Goal: Information Seeking & Learning: Learn about a topic

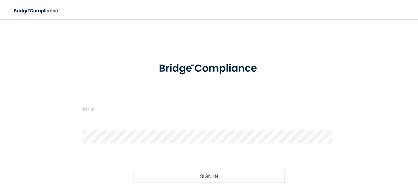
type input "[EMAIL_ADDRESS][DOMAIN_NAME]"
click at [135, 107] on input "[EMAIL_ADDRESS][DOMAIN_NAME]" at bounding box center [209, 108] width 252 height 13
drag, startPoint x: 159, startPoint y: 106, endPoint x: 32, endPoint y: 87, distance: 128.8
click at [32, 87] on div "[EMAIL_ADDRESS][DOMAIN_NAME] Invalid email/password. You don't have permission …" at bounding box center [209, 118] width 394 height 187
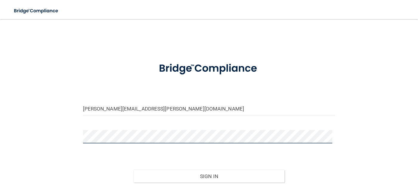
click at [60, 132] on div "[PERSON_NAME][EMAIL_ADDRESS][PERSON_NAME][DOMAIN_NAME] Invalid email/password. …" at bounding box center [209, 118] width 394 height 187
click at [133, 170] on button "Sign In" at bounding box center [208, 176] width 151 height 13
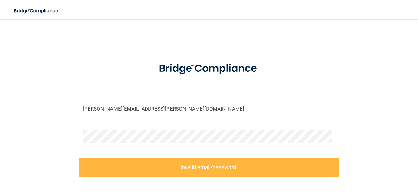
drag, startPoint x: 134, startPoint y: 107, endPoint x: 45, endPoint y: 93, distance: 90.3
click at [45, 93] on div "[PERSON_NAME][EMAIL_ADDRESS][PERSON_NAME][DOMAIN_NAME] Invalid email/password. …" at bounding box center [209, 131] width 394 height 213
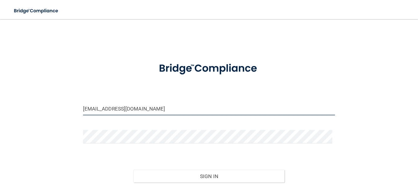
type input "[EMAIL_ADDRESS][DOMAIN_NAME]"
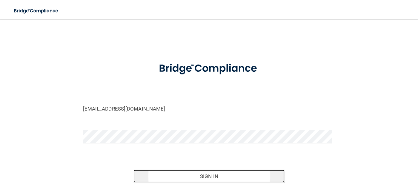
click at [204, 170] on button "Sign In" at bounding box center [208, 176] width 151 height 13
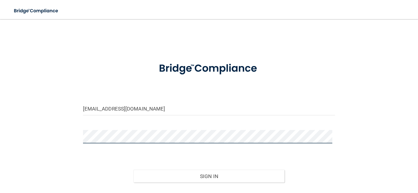
click at [133, 170] on button "Sign In" at bounding box center [208, 176] width 151 height 13
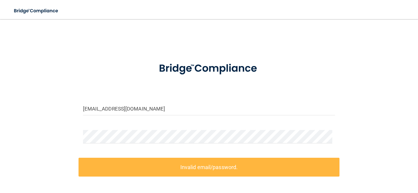
click at [138, 22] on main "[EMAIL_ADDRESS][DOMAIN_NAME] Invalid email/password. You don't have permission …" at bounding box center [209, 106] width 418 height 174
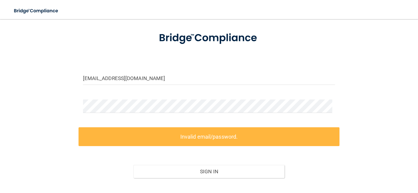
scroll to position [60, 0]
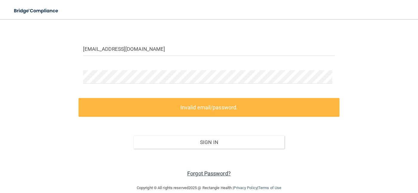
click at [205, 173] on link "Forgot Password?" at bounding box center [209, 173] width 44 height 6
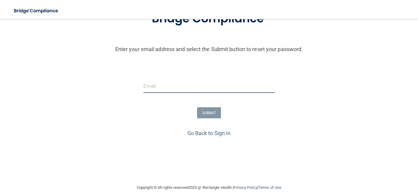
click at [186, 87] on input "email" at bounding box center [208, 85] width 131 height 13
type input "[EMAIL_ADDRESS][DOMAIN_NAME]"
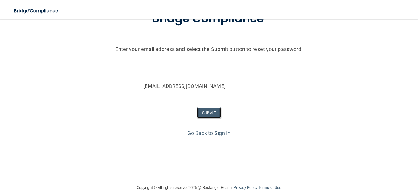
click at [201, 110] on button "SUBMIT" at bounding box center [209, 112] width 24 height 11
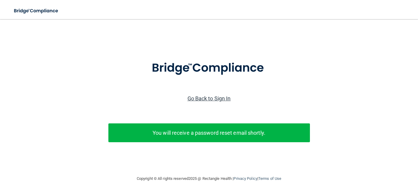
click at [218, 95] on link "Go Back to Sign In" at bounding box center [208, 98] width 43 height 6
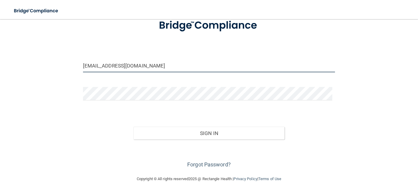
drag, startPoint x: 142, startPoint y: 56, endPoint x: 0, endPoint y: 41, distance: 142.8
click at [14, 43] on div "[EMAIL_ADDRESS][DOMAIN_NAME] Invalid email/password. You don't have permission …" at bounding box center [209, 75] width 394 height 187
type input "[EMAIL_ADDRESS][DOMAIN_NAME]"
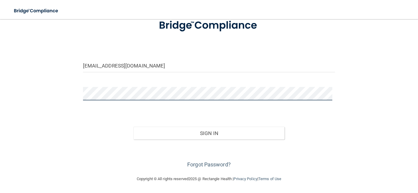
click at [65, 89] on div "[EMAIL_ADDRESS][DOMAIN_NAME] Invalid email/password. You don't have permission …" at bounding box center [209, 75] width 394 height 187
click at [133, 127] on button "Sign In" at bounding box center [208, 133] width 151 height 13
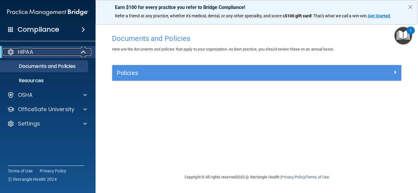
click at [76, 49] on div at bounding box center [83, 51] width 15 height 7
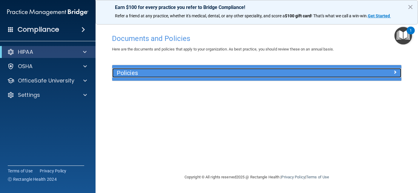
click at [148, 73] on h5 "Policies" at bounding box center [221, 73] width 208 height 7
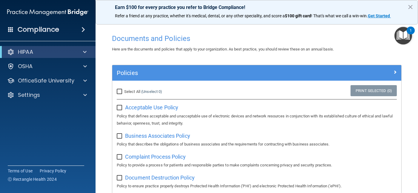
drag, startPoint x: 117, startPoint y: 89, endPoint x: 289, endPoint y: 103, distance: 172.2
click at [289, 103] on div "Select All (Unselect 0) Unselect All Print Selected (0) Acceptable Use Policy P…" at bounding box center [257, 105] width 280 height 41
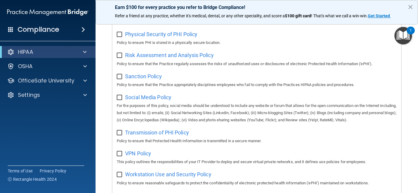
scroll to position [442, 0]
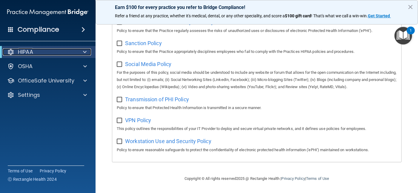
click at [87, 53] on div at bounding box center [83, 51] width 15 height 7
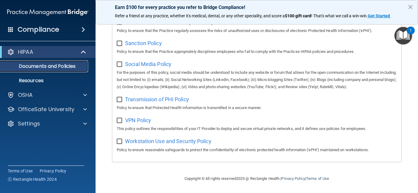
click at [47, 67] on p "Documents and Policies" at bounding box center [44, 66] width 81 height 6
click at [23, 47] on div "HIPAA" at bounding box center [48, 52] width 96 height 12
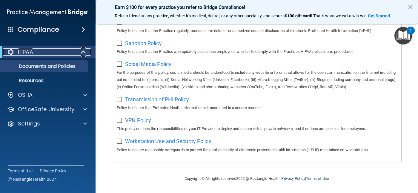
click at [24, 49] on p "HIPAA" at bounding box center [25, 51] width 15 height 7
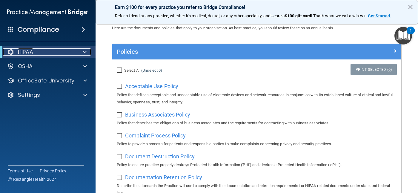
scroll to position [0, 0]
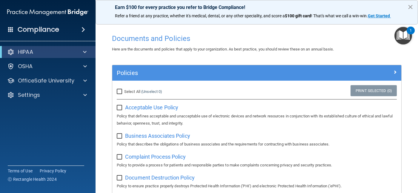
click at [410, 4] on button "×" at bounding box center [410, 7] width 6 height 10
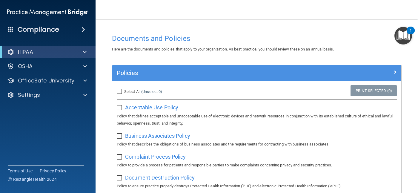
click at [158, 108] on span "Acceptable Use Policy" at bounding box center [151, 107] width 53 height 6
click at [119, 90] on input "Select All (Unselect 0) Unselect All" at bounding box center [120, 91] width 7 height 5
checkbox input "true"
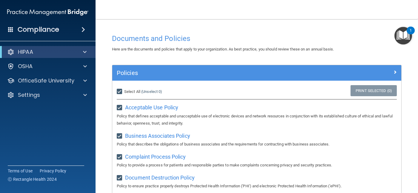
checkbox input "true"
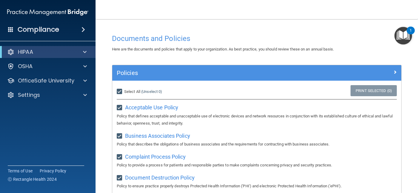
checkbox input "true"
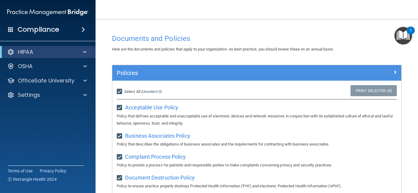
checkbox input "true"
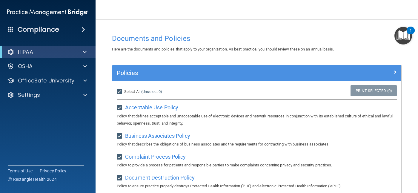
checkbox input "true"
click at [119, 91] on input "Select All (Unselect 21) Unselect All" at bounding box center [120, 91] width 7 height 5
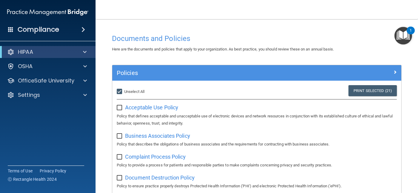
checkbox input "false"
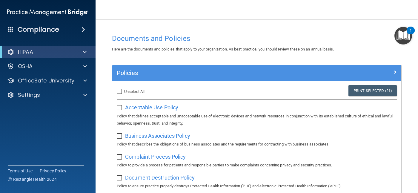
checkbox input "false"
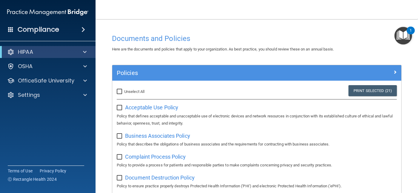
checkbox input "false"
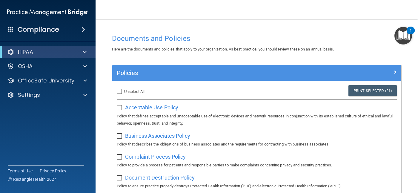
checkbox input "false"
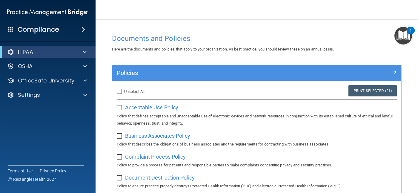
checkbox input "false"
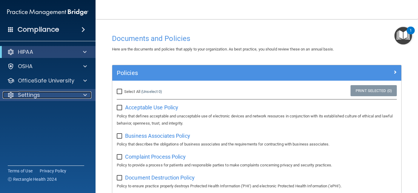
click at [29, 97] on p "Settings" at bounding box center [29, 94] width 22 height 7
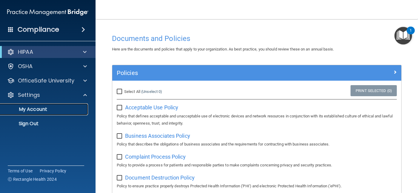
click at [46, 108] on p "My Account" at bounding box center [44, 109] width 81 height 6
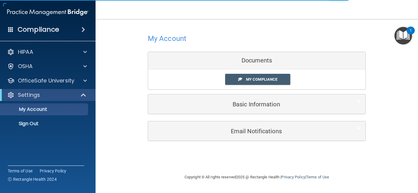
click at [411, 33] on div "1" at bounding box center [411, 34] width 2 height 8
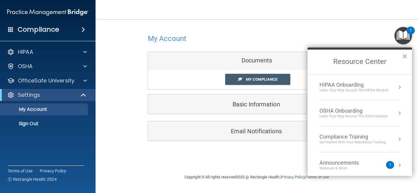
click at [345, 90] on div "Learn Your Way around the HIPAA module" at bounding box center [353, 90] width 69 height 5
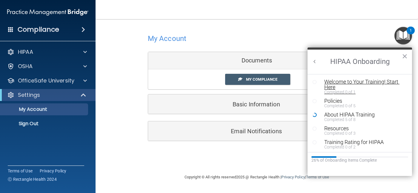
click at [364, 82] on div "Welcome to Your Training! Start Here" at bounding box center [362, 84] width 76 height 11
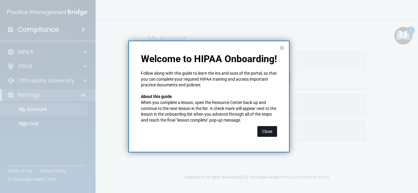
click at [269, 127] on button "Close" at bounding box center [267, 131] width 20 height 11
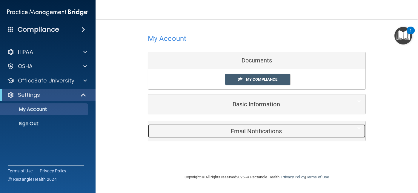
click at [269, 127] on div "Email Notifications" at bounding box center [247, 130] width 199 height 13
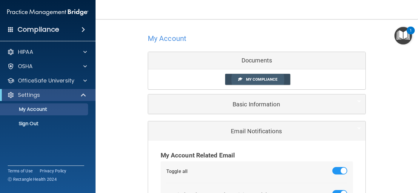
click at [256, 82] on link "My Compliance" at bounding box center [257, 79] width 65 height 11
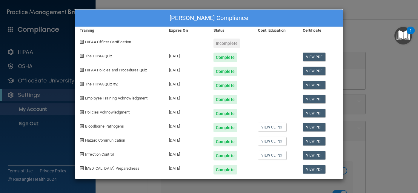
click at [224, 55] on div "Complete" at bounding box center [225, 58] width 24 height 10
click at [316, 58] on link "View PDF" at bounding box center [314, 57] width 23 height 9
drag, startPoint x: 354, startPoint y: 24, endPoint x: 359, endPoint y: 26, distance: 5.0
click at [355, 24] on div "Sara T Tigue's Compliance Training Expires On Status Cont. Education Certificat…" at bounding box center [209, 96] width 418 height 193
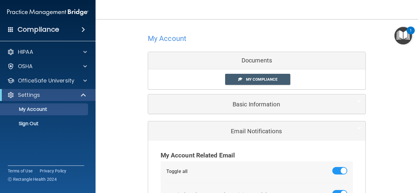
click at [413, 29] on div "1" at bounding box center [411, 31] width 8 height 8
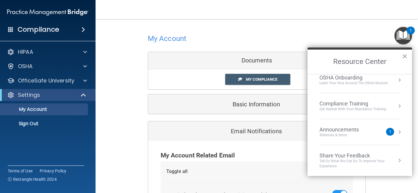
scroll to position [33, 0]
click at [331, 107] on div "Get Started with your mandatory training" at bounding box center [352, 108] width 67 height 5
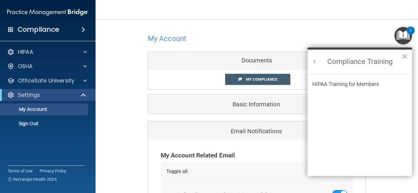
scroll to position [0, 0]
click at [333, 84] on div "HIPAA Training for Members" at bounding box center [345, 83] width 67 height 5
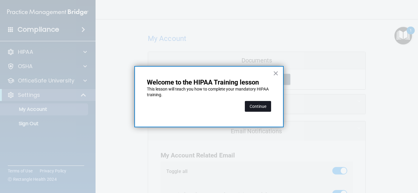
click at [267, 104] on button "Continue" at bounding box center [258, 106] width 26 height 11
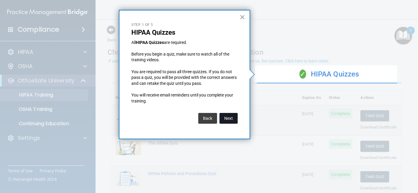
click at [233, 119] on button "Next" at bounding box center [228, 118] width 18 height 11
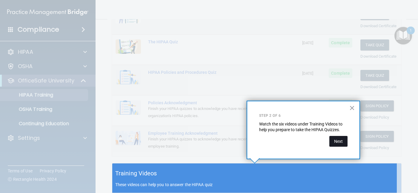
click at [340, 143] on button "Next" at bounding box center [338, 141] width 18 height 11
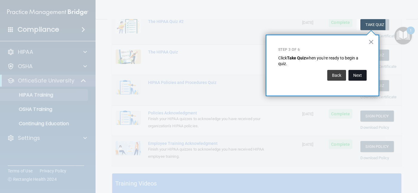
click at [359, 70] on button "Next" at bounding box center [357, 75] width 18 height 11
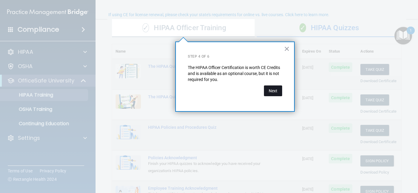
click at [274, 91] on button "Next" at bounding box center [273, 90] width 18 height 11
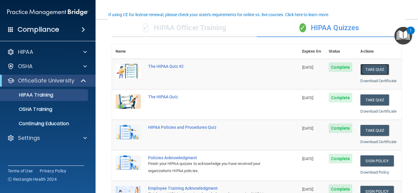
click at [384, 68] on button "Take Quiz" at bounding box center [374, 69] width 29 height 11
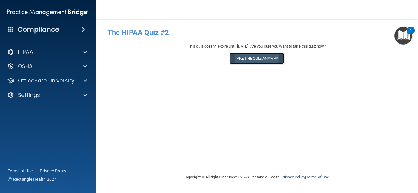
click at [253, 62] on button "Take the quiz anyway!" at bounding box center [257, 58] width 54 height 11
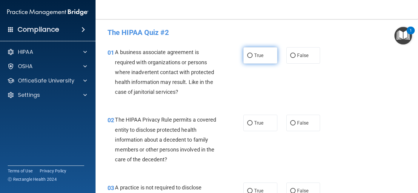
click at [249, 56] on input "True" at bounding box center [249, 55] width 5 height 4
radio input "true"
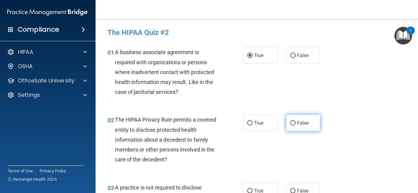
click at [290, 122] on input "False" at bounding box center [292, 123] width 5 height 4
radio input "true"
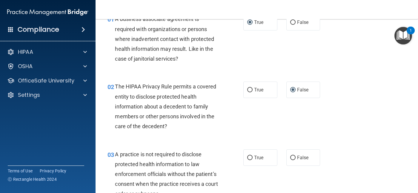
scroll to position [90, 0]
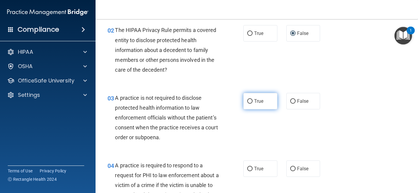
click at [247, 102] on input "True" at bounding box center [249, 101] width 5 height 4
radio input "true"
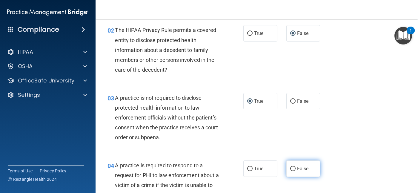
click at [292, 172] on label "False" at bounding box center [303, 168] width 34 height 16
click at [292, 171] on input "False" at bounding box center [292, 169] width 5 height 4
radio input "true"
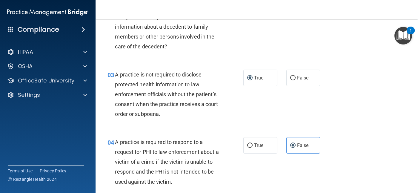
scroll to position [179, 0]
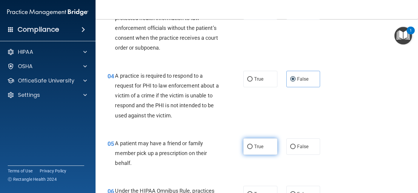
click at [254, 148] on span "True" at bounding box center [258, 147] width 9 height 6
click at [253, 148] on input "True" at bounding box center [249, 146] width 5 height 4
radio input "true"
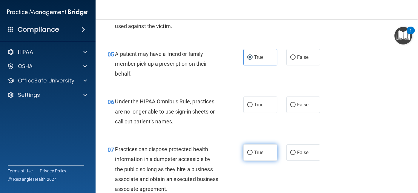
scroll to position [269, 0]
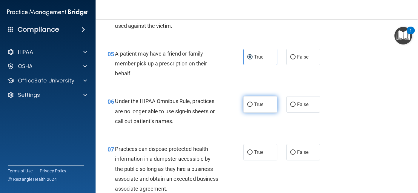
click at [247, 103] on input "True" at bounding box center [249, 104] width 5 height 4
radio input "true"
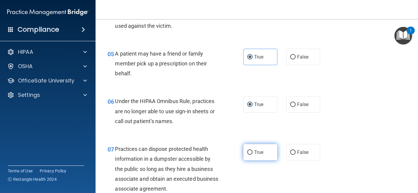
click at [247, 150] on input "True" at bounding box center [249, 152] width 5 height 4
radio input "true"
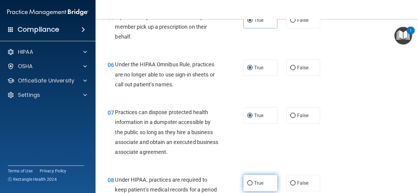
scroll to position [358, 0]
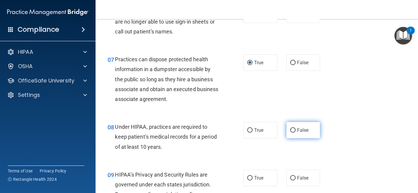
click at [290, 131] on input "False" at bounding box center [292, 130] width 5 height 4
radio input "true"
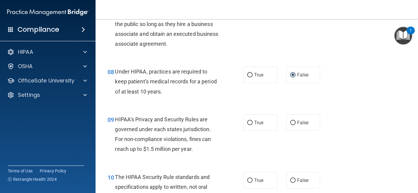
scroll to position [418, 0]
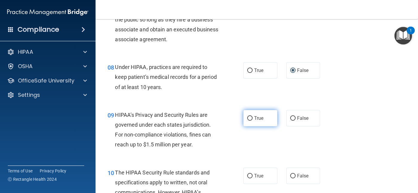
click at [254, 120] on span "True" at bounding box center [258, 118] width 9 height 6
click at [253, 120] on input "True" at bounding box center [249, 118] width 5 height 4
radio input "true"
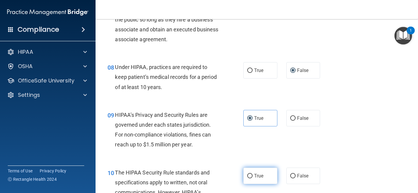
click at [252, 174] on label "True" at bounding box center [260, 175] width 34 height 16
click at [252, 174] on input "True" at bounding box center [249, 176] width 5 height 4
radio input "true"
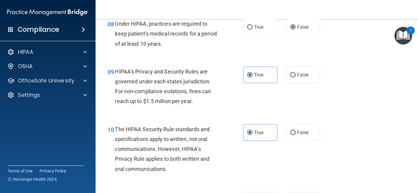
scroll to position [507, 0]
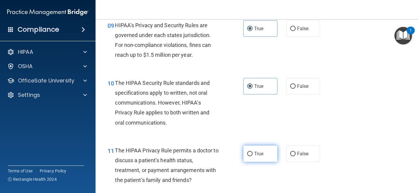
click at [256, 157] on label "True" at bounding box center [260, 153] width 34 height 16
click at [253, 156] on input "True" at bounding box center [249, 154] width 5 height 4
radio input "true"
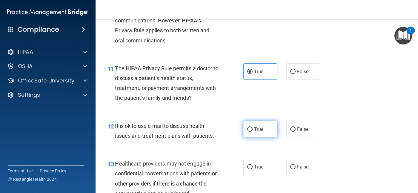
scroll to position [597, 0]
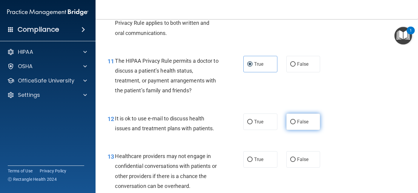
click at [305, 120] on span "False" at bounding box center [303, 122] width 12 height 6
click at [296, 120] on input "False" at bounding box center [292, 122] width 5 height 4
radio input "true"
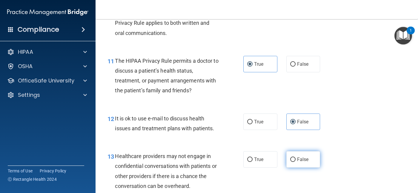
click at [303, 158] on span "False" at bounding box center [303, 159] width 12 height 6
click at [296, 158] on input "False" at bounding box center [292, 159] width 5 height 4
radio input "true"
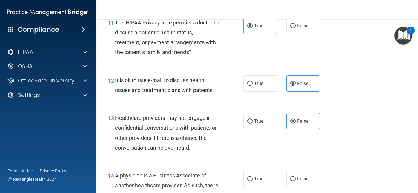
scroll to position [687, 0]
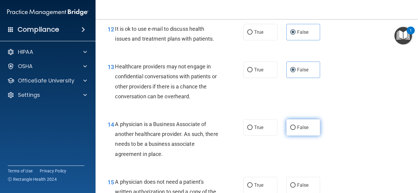
click at [294, 122] on label "False" at bounding box center [303, 127] width 34 height 16
click at [294, 125] on input "False" at bounding box center [292, 127] width 5 height 4
radio input "true"
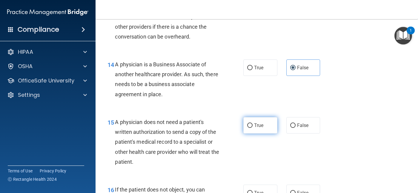
click at [252, 129] on label "True" at bounding box center [260, 125] width 34 height 16
click at [252, 128] on input "True" at bounding box center [249, 125] width 5 height 4
radio input "true"
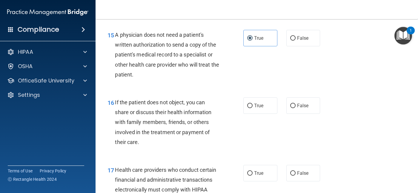
scroll to position [836, 0]
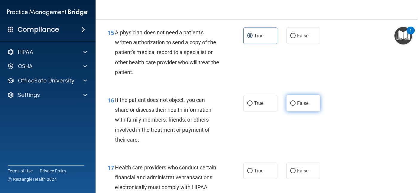
click at [293, 104] on label "False" at bounding box center [303, 103] width 34 height 16
click at [293, 104] on input "False" at bounding box center [292, 103] width 5 height 4
radio input "true"
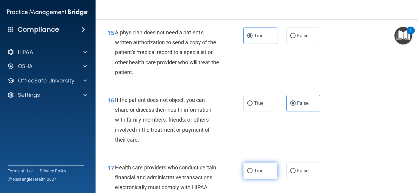
click at [254, 171] on span "True" at bounding box center [258, 171] width 9 height 6
click at [252, 171] on input "True" at bounding box center [249, 171] width 5 height 4
radio input "true"
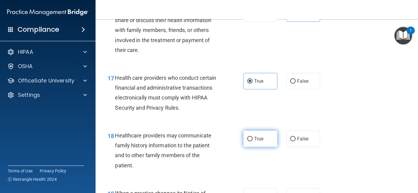
click at [256, 144] on label "True" at bounding box center [260, 138] width 34 height 16
click at [253, 141] on input "True" at bounding box center [249, 139] width 5 height 4
radio input "true"
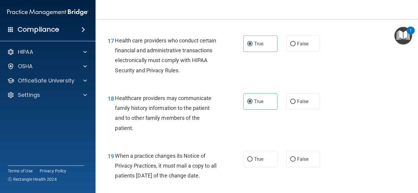
scroll to position [1015, 0]
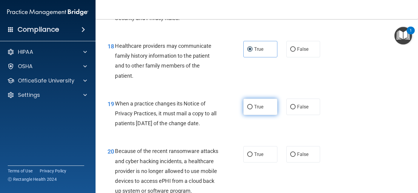
click at [255, 108] on span "True" at bounding box center [258, 107] width 9 height 6
click at [253, 108] on input "True" at bounding box center [249, 107] width 5 height 4
radio input "true"
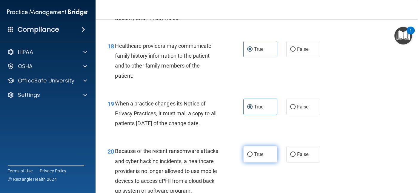
click at [254, 157] on span "True" at bounding box center [258, 154] width 9 height 6
click at [253, 157] on input "True" at bounding box center [249, 154] width 5 height 4
radio input "true"
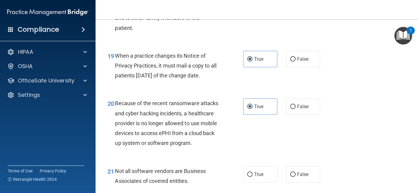
scroll to position [1134, 0]
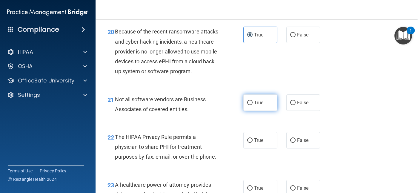
click at [253, 111] on label "True" at bounding box center [260, 102] width 34 height 16
click at [253, 105] on input "True" at bounding box center [249, 103] width 5 height 4
radio input "true"
drag, startPoint x: 256, startPoint y: 161, endPoint x: 259, endPoint y: 184, distance: 23.3
click at [255, 143] on span "True" at bounding box center [258, 140] width 9 height 6
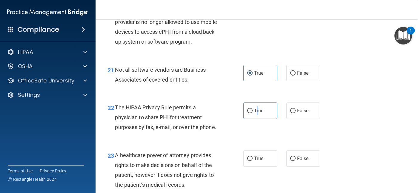
scroll to position [1224, 0]
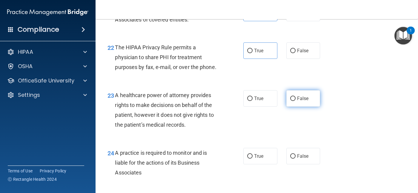
click at [302, 101] on span "False" at bounding box center [303, 99] width 12 height 6
click at [296, 101] on input "False" at bounding box center [292, 98] width 5 height 4
radio input "true"
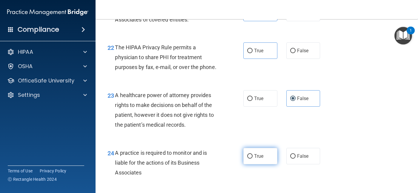
click at [254, 159] on span "True" at bounding box center [258, 156] width 9 height 6
click at [253, 159] on input "True" at bounding box center [249, 156] width 5 height 4
radio input "true"
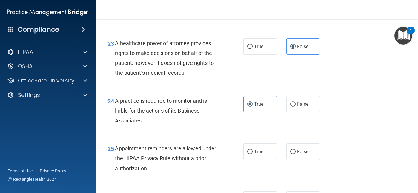
scroll to position [1313, 0]
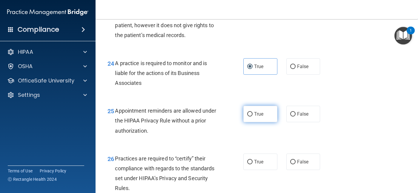
click at [265, 122] on label "True" at bounding box center [260, 114] width 34 height 16
click at [253, 116] on input "True" at bounding box center [249, 114] width 5 height 4
radio input "true"
click at [282, 170] on div "True False" at bounding box center [283, 161] width 81 height 16
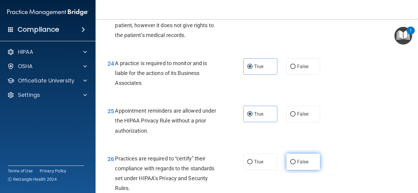
click at [291, 164] on input "False" at bounding box center [292, 162] width 5 height 4
radio input "true"
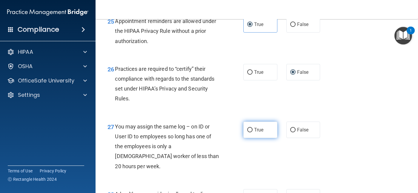
click at [255, 138] on label "True" at bounding box center [260, 129] width 34 height 16
click at [253, 132] on input "True" at bounding box center [249, 130] width 5 height 4
radio input "true"
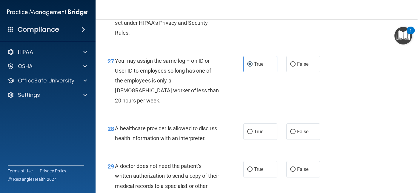
scroll to position [1522, 0]
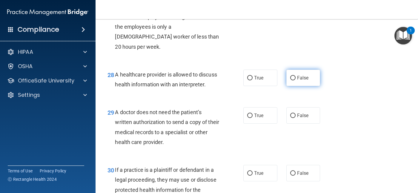
click at [297, 81] on span "False" at bounding box center [303, 78] width 12 height 6
click at [296, 80] on input "False" at bounding box center [292, 78] width 5 height 4
radio input "true"
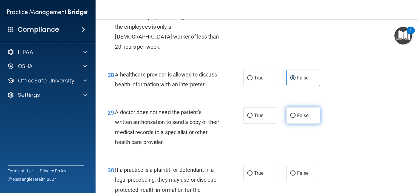
click at [302, 124] on label "False" at bounding box center [303, 115] width 34 height 16
click at [296, 118] on input "False" at bounding box center [292, 115] width 5 height 4
radio input "true"
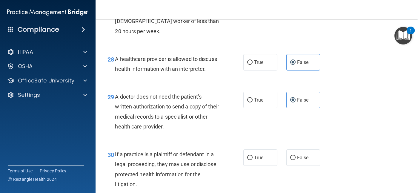
scroll to position [1552, 0]
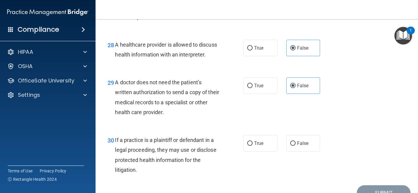
click at [256, 185] on div "30 If a practice is a plaintiff or defendant in a legal proceeding, they may us…" at bounding box center [256, 156] width 307 height 58
click at [265, 151] on label "True" at bounding box center [260, 143] width 34 height 16
click at [253, 146] on input "True" at bounding box center [249, 143] width 5 height 4
radio input "true"
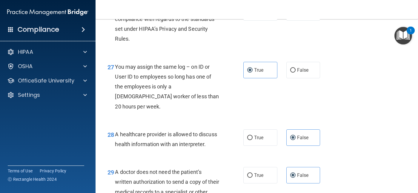
scroll to position [1603, 0]
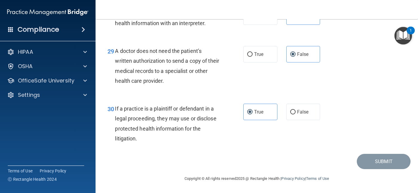
click at [370, 169] on footer "Copyright © All rights reserved 2025 @ Rectangle Health | Privacy Policy | Term…" at bounding box center [256, 178] width 299 height 18
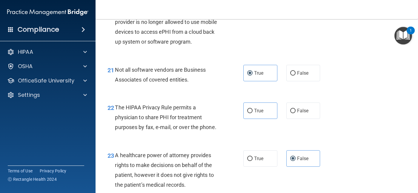
scroll to position [1164, 0]
click at [297, 119] on label "False" at bounding box center [303, 110] width 34 height 16
click at [296, 113] on input "False" at bounding box center [292, 110] width 5 height 4
radio input "true"
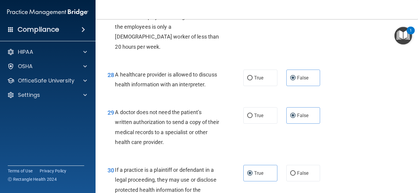
scroll to position [1603, 0]
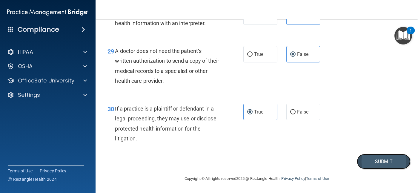
click at [371, 155] on button "Submit" at bounding box center [384, 161] width 54 height 15
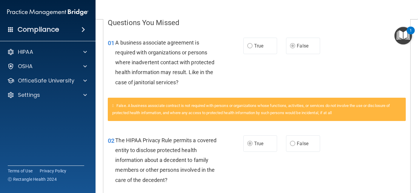
scroll to position [11, 0]
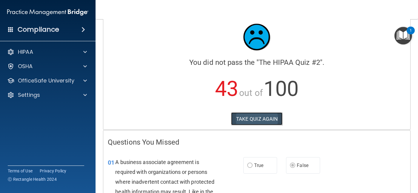
click at [250, 117] on button "TAKE QUIZ AGAIN" at bounding box center [257, 118] width 52 height 13
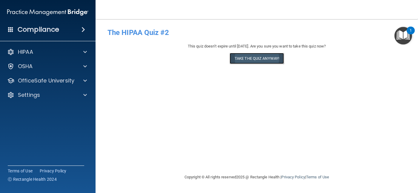
click at [257, 54] on button "Take the quiz anyway!" at bounding box center [257, 58] width 54 height 11
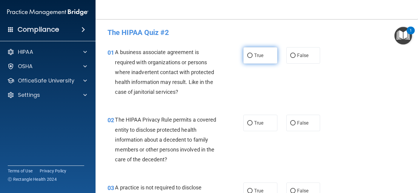
click at [250, 54] on input "True" at bounding box center [249, 55] width 5 height 4
radio input "true"
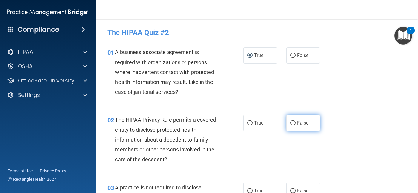
click at [290, 122] on input "False" at bounding box center [292, 123] width 5 height 4
radio input "true"
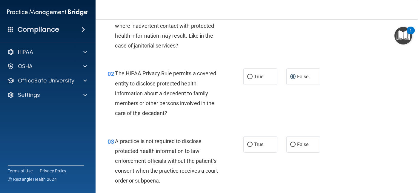
scroll to position [60, 0]
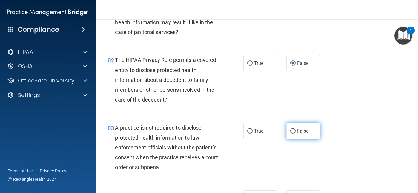
click at [297, 131] on span "False" at bounding box center [303, 131] width 12 height 6
click at [296, 131] on input "False" at bounding box center [292, 131] width 5 height 4
radio input "true"
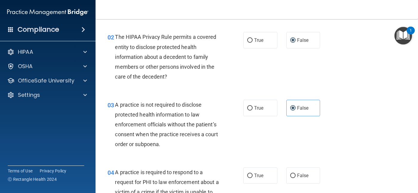
scroll to position [149, 0]
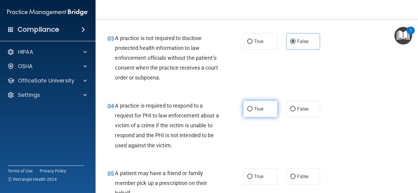
click at [247, 108] on input "True" at bounding box center [249, 109] width 5 height 4
radio input "true"
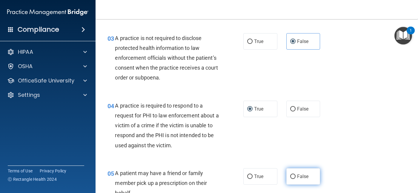
click at [291, 176] on input "False" at bounding box center [292, 176] width 5 height 4
radio input "true"
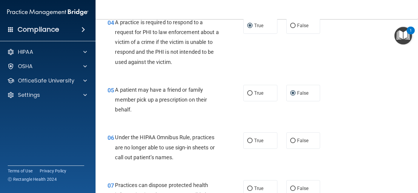
scroll to position [239, 0]
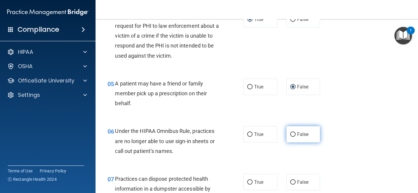
click at [293, 133] on label "False" at bounding box center [303, 134] width 34 height 16
click at [293, 133] on input "False" at bounding box center [292, 134] width 5 height 4
radio input "true"
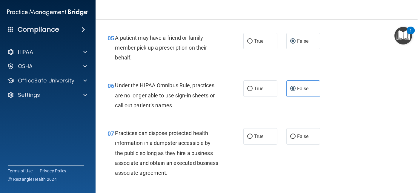
scroll to position [299, 0]
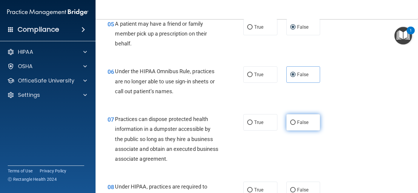
click at [292, 119] on label "False" at bounding box center [303, 122] width 34 height 16
click at [292, 120] on input "False" at bounding box center [292, 122] width 5 height 4
radio input "true"
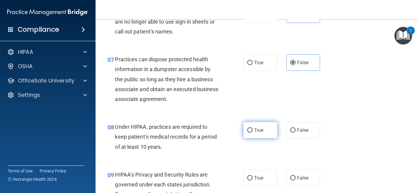
click at [254, 127] on label "True" at bounding box center [260, 130] width 34 height 16
click at [253, 128] on input "True" at bounding box center [249, 130] width 5 height 4
radio input "true"
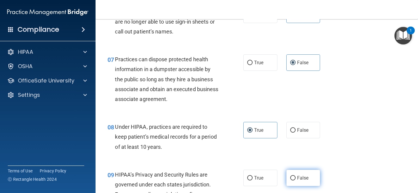
click at [305, 180] on span "False" at bounding box center [303, 178] width 12 height 6
click at [296, 180] on input "False" at bounding box center [292, 178] width 5 height 4
radio input "true"
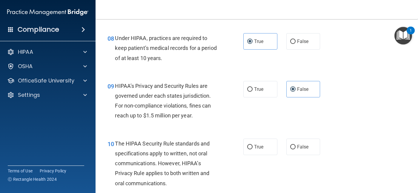
scroll to position [448, 0]
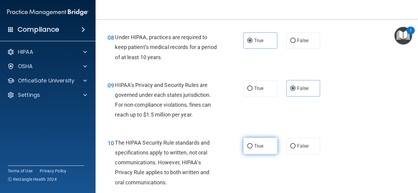
click at [253, 149] on label "True" at bounding box center [260, 146] width 34 height 16
click at [253, 148] on input "True" at bounding box center [249, 146] width 5 height 4
radio input "true"
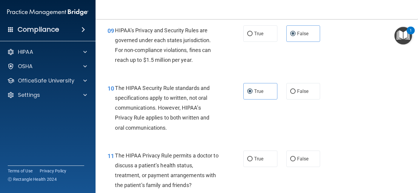
scroll to position [507, 0]
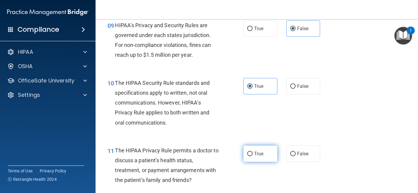
click at [254, 151] on span "True" at bounding box center [258, 154] width 9 height 6
click at [252, 152] on input "True" at bounding box center [249, 154] width 5 height 4
radio input "true"
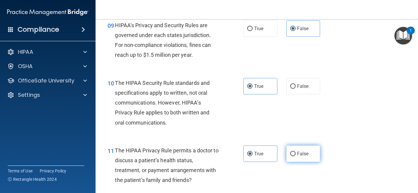
click at [299, 146] on label "False" at bounding box center [303, 153] width 34 height 16
click at [296, 152] on input "False" at bounding box center [292, 154] width 5 height 4
radio input "true"
radio input "false"
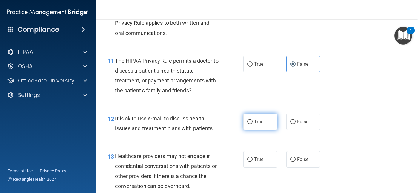
click at [249, 122] on input "True" at bounding box center [249, 122] width 5 height 4
radio input "true"
click at [291, 147] on div "13 Healthcare providers may not engage in confidential conversations with patie…" at bounding box center [256, 173] width 307 height 58
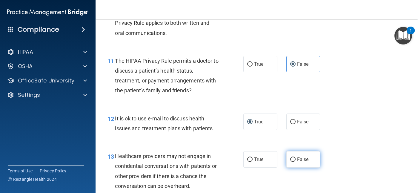
click at [294, 157] on label "False" at bounding box center [303, 159] width 34 height 16
click at [294, 157] on input "False" at bounding box center [292, 159] width 5 height 4
radio input "true"
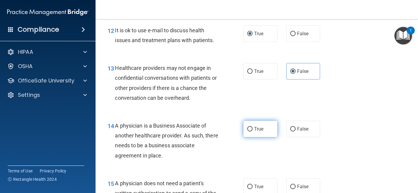
scroll to position [687, 0]
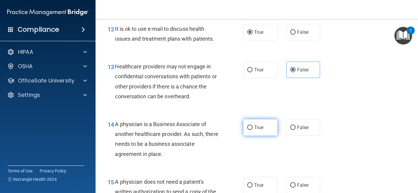
click at [256, 133] on label "True" at bounding box center [260, 127] width 34 height 16
click at [253, 130] on input "True" at bounding box center [249, 127] width 5 height 4
radio input "true"
click at [301, 184] on span "False" at bounding box center [303, 185] width 12 height 6
click at [296, 184] on input "False" at bounding box center [292, 185] width 5 height 4
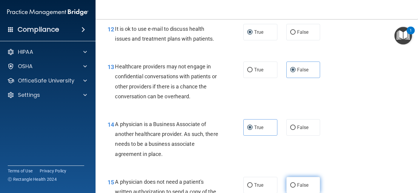
radio input "true"
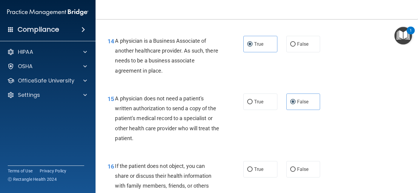
scroll to position [806, 0]
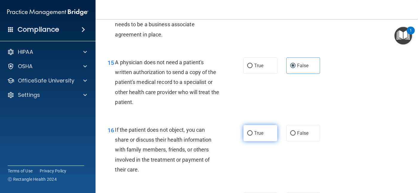
click at [264, 136] on label "True" at bounding box center [260, 133] width 34 height 16
click at [253, 136] on input "True" at bounding box center [249, 133] width 5 height 4
radio input "true"
drag, startPoint x: 187, startPoint y: 162, endPoint x: 192, endPoint y: 161, distance: 5.0
click at [192, 161] on div "If the patient does not object, you can share or discuss their health informati…" at bounding box center [169, 150] width 109 height 50
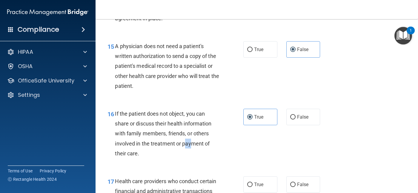
scroll to position [925, 0]
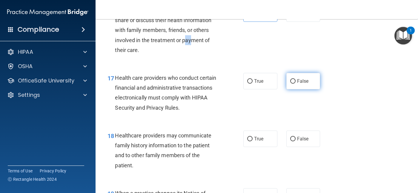
click at [292, 79] on input "False" at bounding box center [292, 81] width 5 height 4
radio input "true"
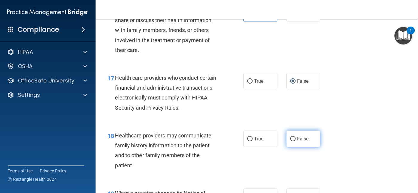
click at [303, 139] on span "False" at bounding box center [303, 139] width 12 height 6
click at [296, 139] on input "False" at bounding box center [292, 139] width 5 height 4
radio input "true"
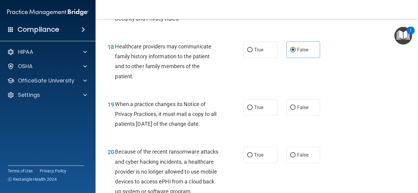
scroll to position [1015, 0]
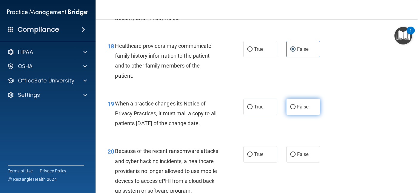
click at [293, 109] on label "False" at bounding box center [303, 107] width 34 height 16
click at [293, 109] on input "False" at bounding box center [292, 107] width 5 height 4
radio input "true"
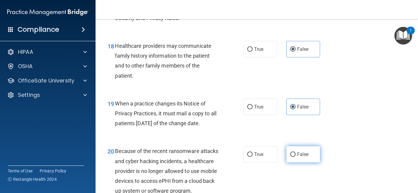
click at [292, 162] on label "False" at bounding box center [303, 154] width 34 height 16
click at [292, 157] on input "False" at bounding box center [292, 154] width 5 height 4
radio input "true"
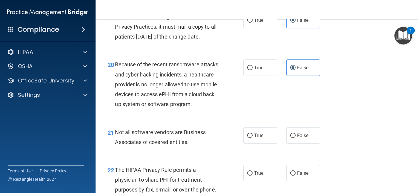
scroll to position [1104, 0]
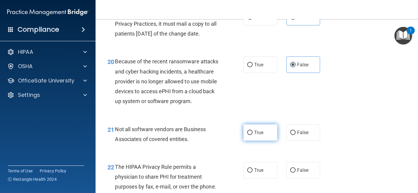
click at [265, 141] on label "True" at bounding box center [260, 132] width 34 height 16
click at [253, 135] on input "True" at bounding box center [249, 132] width 5 height 4
radio input "true"
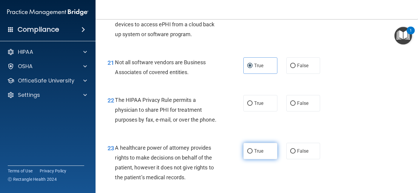
scroll to position [1194, 0]
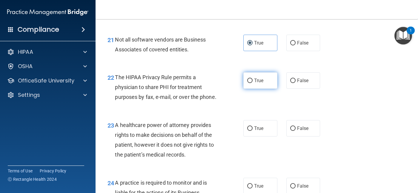
click at [270, 89] on label "True" at bounding box center [260, 80] width 34 height 16
click at [253, 83] on input "True" at bounding box center [249, 81] width 5 height 4
radio input "true"
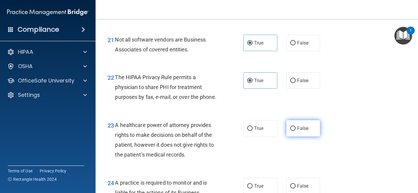
click at [292, 131] on input "False" at bounding box center [292, 128] width 5 height 4
radio input "true"
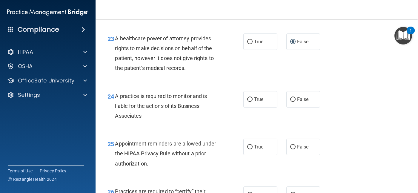
scroll to position [1284, 0]
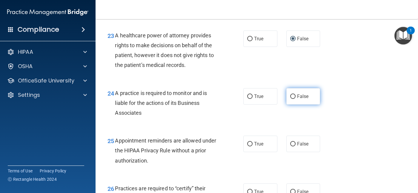
click at [292, 99] on input "False" at bounding box center [292, 96] width 5 height 4
radio input "true"
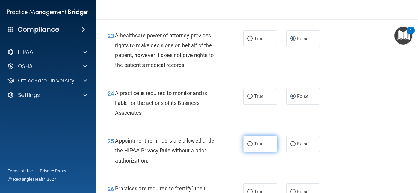
click at [260, 152] on label "True" at bounding box center [260, 144] width 34 height 16
click at [253, 146] on input "True" at bounding box center [249, 144] width 5 height 4
radio input "true"
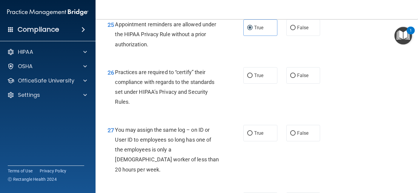
scroll to position [1403, 0]
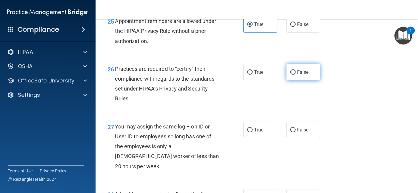
click at [298, 75] on span "False" at bounding box center [303, 72] width 12 height 6
click at [296, 75] on input "False" at bounding box center [292, 72] width 5 height 4
radio input "true"
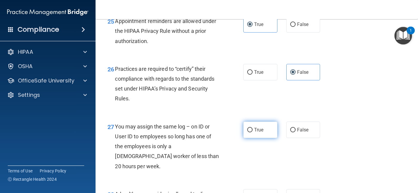
click at [255, 133] on span "True" at bounding box center [258, 130] width 9 height 6
click at [253, 132] on input "True" at bounding box center [249, 130] width 5 height 4
radio input "true"
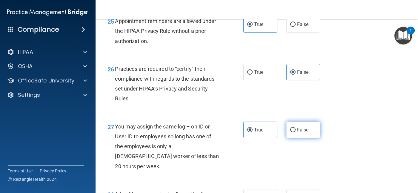
click at [301, 133] on span "False" at bounding box center [303, 130] width 12 height 6
click at [296, 132] on input "False" at bounding box center [292, 130] width 5 height 4
radio input "true"
radio input "false"
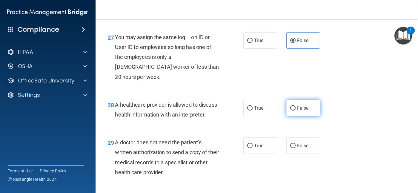
scroll to position [1493, 0]
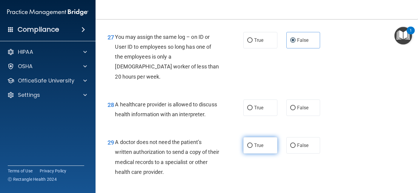
click at [254, 148] on span "True" at bounding box center [258, 145] width 9 height 6
click at [252, 148] on input "True" at bounding box center [249, 145] width 5 height 4
radio input "true"
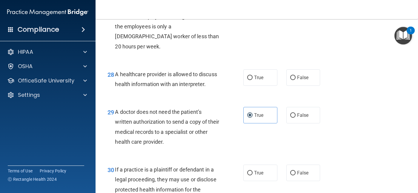
scroll to position [1522, 0]
click at [249, 80] on input "True" at bounding box center [249, 78] width 5 height 4
radio input "true"
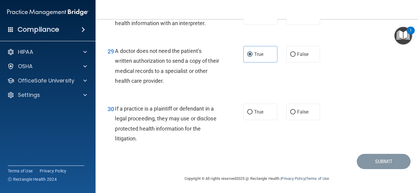
scroll to position [1603, 0]
click at [297, 111] on span "False" at bounding box center [303, 112] width 12 height 6
click at [295, 111] on input "False" at bounding box center [292, 112] width 5 height 4
radio input "true"
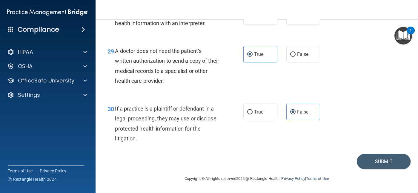
click at [375, 176] on footer "Copyright © All rights reserved 2025 @ Rectangle Health | Privacy Policy | Term…" at bounding box center [256, 178] width 299 height 18
click at [383, 160] on button "Submit" at bounding box center [384, 161] width 54 height 15
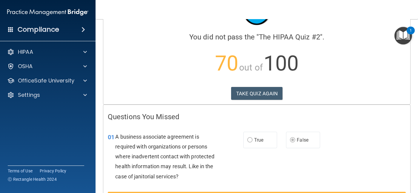
scroll to position [30, 0]
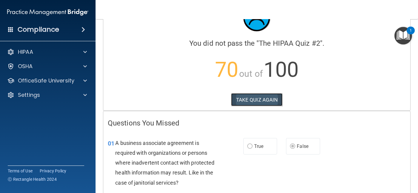
click at [261, 100] on button "TAKE QUIZ AGAIN" at bounding box center [257, 99] width 52 height 13
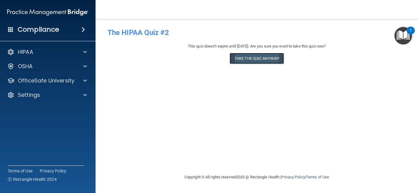
click at [254, 55] on button "Take the quiz anyway!" at bounding box center [257, 58] width 54 height 11
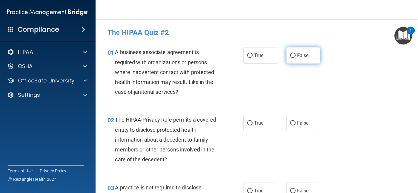
click at [286, 52] on label "False" at bounding box center [303, 55] width 34 height 16
click at [290, 53] on input "False" at bounding box center [292, 55] width 5 height 4
radio input "true"
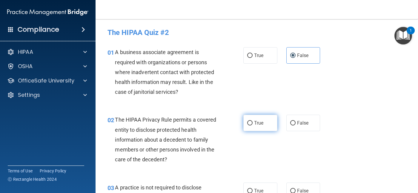
click at [266, 126] on label "True" at bounding box center [260, 123] width 34 height 16
click at [253, 125] on input "True" at bounding box center [249, 123] width 5 height 4
radio input "true"
click at [295, 187] on label "False" at bounding box center [303, 190] width 34 height 16
click at [295, 189] on input "False" at bounding box center [292, 191] width 5 height 4
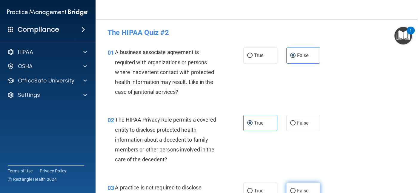
radio input "true"
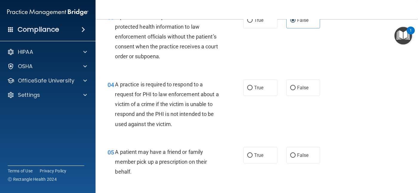
scroll to position [179, 0]
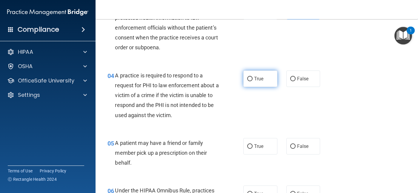
click at [257, 79] on span "True" at bounding box center [258, 79] width 9 height 6
click at [253, 79] on input "True" at bounding box center [249, 79] width 5 height 4
radio input "true"
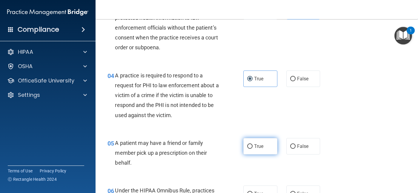
click at [255, 151] on label "True" at bounding box center [260, 146] width 34 height 16
click at [253, 149] on input "True" at bounding box center [249, 146] width 5 height 4
radio input "true"
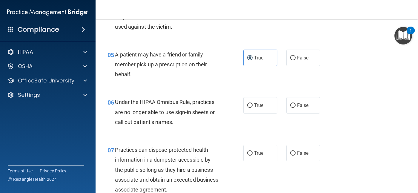
scroll to position [269, 0]
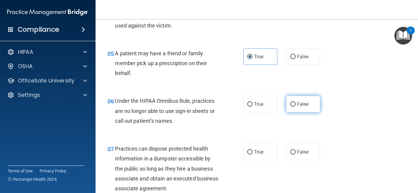
click at [299, 106] on span "False" at bounding box center [303, 104] width 12 height 6
click at [296, 106] on input "False" at bounding box center [292, 104] width 5 height 4
radio input "true"
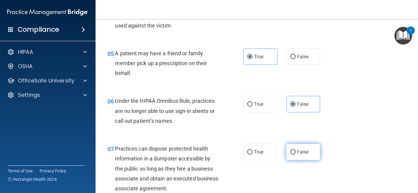
click at [303, 152] on span "False" at bounding box center [303, 152] width 12 height 6
click at [296, 152] on input "False" at bounding box center [292, 152] width 5 height 4
radio input "true"
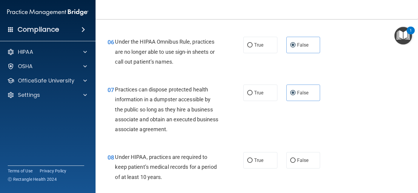
scroll to position [329, 0]
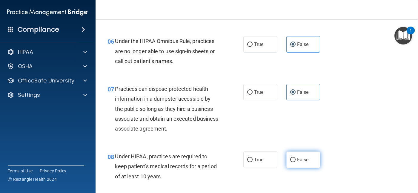
drag, startPoint x: 301, startPoint y: 155, endPoint x: 302, endPoint y: 158, distance: 3.2
click at [301, 155] on label "False" at bounding box center [303, 159] width 34 height 16
click at [296, 158] on input "False" at bounding box center [292, 160] width 5 height 4
radio input "true"
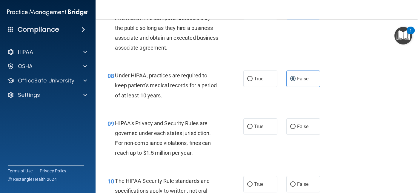
scroll to position [418, 0]
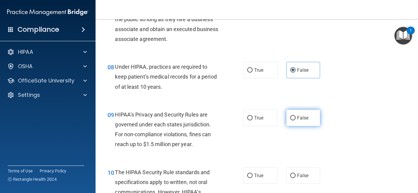
click at [300, 117] on span "False" at bounding box center [303, 118] width 12 height 6
click at [296, 117] on input "False" at bounding box center [292, 118] width 5 height 4
radio input "true"
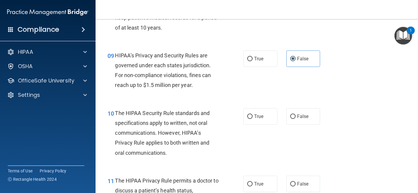
scroll to position [478, 0]
click at [255, 119] on label "True" at bounding box center [260, 115] width 34 height 16
click at [253, 118] on input "True" at bounding box center [249, 116] width 5 height 4
radio input "true"
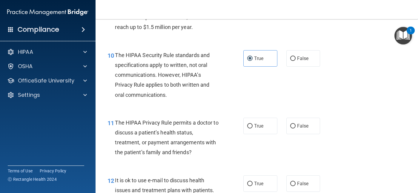
scroll to position [538, 0]
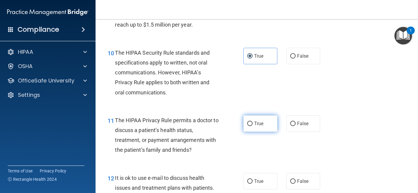
click at [250, 124] on input "True" at bounding box center [249, 123] width 5 height 4
radio input "true"
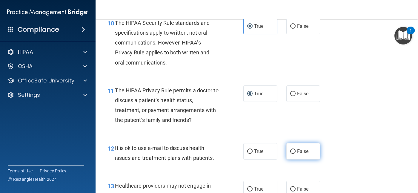
click at [303, 153] on span "False" at bounding box center [303, 151] width 12 height 6
click at [296, 153] on input "False" at bounding box center [292, 151] width 5 height 4
radio input "true"
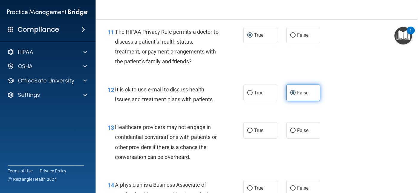
scroll to position [627, 0]
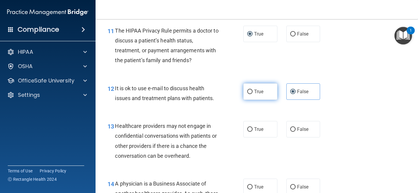
click at [244, 94] on label "True" at bounding box center [260, 91] width 34 height 16
click at [247, 94] on input "True" at bounding box center [249, 92] width 5 height 4
radio input "true"
radio input "false"
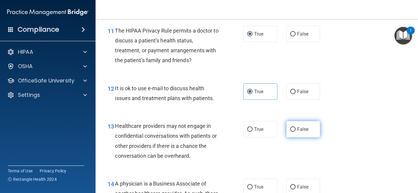
click at [287, 127] on label "False" at bounding box center [303, 129] width 34 height 16
click at [290, 127] on input "False" at bounding box center [292, 129] width 5 height 4
radio input "true"
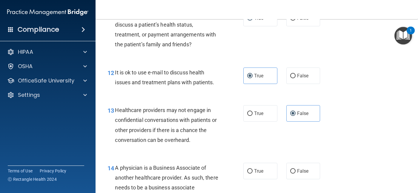
scroll to position [657, 0]
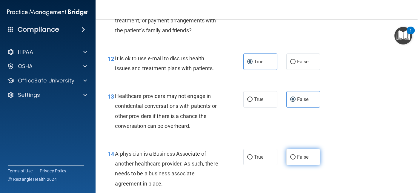
click at [290, 158] on input "False" at bounding box center [292, 157] width 5 height 4
radio input "true"
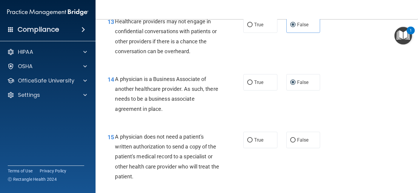
scroll to position [747, 0]
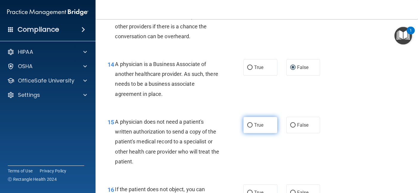
click at [251, 128] on label "True" at bounding box center [260, 125] width 34 height 16
click at [251, 127] on input "True" at bounding box center [249, 125] width 5 height 4
radio input "true"
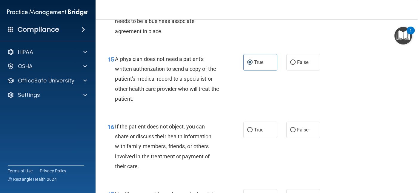
scroll to position [836, 0]
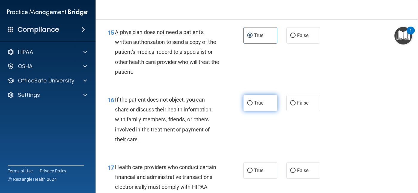
click at [264, 103] on label "True" at bounding box center [260, 103] width 34 height 16
click at [253, 103] on input "True" at bounding box center [249, 103] width 5 height 4
radio input "true"
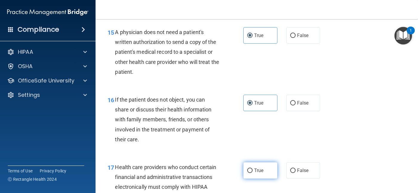
click at [264, 172] on label "True" at bounding box center [260, 170] width 34 height 16
click at [253, 172] on input "True" at bounding box center [249, 170] width 5 height 4
radio input "true"
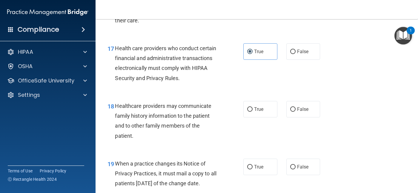
scroll to position [956, 0]
click at [300, 109] on span "False" at bounding box center [303, 109] width 12 height 6
click at [296, 109] on input "False" at bounding box center [292, 109] width 5 height 4
radio input "true"
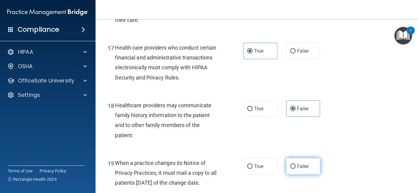
click at [308, 166] on label "False" at bounding box center [303, 166] width 34 height 16
click at [296, 166] on input "False" at bounding box center [292, 166] width 5 height 4
radio input "true"
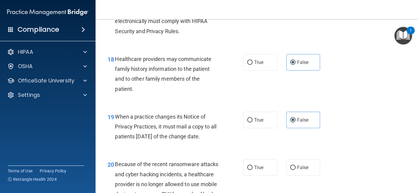
scroll to position [1045, 0]
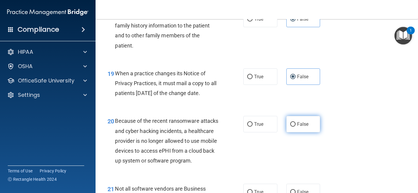
click at [304, 127] on span "False" at bounding box center [303, 124] width 12 height 6
click at [296, 127] on input "False" at bounding box center [292, 124] width 5 height 4
radio input "true"
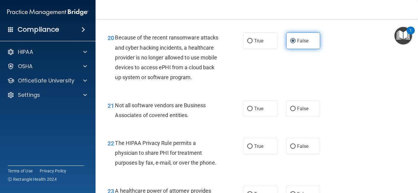
scroll to position [1135, 0]
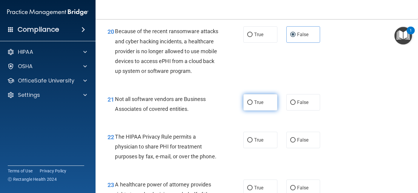
click at [245, 110] on label "True" at bounding box center [260, 102] width 34 height 16
click at [247, 105] on input "True" at bounding box center [249, 102] width 5 height 4
radio input "true"
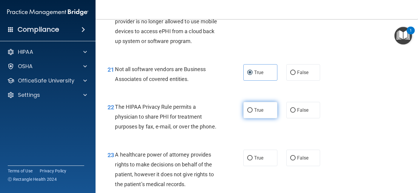
click at [258, 113] on span "True" at bounding box center [258, 110] width 9 height 6
click at [253, 113] on input "True" at bounding box center [249, 110] width 5 height 4
radio input "true"
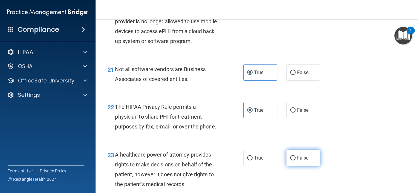
click at [313, 166] on label "False" at bounding box center [303, 158] width 34 height 16
click at [296, 160] on input "False" at bounding box center [292, 158] width 5 height 4
radio input "true"
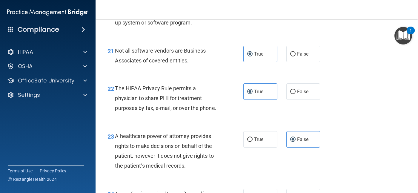
scroll to position [1254, 0]
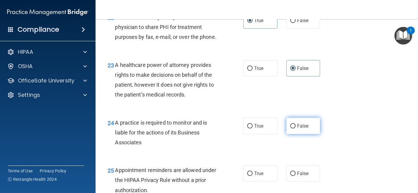
click at [308, 134] on label "False" at bounding box center [303, 126] width 34 height 16
click at [296, 128] on input "False" at bounding box center [292, 126] width 5 height 4
radio input "true"
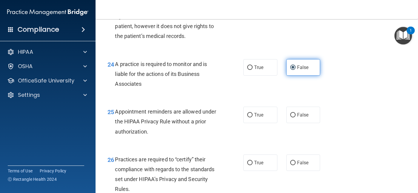
scroll to position [1314, 0]
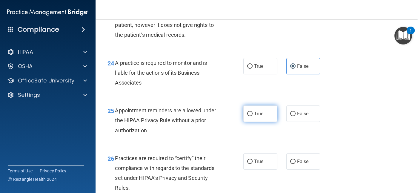
click at [257, 122] on label "True" at bounding box center [260, 113] width 34 height 16
click at [253, 116] on input "True" at bounding box center [249, 114] width 5 height 4
radio input "true"
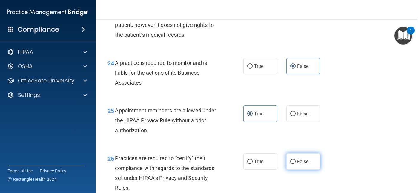
click at [298, 164] on span "False" at bounding box center [303, 162] width 12 height 6
click at [296, 164] on input "False" at bounding box center [292, 161] width 5 height 4
radio input "true"
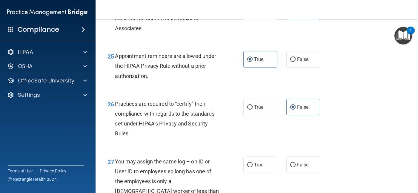
scroll to position [1373, 0]
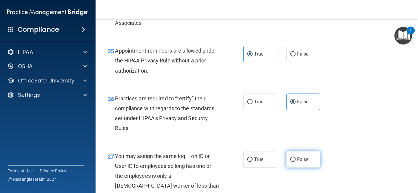
click at [297, 162] on span "False" at bounding box center [303, 159] width 12 height 6
click at [295, 162] on input "False" at bounding box center [292, 159] width 5 height 4
radio input "true"
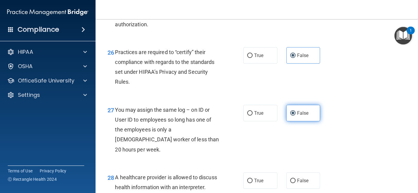
scroll to position [1433, 0]
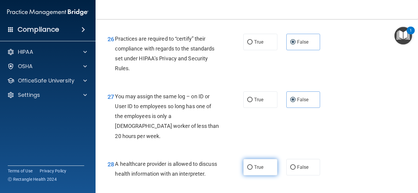
click at [261, 175] on label "True" at bounding box center [260, 167] width 34 height 16
click at [253, 170] on input "True" at bounding box center [249, 167] width 5 height 4
radio input "true"
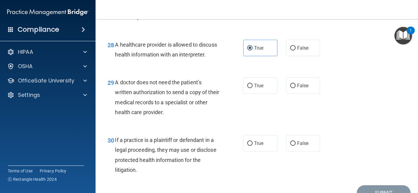
scroll to position [1553, 0]
click at [262, 93] on label "True" at bounding box center [260, 85] width 34 height 16
click at [253, 88] on input "True" at bounding box center [249, 85] width 5 height 4
radio input "true"
click at [259, 146] on span "True" at bounding box center [258, 143] width 9 height 6
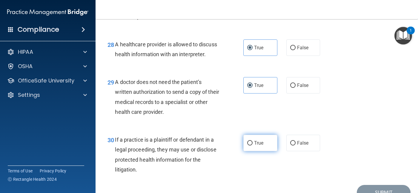
click at [253, 145] on input "True" at bounding box center [249, 143] width 5 height 4
radio input "true"
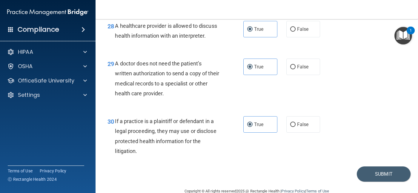
scroll to position [1603, 0]
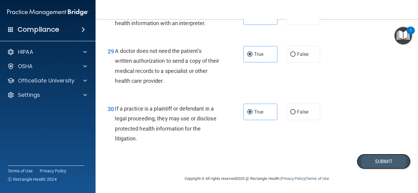
click at [371, 162] on button "Submit" at bounding box center [384, 161] width 54 height 15
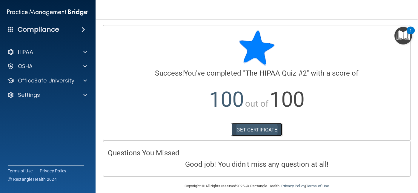
click at [246, 130] on link "GET CERTIFICATE" at bounding box center [256, 129] width 51 height 13
click at [401, 36] on img "Open Resource Center, 1 new notification" at bounding box center [403, 36] width 18 height 18
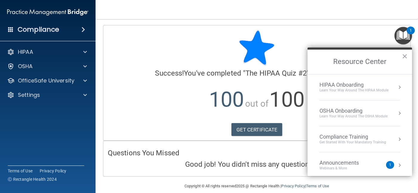
drag, startPoint x: 188, startPoint y: 123, endPoint x: 194, endPoint y: 127, distance: 7.1
click at [188, 123] on div "GET CERTIFICATE" at bounding box center [257, 129] width 298 height 13
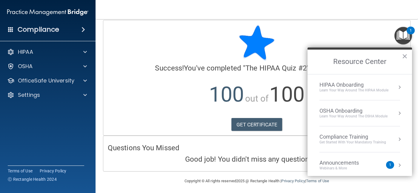
scroll to position [7, 0]
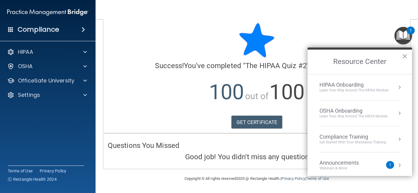
click at [376, 85] on div "HIPAA Onboarding" at bounding box center [353, 84] width 69 height 7
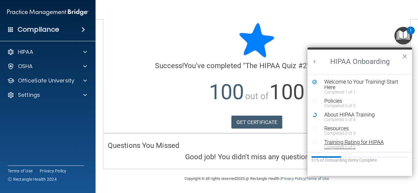
scroll to position [1, 0]
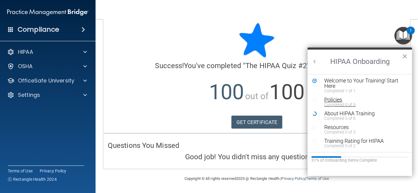
click at [329, 101] on div "Policies" at bounding box center [362, 99] width 76 height 5
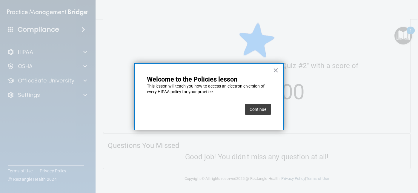
click at [256, 112] on button "Continue" at bounding box center [258, 109] width 26 height 11
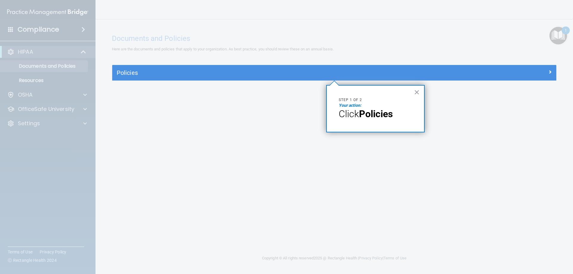
click at [365, 116] on strong "Policies" at bounding box center [376, 113] width 34 height 11
click at [214, 87] on div at bounding box center [334, 178] width 444 height 194
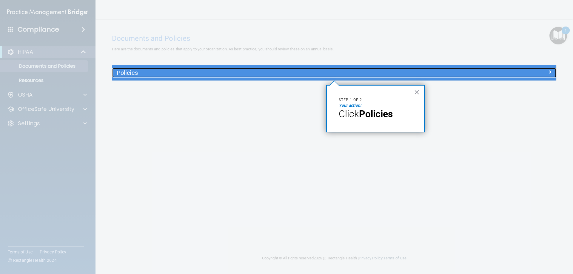
click at [212, 76] on h5 "Policies" at bounding box center [279, 73] width 324 height 7
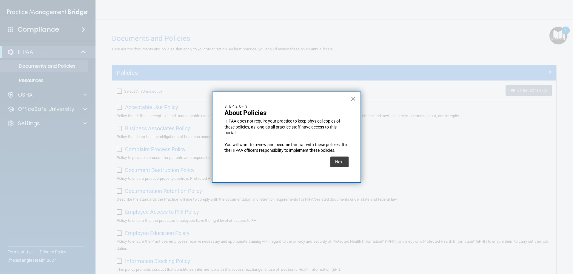
click at [213, 75] on div at bounding box center [286, 137] width 573 height 274
click at [341, 162] on button "Next" at bounding box center [339, 162] width 18 height 11
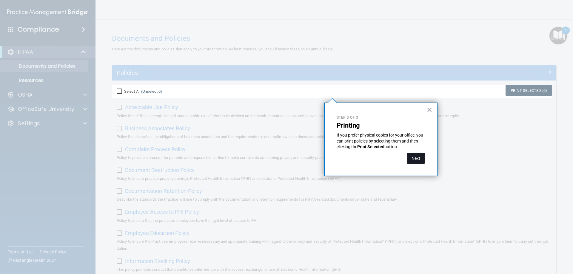
click at [418, 159] on button "Next" at bounding box center [416, 158] width 18 height 11
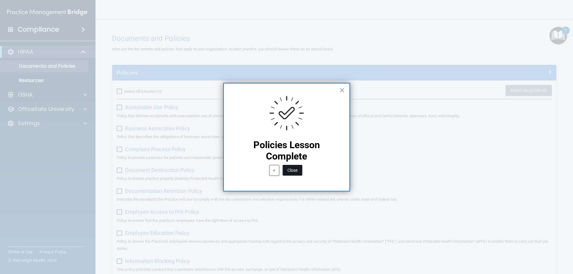
click at [294, 173] on button "Close" at bounding box center [293, 170] width 20 height 11
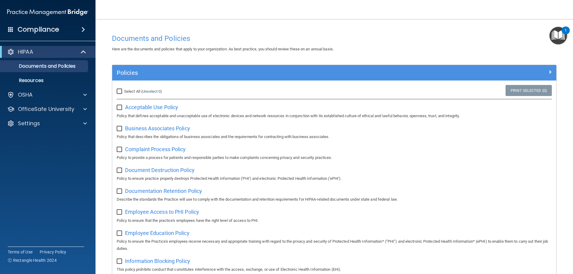
click at [418, 33] on img "Open Resource Center, 1 new notification" at bounding box center [559, 36] width 18 height 18
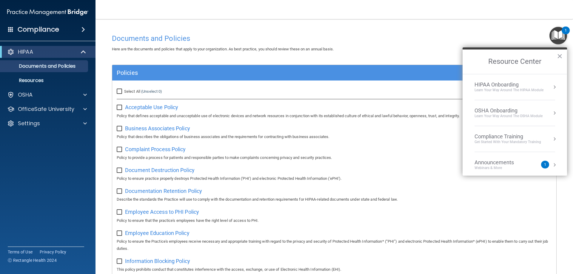
click at [418, 88] on div "Learn Your Way around the HIPAA module" at bounding box center [509, 90] width 69 height 5
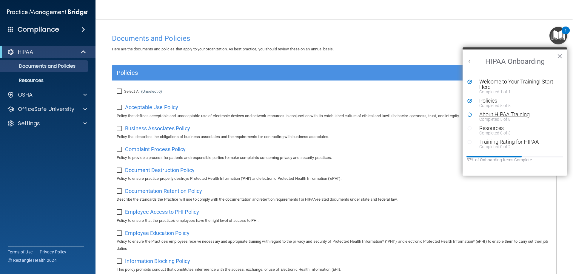
click at [418, 116] on div "About HIPAA Training" at bounding box center [517, 114] width 76 height 5
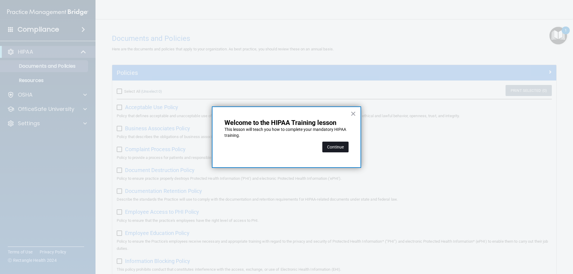
click at [341, 145] on button "Continue" at bounding box center [335, 147] width 26 height 11
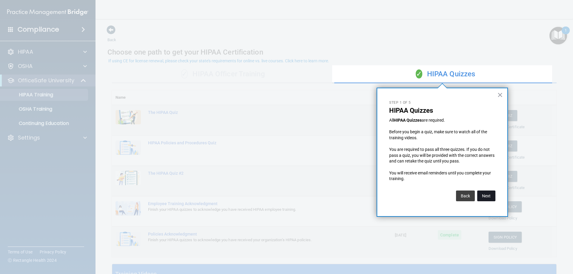
click at [418, 193] on button "Next" at bounding box center [486, 196] width 18 height 11
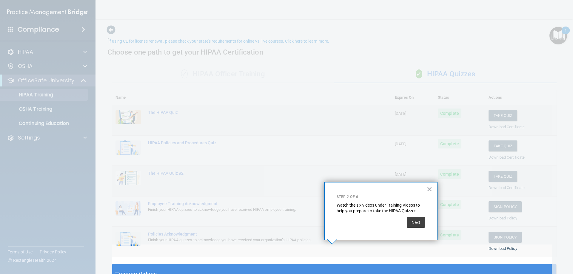
scroll to position [20, 0]
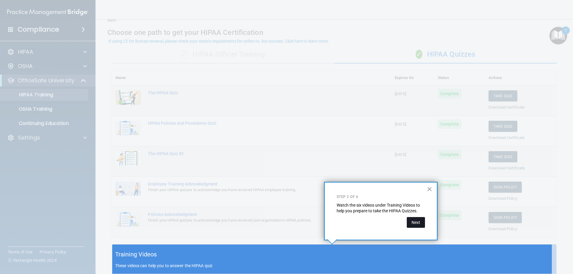
click at [417, 193] on button "Next" at bounding box center [416, 222] width 18 height 11
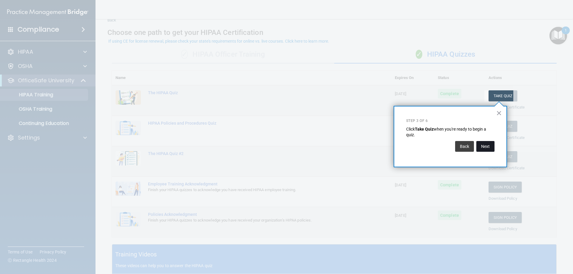
click at [418, 145] on button "Next" at bounding box center [485, 146] width 18 height 11
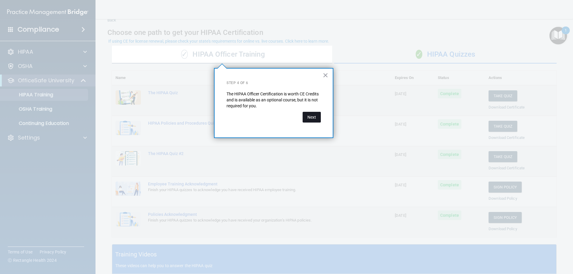
click at [312, 117] on button "Next" at bounding box center [312, 117] width 18 height 11
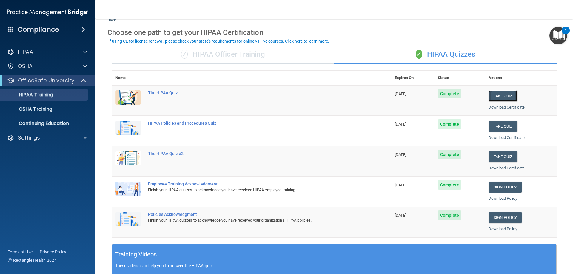
click at [418, 97] on button "Take Quiz" at bounding box center [503, 95] width 29 height 11
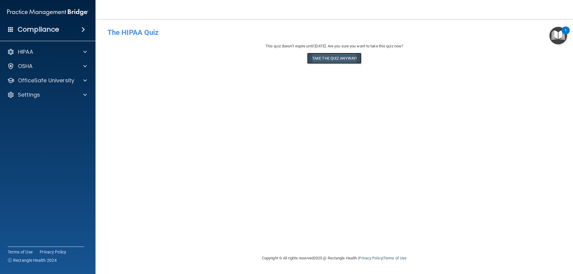
click at [329, 58] on button "Take the quiz anyway!" at bounding box center [334, 58] width 54 height 11
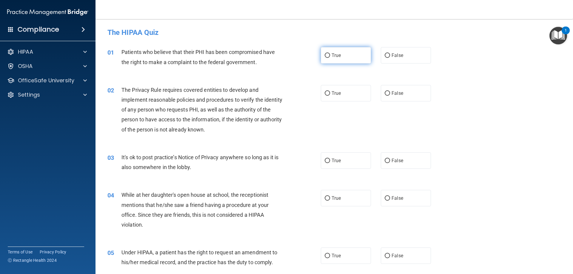
click at [331, 60] on label "True" at bounding box center [346, 55] width 50 height 16
click at [330, 58] on input "True" at bounding box center [327, 55] width 5 height 4
radio input "true"
drag, startPoint x: 336, startPoint y: 92, endPoint x: 340, endPoint y: 103, distance: 11.6
click at [336, 92] on span "True" at bounding box center [336, 93] width 9 height 6
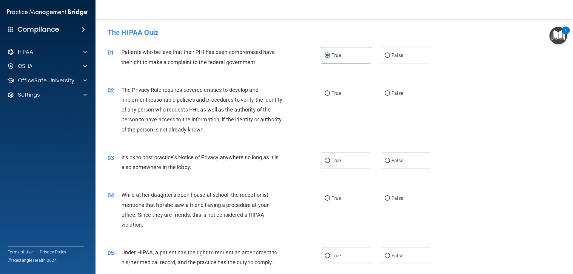
click at [330, 92] on input "True" at bounding box center [327, 93] width 5 height 4
radio input "true"
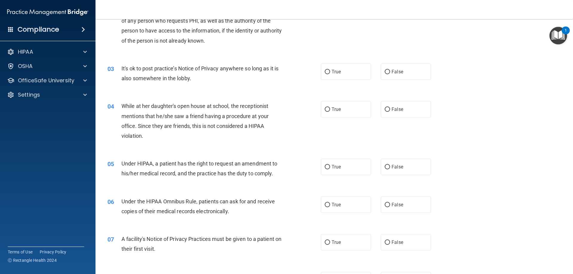
scroll to position [90, 0]
click at [324, 74] on label "True" at bounding box center [346, 71] width 50 height 16
click at [325, 74] on input "True" at bounding box center [327, 71] width 5 height 4
radio input "true"
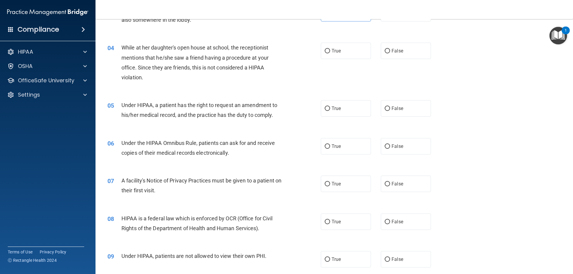
scroll to position [60, 0]
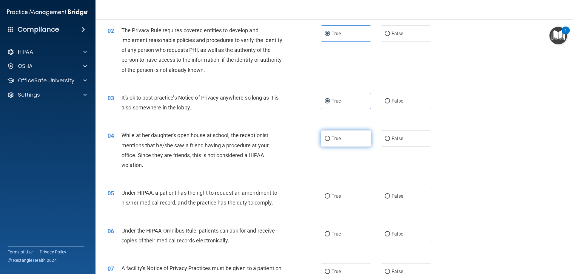
click at [325, 140] on input "True" at bounding box center [327, 139] width 5 height 4
radio input "true"
click at [385, 193] on div "05 Under HIPAA, a patient has the right to request an amendment to his/her medi…" at bounding box center [334, 200] width 463 height 38
click at [386, 193] on label "False" at bounding box center [406, 196] width 50 height 16
click at [386, 193] on input "False" at bounding box center [387, 196] width 5 height 4
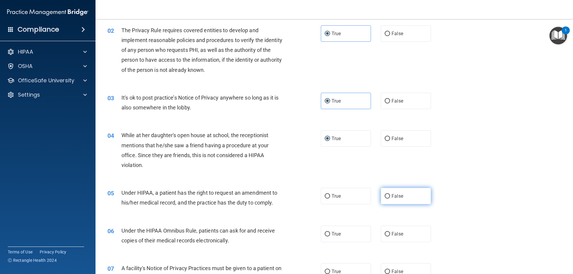
radio input "true"
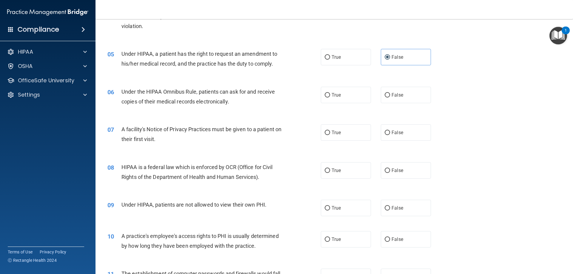
scroll to position [239, 0]
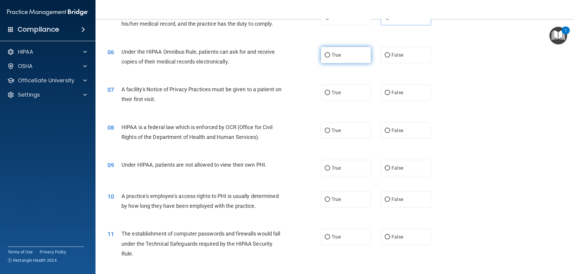
click at [323, 52] on label "True" at bounding box center [346, 55] width 50 height 16
click at [325, 53] on input "True" at bounding box center [327, 55] width 5 height 4
radio input "true"
click at [328, 95] on label "True" at bounding box center [346, 92] width 50 height 16
click at [328, 95] on input "True" at bounding box center [327, 93] width 5 height 4
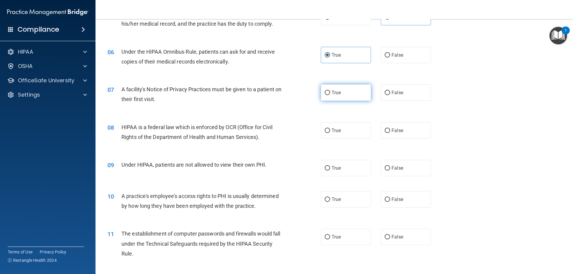
radio input "true"
click at [353, 127] on label "True" at bounding box center [346, 130] width 50 height 16
click at [330, 129] on input "True" at bounding box center [327, 131] width 5 height 4
radio input "true"
click at [411, 170] on label "False" at bounding box center [406, 168] width 50 height 16
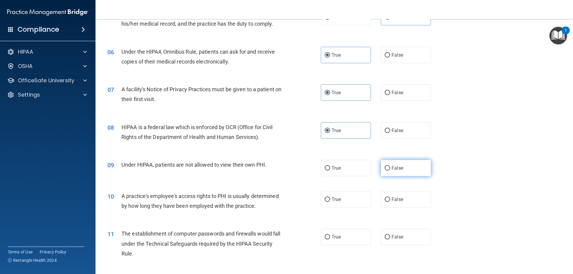
click at [390, 170] on input "False" at bounding box center [387, 168] width 5 height 4
radio input "true"
click at [387, 193] on label "False" at bounding box center [406, 199] width 50 height 16
click at [387, 193] on input "False" at bounding box center [387, 200] width 5 height 4
radio input "true"
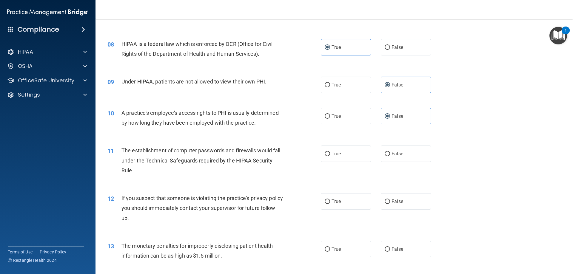
scroll to position [328, 0]
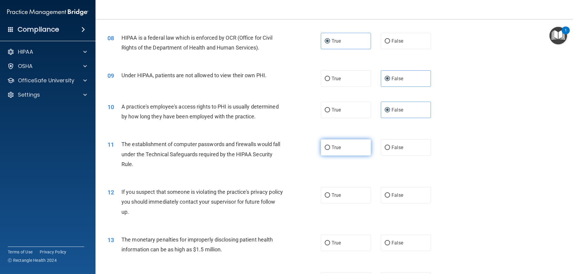
click at [328, 149] on label "True" at bounding box center [346, 147] width 50 height 16
click at [328, 149] on input "True" at bounding box center [327, 148] width 5 height 4
radio input "true"
click at [334, 193] on label "True" at bounding box center [346, 195] width 50 height 16
click at [330, 193] on input "True" at bounding box center [327, 195] width 5 height 4
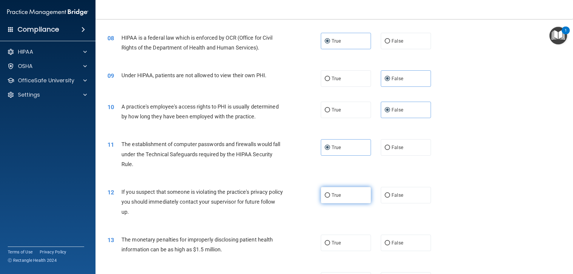
radio input "true"
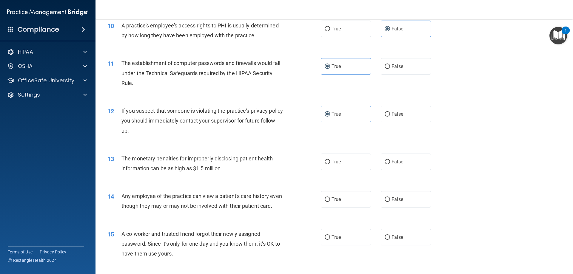
scroll to position [418, 0]
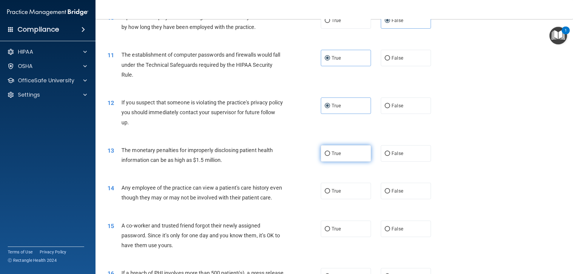
click at [336, 150] on label "True" at bounding box center [346, 153] width 50 height 16
click at [330, 152] on input "True" at bounding box center [327, 154] width 5 height 4
radio input "true"
click at [387, 193] on label "False" at bounding box center [406, 191] width 50 height 16
click at [387, 193] on input "False" at bounding box center [387, 191] width 5 height 4
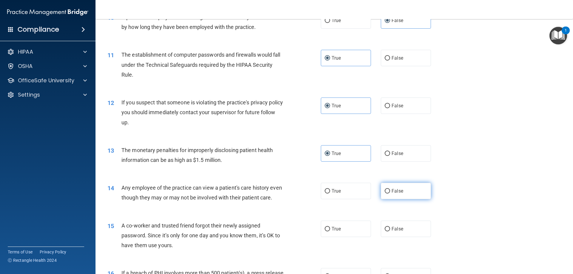
radio input "true"
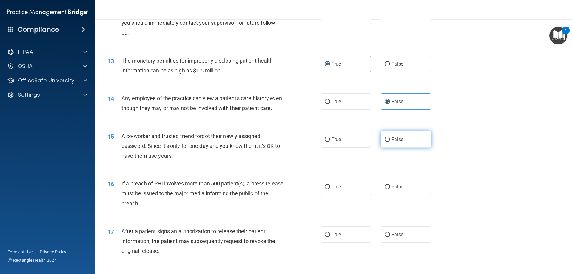
click at [401, 148] on label "False" at bounding box center [406, 139] width 50 height 16
click at [390, 142] on input "False" at bounding box center [387, 140] width 5 height 4
radio input "true"
drag, startPoint x: 394, startPoint y: 197, endPoint x: 428, endPoint y: 244, distance: 57.7
click at [394, 190] on span "False" at bounding box center [398, 187] width 12 height 6
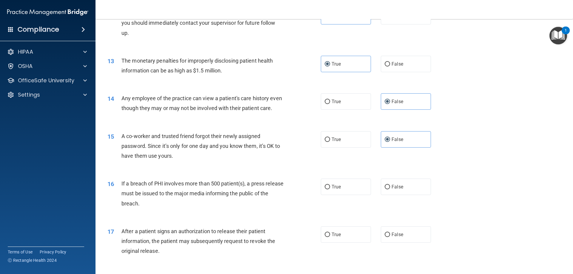
click at [390, 190] on input "False" at bounding box center [387, 187] width 5 height 4
radio input "true"
click at [346, 193] on label "True" at bounding box center [346, 187] width 50 height 16
click at [330, 190] on input "True" at bounding box center [327, 187] width 5 height 4
radio input "true"
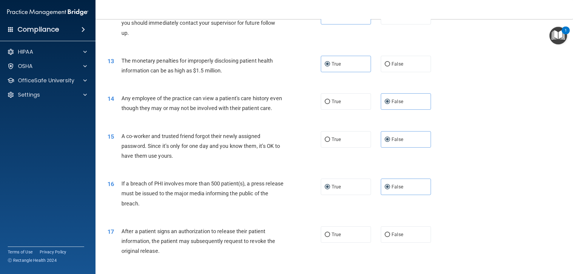
radio input "false"
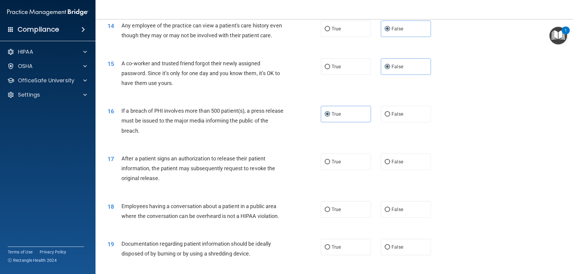
scroll to position [597, 0]
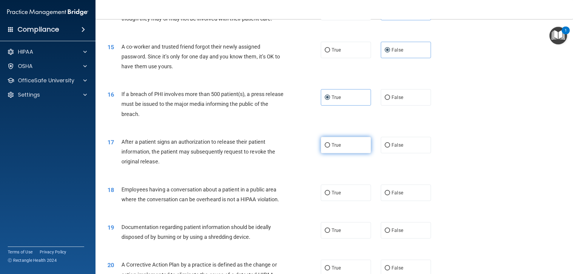
click at [330, 153] on label "True" at bounding box center [346, 145] width 50 height 16
click at [330, 148] on input "True" at bounding box center [327, 145] width 5 height 4
radio input "true"
click at [414, 193] on label "False" at bounding box center [406, 193] width 50 height 16
click at [390, 193] on input "False" at bounding box center [387, 193] width 5 height 4
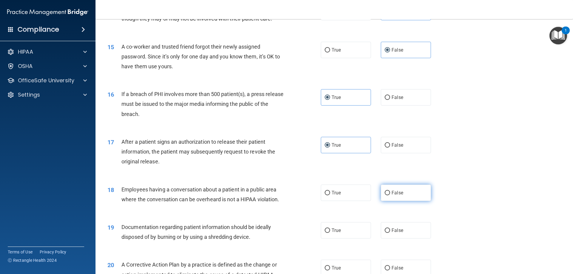
radio input "true"
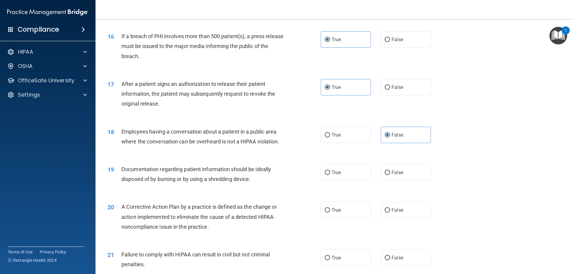
scroll to position [657, 0]
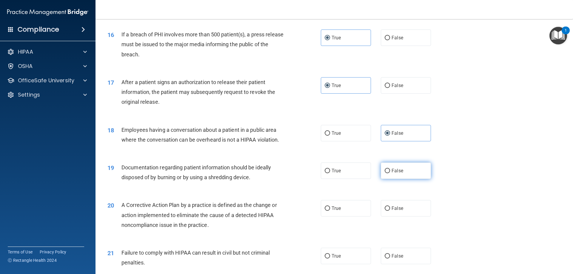
click at [392, 179] on label "False" at bounding box center [406, 171] width 50 height 16
click at [390, 173] on input "False" at bounding box center [387, 171] width 5 height 4
radio input "true"
click at [340, 193] on label "True" at bounding box center [346, 208] width 50 height 16
click at [330, 193] on input "True" at bounding box center [327, 209] width 5 height 4
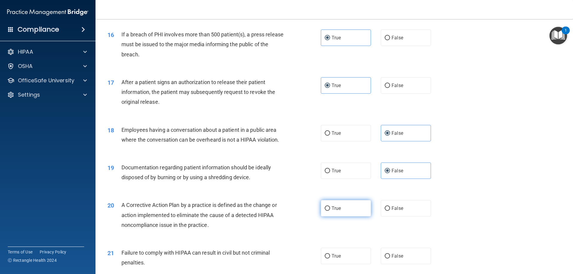
radio input "true"
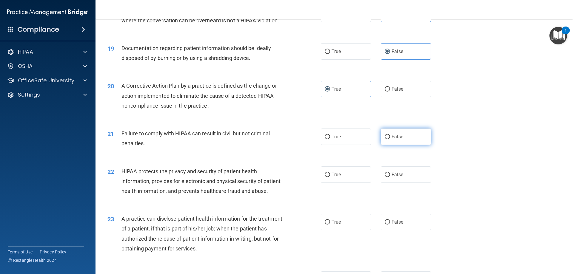
click at [403, 143] on label "False" at bounding box center [406, 137] width 50 height 16
click at [390, 139] on input "False" at bounding box center [387, 137] width 5 height 4
radio input "true"
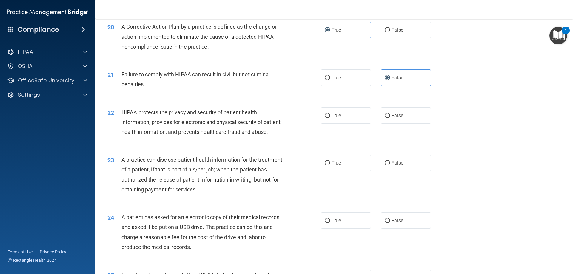
scroll to position [836, 0]
click at [344, 123] on label "True" at bounding box center [346, 115] width 50 height 16
click at [330, 118] on input "True" at bounding box center [327, 115] width 5 height 4
radio input "true"
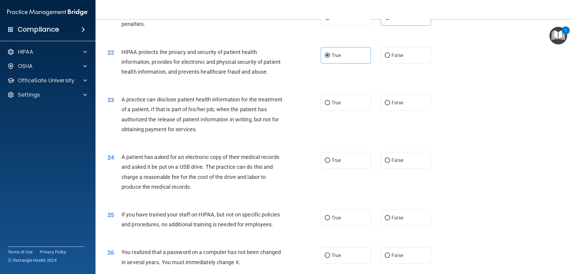
scroll to position [955, 0]
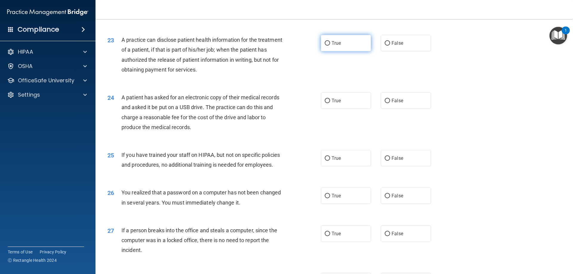
click at [350, 51] on label "True" at bounding box center [346, 43] width 50 height 16
click at [330, 46] on input "True" at bounding box center [327, 43] width 5 height 4
radio input "true"
click at [348, 109] on label "True" at bounding box center [346, 101] width 50 height 16
click at [330, 103] on input "True" at bounding box center [327, 101] width 5 height 4
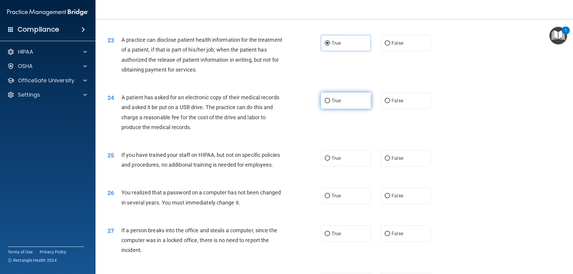
radio input "true"
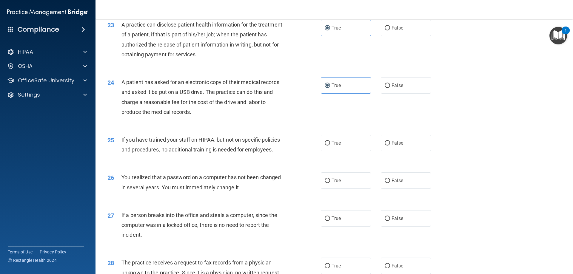
scroll to position [985, 0]
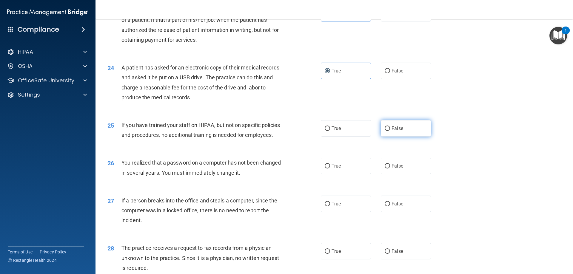
click at [397, 131] on span "False" at bounding box center [398, 129] width 12 height 6
click at [390, 131] on input "False" at bounding box center [387, 129] width 5 height 4
radio input "true"
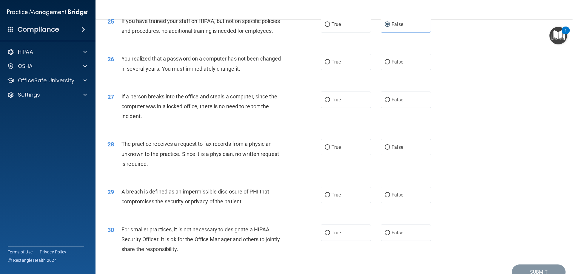
scroll to position [1104, 0]
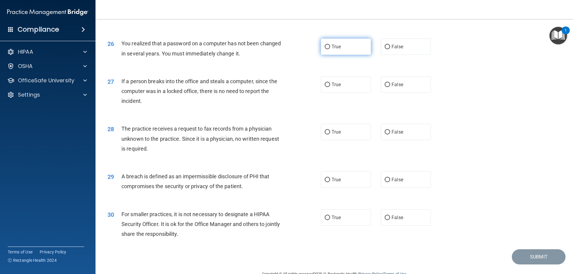
click at [353, 55] on label "True" at bounding box center [346, 47] width 50 height 16
click at [330, 49] on input "True" at bounding box center [327, 47] width 5 height 4
radio input "true"
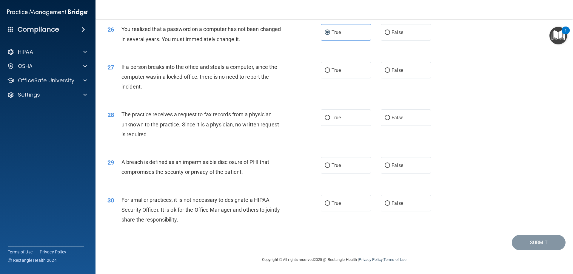
scroll to position [1138, 0]
click at [384, 78] on label "False" at bounding box center [406, 70] width 50 height 16
click at [385, 73] on input "False" at bounding box center [387, 70] width 5 height 4
radio input "true"
click at [392, 118] on span "False" at bounding box center [398, 118] width 12 height 6
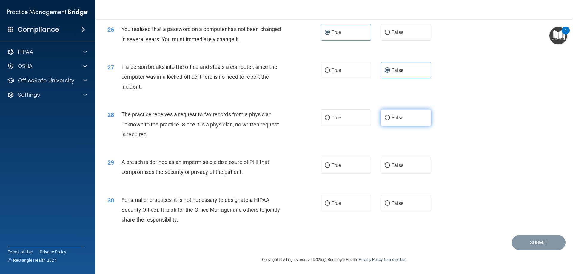
click at [390, 118] on input "False" at bounding box center [387, 118] width 5 height 4
radio input "true"
click at [336, 159] on label "True" at bounding box center [346, 165] width 50 height 16
click at [330, 164] on input "True" at bounding box center [327, 166] width 5 height 4
radio input "true"
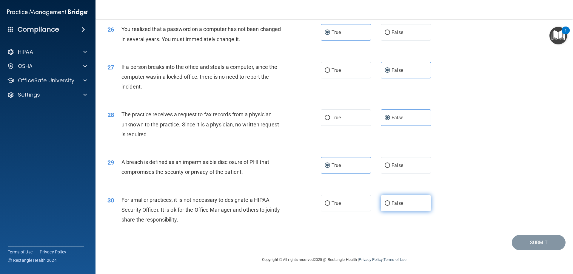
click at [390, 193] on label "False" at bounding box center [406, 203] width 50 height 16
click at [390, 193] on input "False" at bounding box center [387, 203] width 5 height 4
radio input "true"
click at [418, 193] on button "Submit" at bounding box center [539, 242] width 54 height 15
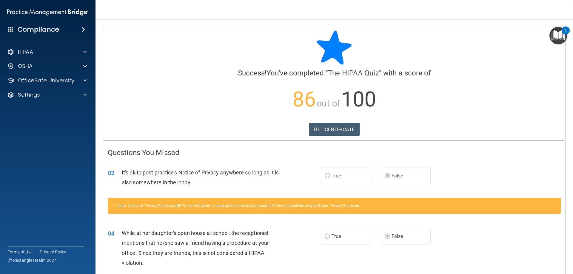
click at [418, 34] on div "1" at bounding box center [566, 31] width 8 height 8
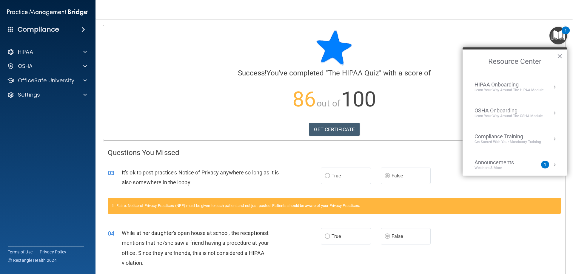
click at [418, 86] on div "HIPAA Onboarding" at bounding box center [509, 84] width 69 height 7
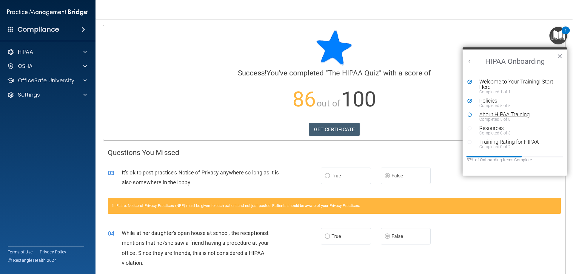
click at [418, 117] on div "Completed 5 of 8" at bounding box center [517, 119] width 76 height 4
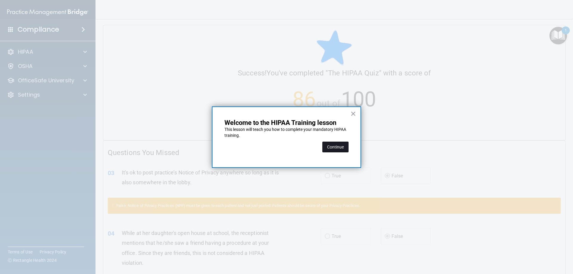
click at [333, 143] on button "Continue" at bounding box center [335, 147] width 26 height 11
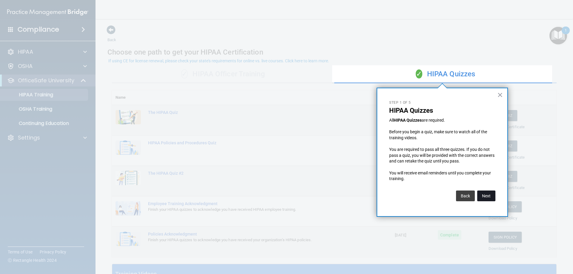
click at [418, 193] on button "Next" at bounding box center [486, 196] width 18 height 11
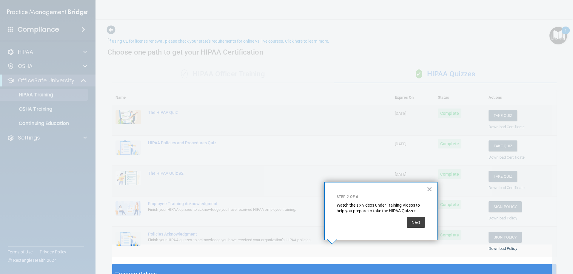
scroll to position [20, 0]
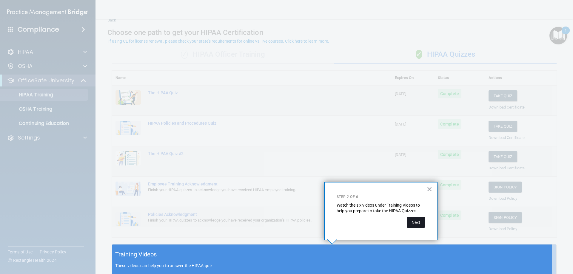
click at [418, 193] on button "Next" at bounding box center [416, 222] width 18 height 11
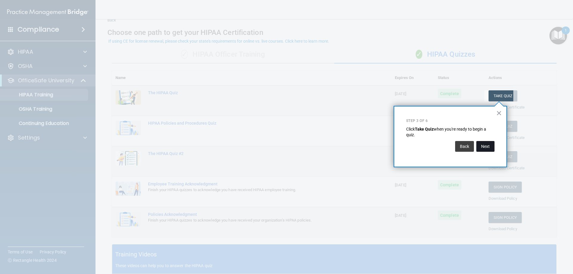
click at [418, 145] on button "Next" at bounding box center [485, 146] width 18 height 11
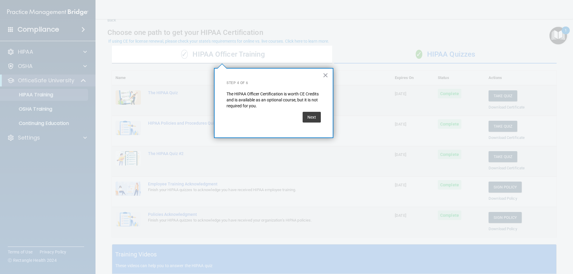
click at [321, 113] on div "× Step 4 of 6 The HIPAA Officer Certification is worth CE Credits and is availa…" at bounding box center [273, 103] width 119 height 70
click at [303, 117] on button "Next" at bounding box center [312, 117] width 18 height 11
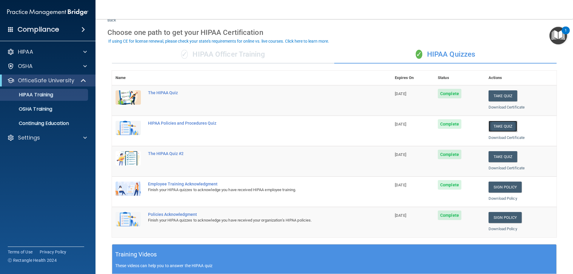
click at [418, 125] on button "Take Quiz" at bounding box center [503, 126] width 29 height 11
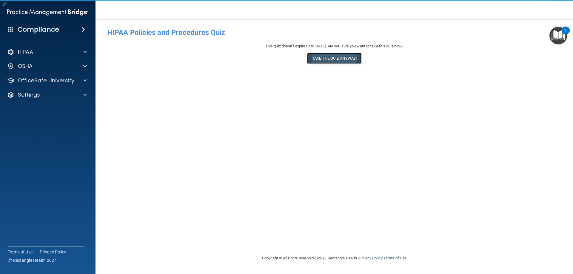
click at [332, 58] on button "Take the quiz anyway!" at bounding box center [334, 58] width 54 height 11
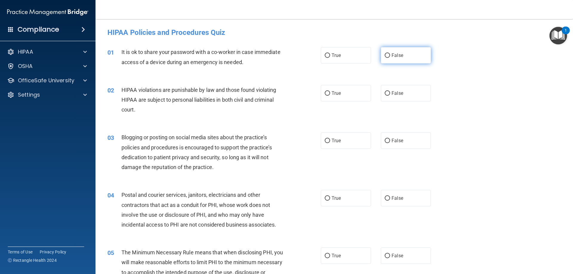
click at [386, 53] on input "False" at bounding box center [387, 55] width 5 height 4
radio input "true"
click at [330, 94] on label "True" at bounding box center [346, 93] width 50 height 16
click at [330, 94] on input "True" at bounding box center [327, 93] width 5 height 4
radio input "true"
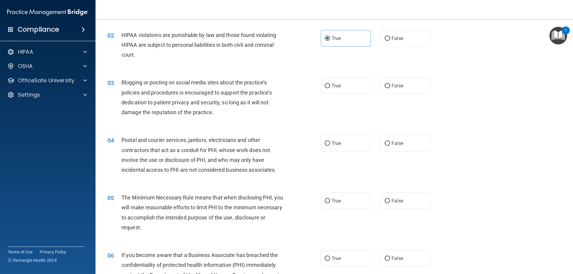
scroll to position [60, 0]
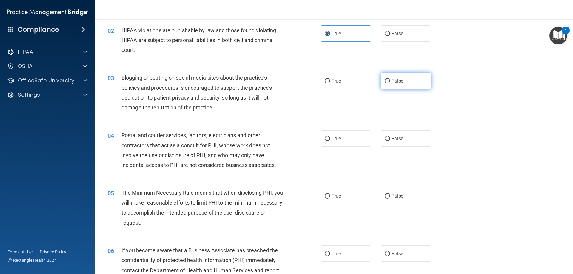
click at [412, 87] on label "False" at bounding box center [406, 81] width 50 height 16
click at [390, 84] on input "False" at bounding box center [387, 81] width 5 height 4
radio input "true"
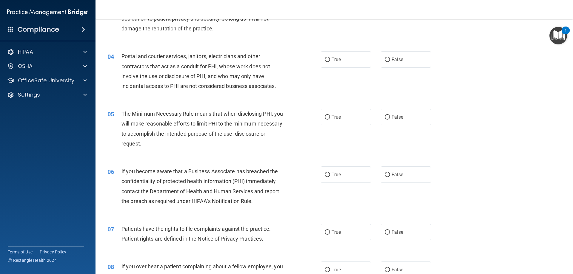
scroll to position [149, 0]
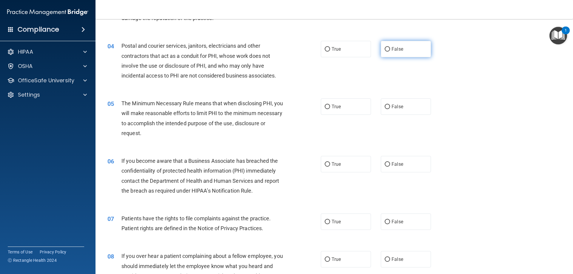
click at [407, 47] on label "False" at bounding box center [406, 49] width 50 height 16
click at [390, 47] on input "False" at bounding box center [387, 49] width 5 height 4
radio input "true"
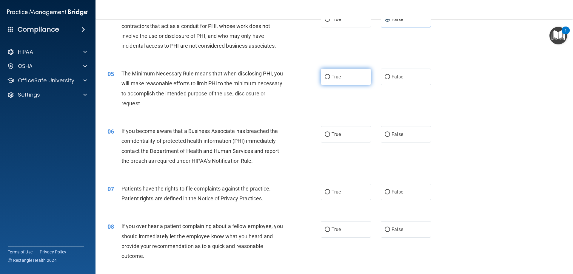
click at [339, 78] on label "True" at bounding box center [346, 77] width 50 height 16
click at [330, 78] on input "True" at bounding box center [327, 77] width 5 height 4
radio input "true"
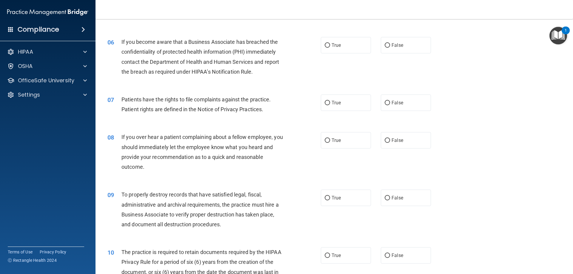
scroll to position [269, 0]
click at [338, 42] on label "True" at bounding box center [346, 45] width 50 height 16
click at [330, 43] on input "True" at bounding box center [327, 45] width 5 height 4
radio input "true"
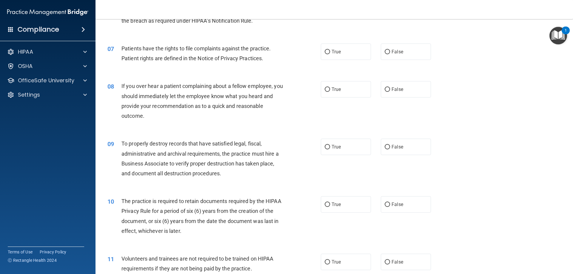
scroll to position [328, 0]
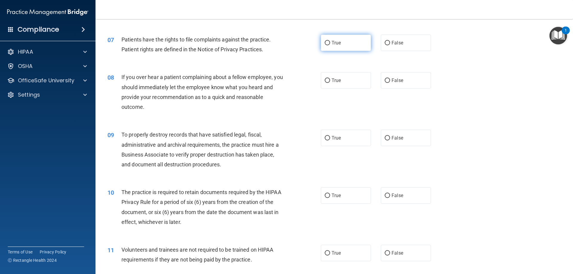
drag, startPoint x: 352, startPoint y: 47, endPoint x: 356, endPoint y: 47, distance: 3.3
click at [353, 47] on label "True" at bounding box center [346, 43] width 50 height 16
click at [330, 45] on input "True" at bounding box center [327, 43] width 5 height 4
radio input "true"
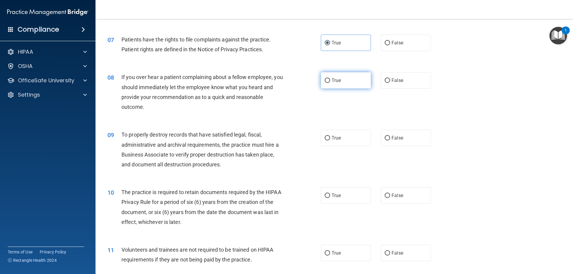
click at [341, 82] on label "True" at bounding box center [346, 80] width 50 height 16
click at [330, 82] on input "True" at bounding box center [327, 81] width 5 height 4
radio input "true"
drag, startPoint x: 341, startPoint y: 82, endPoint x: 449, endPoint y: 87, distance: 107.6
click at [342, 82] on label "True" at bounding box center [346, 80] width 50 height 16
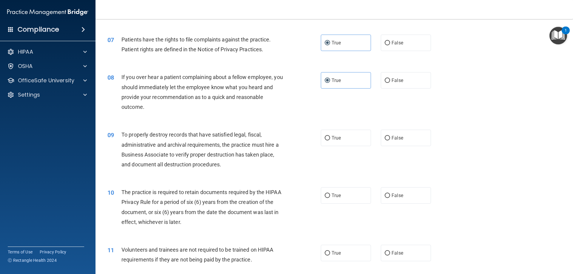
click at [330, 82] on input "True" at bounding box center [327, 81] width 5 height 4
click at [406, 85] on label "False" at bounding box center [406, 80] width 50 height 16
click at [390, 83] on input "False" at bounding box center [387, 81] width 5 height 4
radio input "true"
radio input "false"
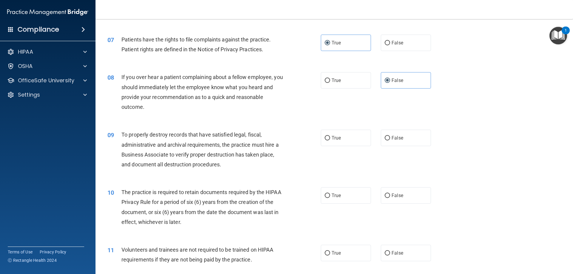
click at [317, 140] on div "09 To properly destroy records that have satisfied legal, fiscal, administrativ…" at bounding box center [214, 151] width 231 height 43
click at [349, 144] on label "True" at bounding box center [346, 138] width 50 height 16
click at [330, 141] on input "True" at bounding box center [327, 138] width 5 height 4
radio input "true"
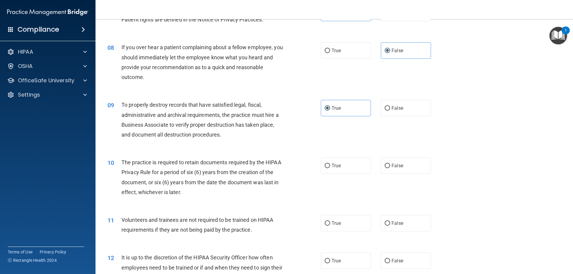
scroll to position [388, 0]
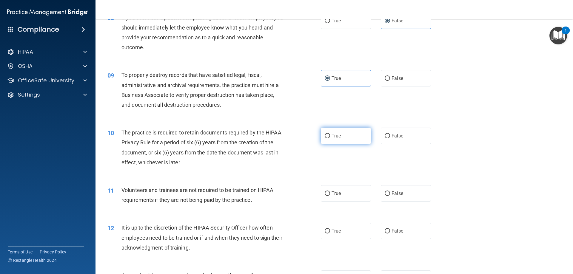
click at [329, 140] on label "True" at bounding box center [346, 136] width 50 height 16
click at [329, 139] on input "True" at bounding box center [327, 136] width 5 height 4
radio input "true"
click at [389, 193] on label "False" at bounding box center [406, 193] width 50 height 16
click at [389, 193] on input "False" at bounding box center [387, 194] width 5 height 4
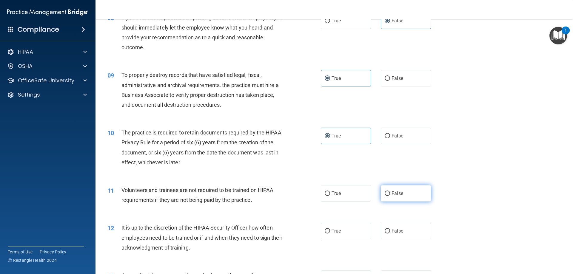
radio input "true"
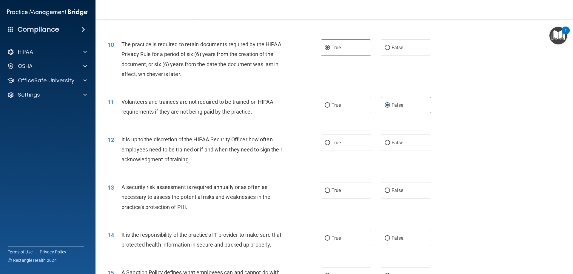
scroll to position [478, 0]
click at [398, 141] on span "False" at bounding box center [398, 142] width 12 height 6
click at [390, 141] on input "False" at bounding box center [387, 142] width 5 height 4
radio input "true"
click at [354, 139] on label "True" at bounding box center [346, 141] width 50 height 16
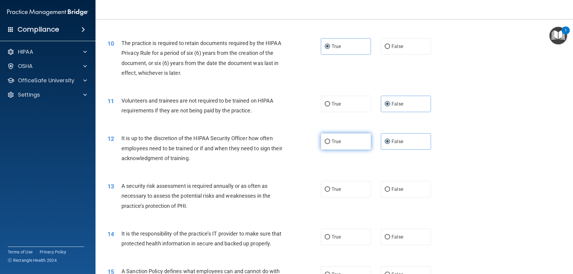
click at [330, 140] on input "True" at bounding box center [327, 142] width 5 height 4
radio input "true"
click at [418, 150] on div "12 It is up to the discretion of the HIPAA Security Officer how often employees…" at bounding box center [334, 150] width 463 height 48
click at [418, 147] on label "False" at bounding box center [406, 141] width 50 height 16
click at [390, 144] on input "False" at bounding box center [387, 142] width 5 height 4
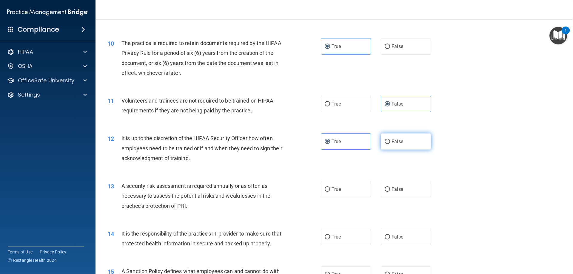
radio input "true"
radio input "false"
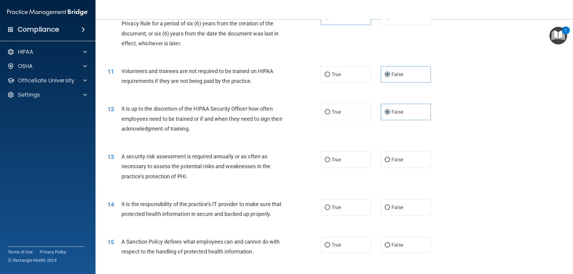
scroll to position [507, 0]
click at [342, 160] on label "True" at bounding box center [346, 159] width 50 height 16
click at [330, 160] on input "True" at bounding box center [327, 160] width 5 height 4
radio input "true"
click at [358, 193] on label "True" at bounding box center [346, 207] width 50 height 16
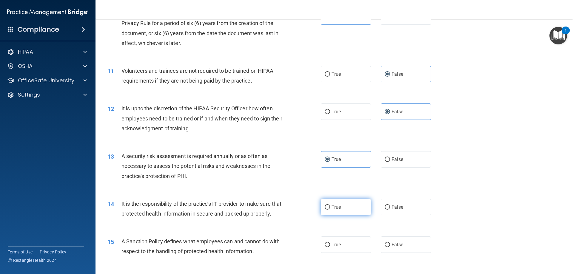
click at [330, 193] on input "True" at bounding box center [327, 207] width 5 height 4
radio input "true"
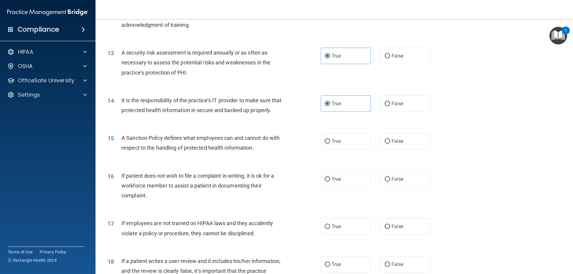
scroll to position [627, 0]
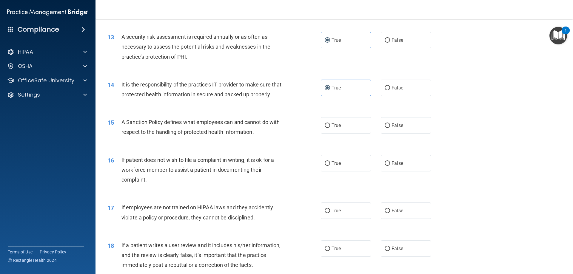
drag, startPoint x: 297, startPoint y: 134, endPoint x: 301, endPoint y: 133, distance: 4.6
click at [298, 134] on div "15 A Sanction Policy defines what employees can and cannot do with respect to t…" at bounding box center [214, 128] width 231 height 23
click at [345, 134] on label "True" at bounding box center [346, 125] width 50 height 16
click at [330, 128] on input "True" at bounding box center [327, 126] width 5 height 4
radio input "true"
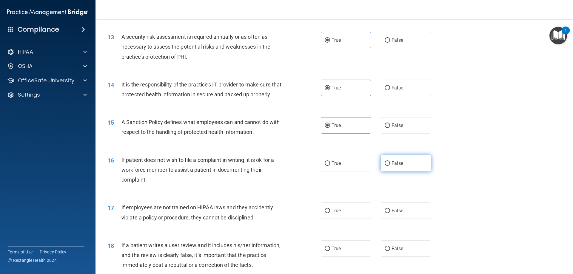
click at [385, 166] on input "False" at bounding box center [387, 163] width 5 height 4
radio input "true"
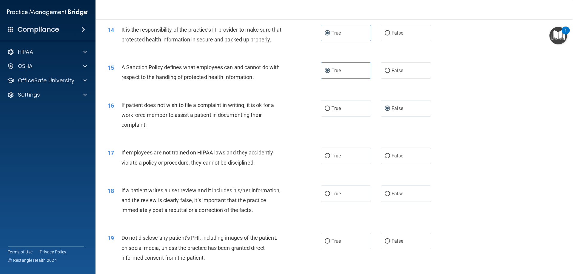
scroll to position [687, 0]
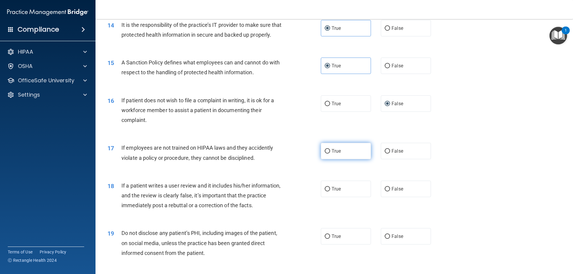
click at [340, 159] on label "True" at bounding box center [346, 151] width 50 height 16
click at [330, 154] on input "True" at bounding box center [327, 151] width 5 height 4
radio input "true"
click at [385, 154] on input "False" at bounding box center [387, 151] width 5 height 4
radio input "true"
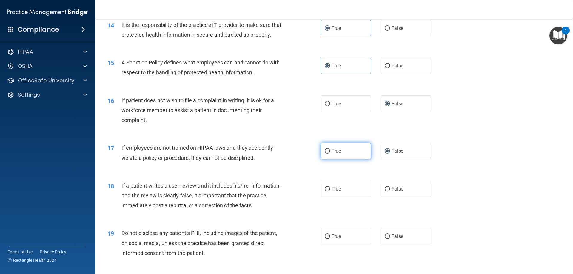
click at [348, 159] on label "True" at bounding box center [346, 151] width 50 height 16
click at [330, 154] on input "True" at bounding box center [327, 151] width 5 height 4
radio input "true"
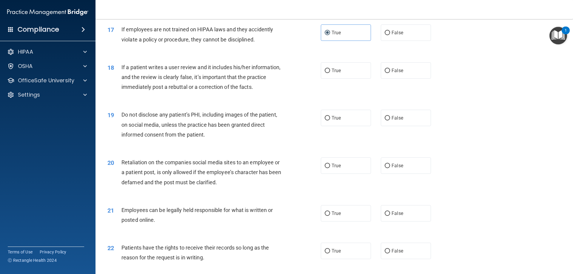
scroll to position [806, 0]
click at [404, 78] on label "False" at bounding box center [406, 69] width 50 height 16
click at [390, 72] on input "False" at bounding box center [387, 70] width 5 height 4
click at [344, 125] on label "True" at bounding box center [346, 117] width 50 height 16
click at [330, 120] on input "True" at bounding box center [327, 117] width 5 height 4
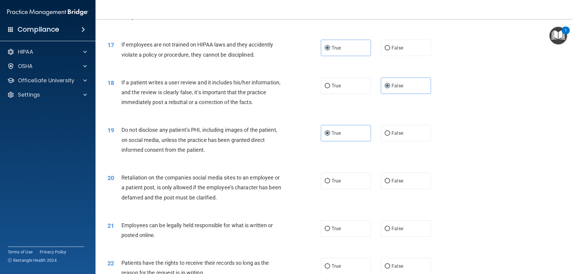
scroll to position [776, 0]
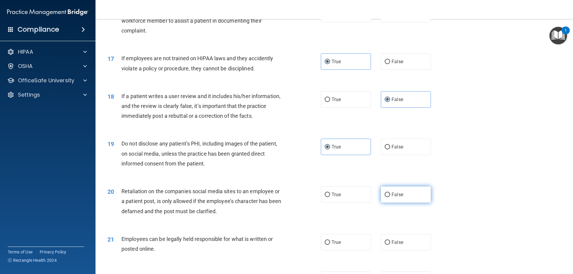
click at [392, 193] on span "False" at bounding box center [398, 195] width 12 height 6
click at [390, 193] on input "False" at bounding box center [387, 195] width 5 height 4
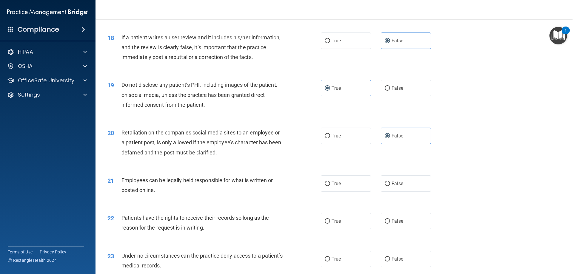
scroll to position [836, 0]
click at [355, 189] on label "True" at bounding box center [346, 183] width 50 height 16
click at [330, 185] on input "True" at bounding box center [327, 183] width 5 height 4
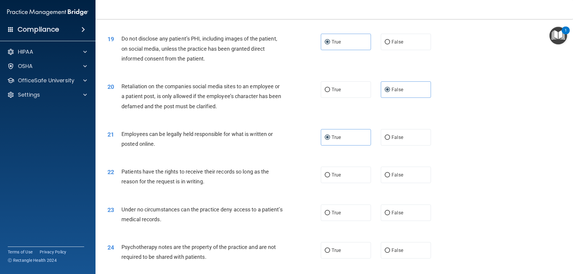
scroll to position [896, 0]
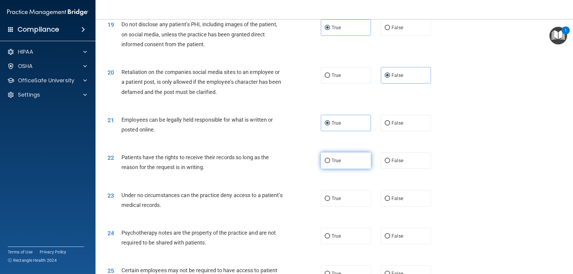
click at [342, 169] on label "True" at bounding box center [346, 161] width 50 height 16
click at [330, 163] on input "True" at bounding box center [327, 161] width 5 height 4
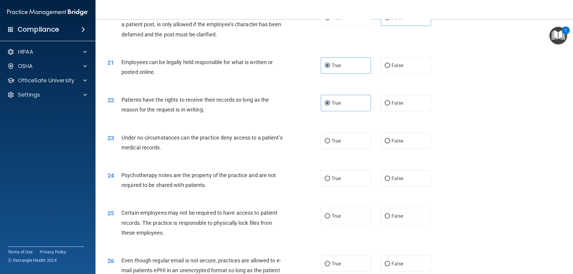
scroll to position [955, 0]
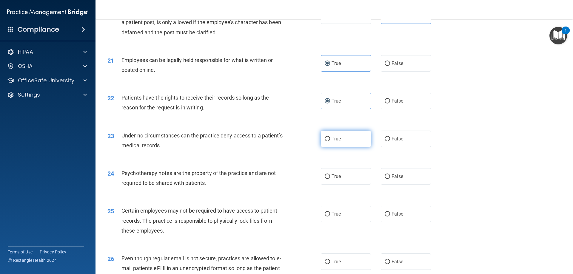
click at [344, 146] on label "True" at bounding box center [346, 139] width 50 height 16
click at [330, 141] on input "True" at bounding box center [327, 139] width 5 height 4
click at [410, 185] on label "False" at bounding box center [406, 176] width 50 height 16
click at [390, 179] on input "False" at bounding box center [387, 177] width 5 height 4
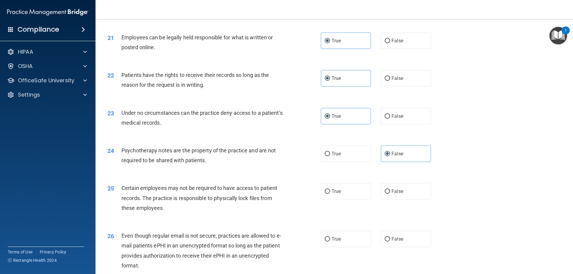
scroll to position [1015, 0]
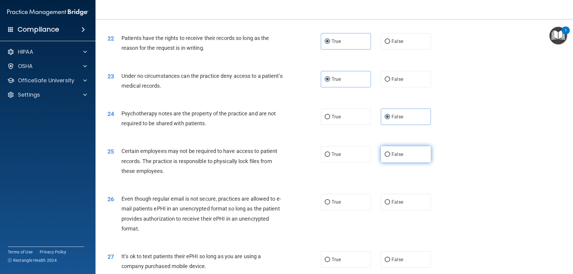
click at [397, 161] on label "False" at bounding box center [406, 154] width 50 height 16
click at [390, 157] on input "False" at bounding box center [387, 155] width 5 height 4
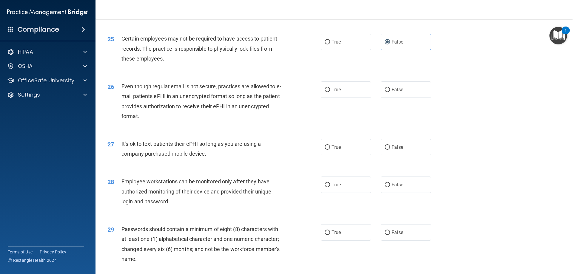
scroll to position [1164, 0]
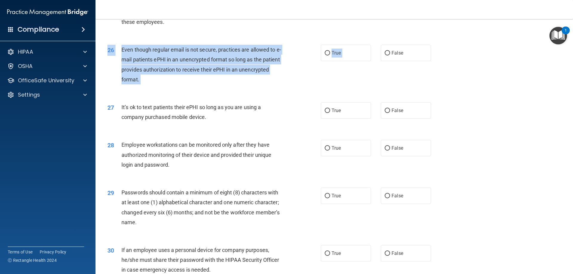
drag, startPoint x: 388, startPoint y: 67, endPoint x: 368, endPoint y: 76, distance: 22.1
click at [370, 76] on div "26 Even though regular email is not secure, practices are allowed to e-mail pat…" at bounding box center [334, 66] width 463 height 58
click at [339, 61] on label "True" at bounding box center [346, 53] width 50 height 16
click at [330, 56] on input "True" at bounding box center [327, 53] width 5 height 4
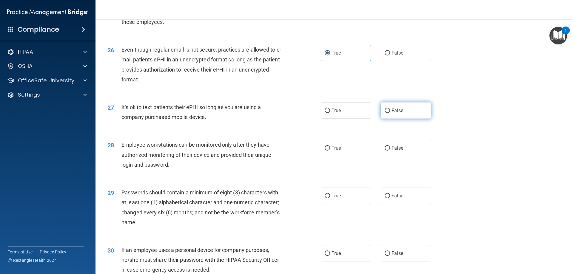
click at [405, 119] on label "False" at bounding box center [406, 110] width 50 height 16
click at [390, 113] on input "False" at bounding box center [387, 111] width 5 height 4
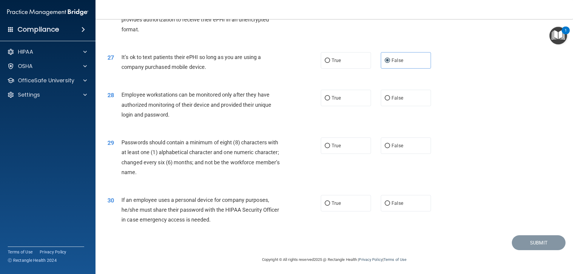
scroll to position [1224, 0]
click at [404, 102] on label "False" at bounding box center [406, 98] width 50 height 16
click at [390, 101] on input "False" at bounding box center [387, 98] width 5 height 4
click at [396, 144] on span "False" at bounding box center [398, 146] width 12 height 6
click at [390, 144] on input "False" at bounding box center [387, 146] width 5 height 4
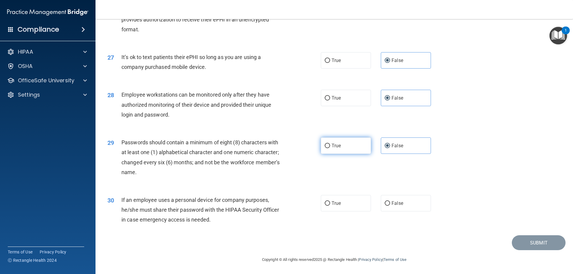
click at [334, 140] on label "True" at bounding box center [346, 146] width 50 height 16
click at [330, 144] on input "True" at bounding box center [327, 146] width 5 height 4
click at [413, 193] on label "False" at bounding box center [406, 203] width 50 height 16
click at [390, 193] on input "False" at bounding box center [387, 203] width 5 height 4
click at [418, 193] on button "Submit" at bounding box center [539, 243] width 54 height 15
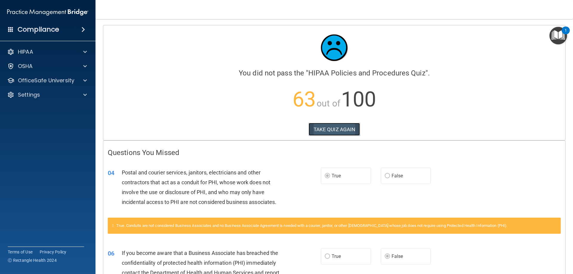
click at [330, 132] on button "TAKE QUIZ AGAIN" at bounding box center [335, 129] width 52 height 13
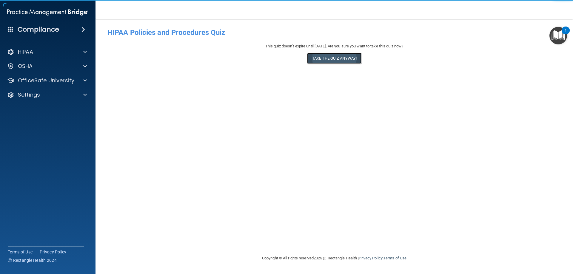
click at [332, 55] on button "Take the quiz anyway!" at bounding box center [334, 58] width 54 height 11
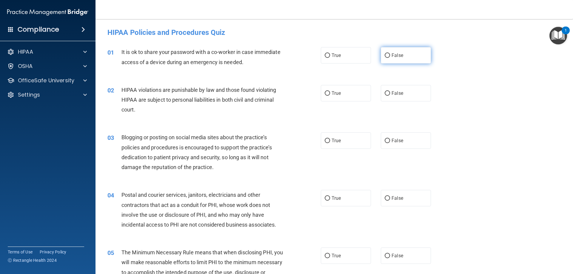
click at [401, 57] on label "False" at bounding box center [406, 55] width 50 height 16
click at [390, 57] on input "False" at bounding box center [387, 55] width 5 height 4
click at [340, 93] on label "True" at bounding box center [346, 93] width 50 height 16
click at [330, 93] on input "True" at bounding box center [327, 93] width 5 height 4
click at [387, 147] on label "False" at bounding box center [406, 141] width 50 height 16
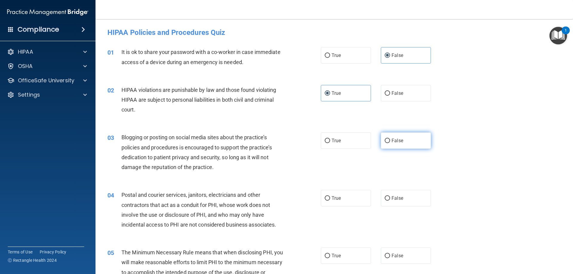
click at [387, 143] on input "False" at bounding box center [387, 141] width 5 height 4
click at [341, 193] on label "True" at bounding box center [346, 198] width 50 height 16
click at [330, 193] on input "True" at bounding box center [327, 198] width 5 height 4
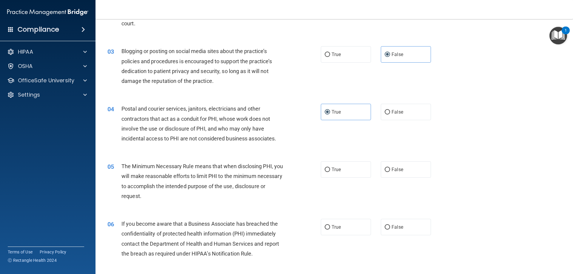
scroll to position [90, 0]
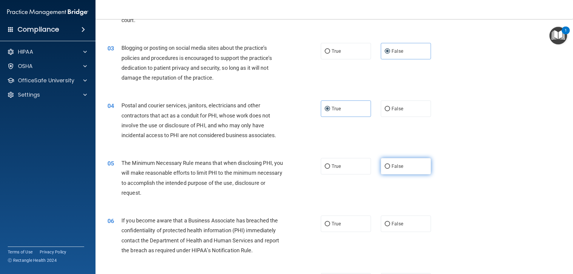
click at [407, 164] on label "False" at bounding box center [406, 166] width 50 height 16
click at [390, 164] on input "False" at bounding box center [387, 166] width 5 height 4
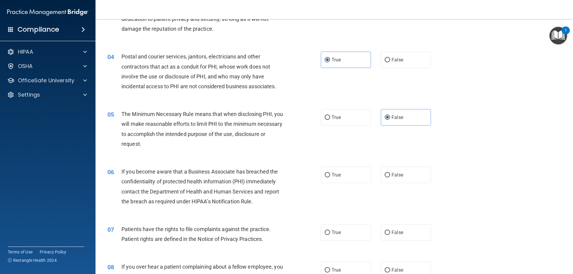
scroll to position [149, 0]
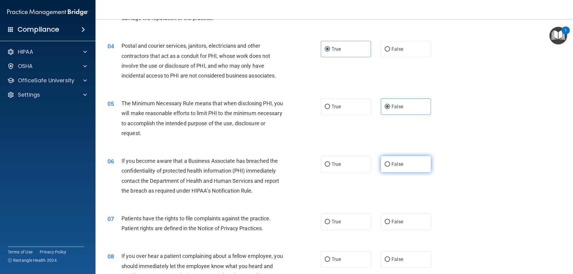
click at [396, 166] on span "False" at bounding box center [398, 164] width 12 height 6
click at [390, 166] on input "False" at bounding box center [387, 164] width 5 height 4
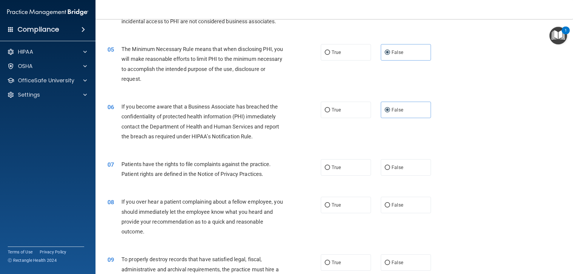
scroll to position [209, 0]
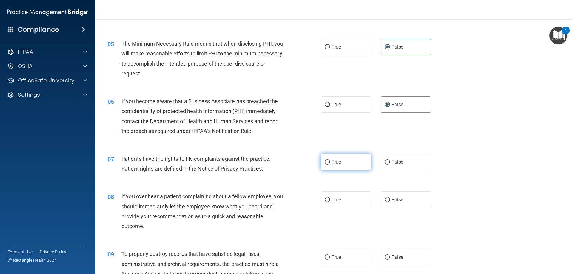
click at [346, 162] on label "True" at bounding box center [346, 162] width 50 height 16
click at [330, 162] on input "True" at bounding box center [327, 162] width 5 height 4
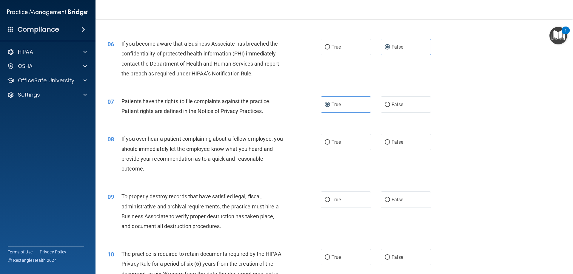
scroll to position [269, 0]
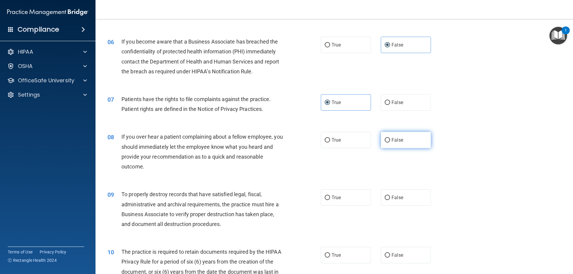
click at [399, 146] on label "False" at bounding box center [406, 140] width 50 height 16
click at [390, 143] on input "False" at bounding box center [387, 140] width 5 height 4
click at [397, 193] on span "False" at bounding box center [398, 198] width 12 height 6
click at [390, 193] on input "False" at bounding box center [387, 198] width 5 height 4
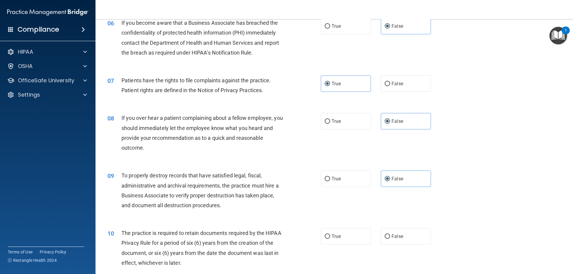
scroll to position [358, 0]
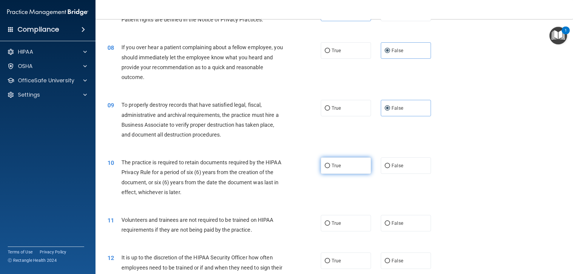
click at [345, 167] on label "True" at bounding box center [346, 166] width 50 height 16
click at [330, 167] on input "True" at bounding box center [327, 166] width 5 height 4
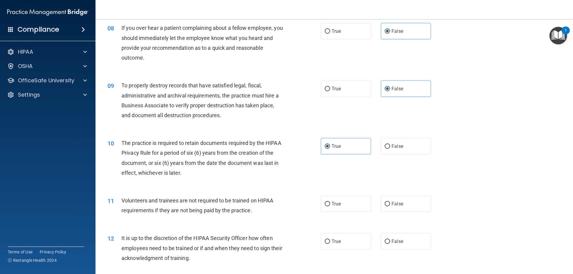
scroll to position [418, 0]
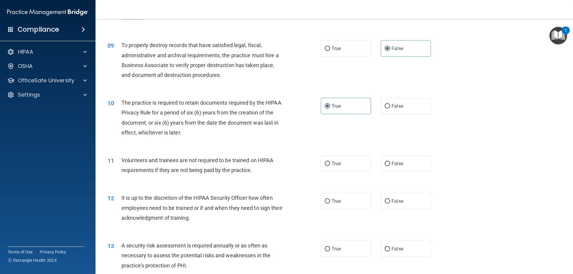
drag, startPoint x: 406, startPoint y: 166, endPoint x: 411, endPoint y: 173, distance: 8.9
click at [406, 167] on label "False" at bounding box center [406, 164] width 50 height 16
click at [390, 166] on input "False" at bounding box center [387, 164] width 5 height 4
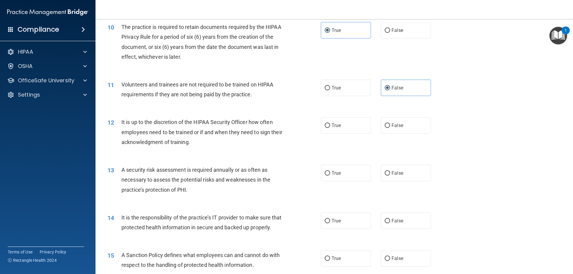
scroll to position [507, 0]
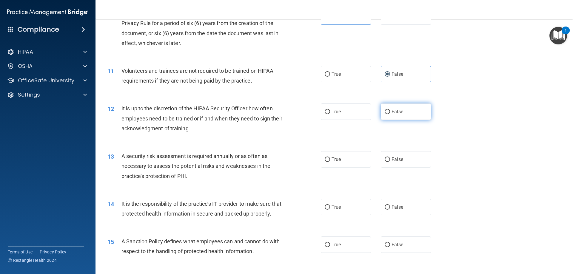
click at [416, 112] on label "False" at bounding box center [406, 112] width 50 height 16
click at [390, 112] on input "False" at bounding box center [387, 112] width 5 height 4
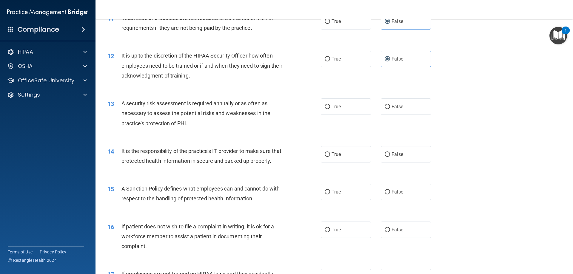
scroll to position [567, 0]
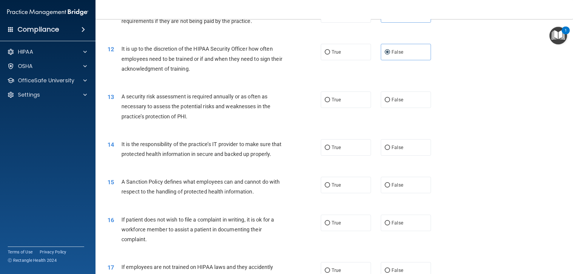
click at [312, 95] on div "13 A security risk assessment is required annually or as often as necessary to …" at bounding box center [214, 108] width 231 height 33
click at [343, 107] on label "True" at bounding box center [346, 100] width 50 height 16
click at [330, 102] on input "True" at bounding box center [327, 100] width 5 height 4
click at [397, 143] on label "False" at bounding box center [406, 147] width 50 height 16
click at [390, 146] on input "False" at bounding box center [387, 148] width 5 height 4
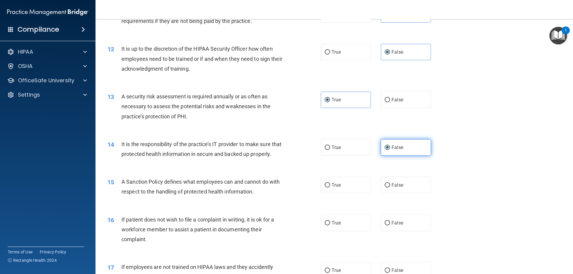
scroll to position [597, 0]
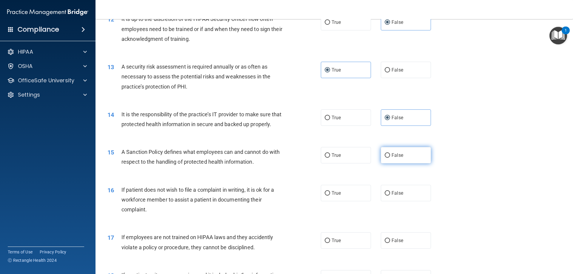
click at [403, 164] on label "False" at bounding box center [406, 155] width 50 height 16
click at [390, 158] on input "False" at bounding box center [387, 155] width 5 height 4
click at [330, 193] on label "True" at bounding box center [346, 193] width 50 height 16
click at [330, 193] on input "True" at bounding box center [327, 193] width 5 height 4
click at [392, 193] on span "False" at bounding box center [398, 241] width 12 height 6
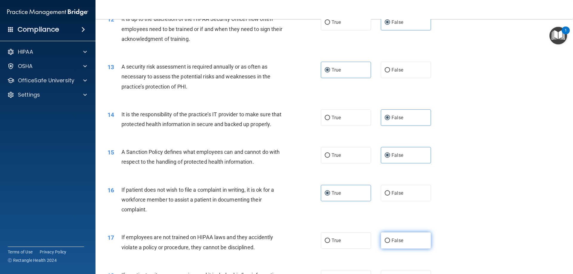
click at [390, 193] on input "False" at bounding box center [387, 241] width 5 height 4
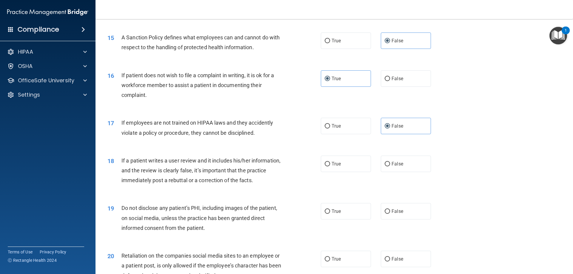
scroll to position [716, 0]
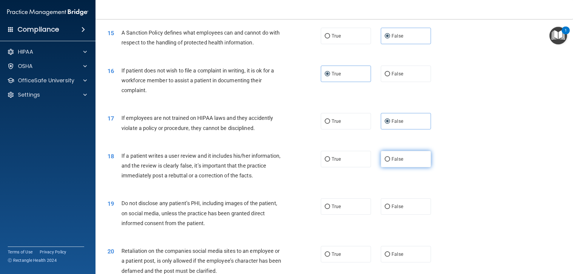
click at [414, 167] on label "False" at bounding box center [406, 159] width 50 height 16
click at [390, 162] on input "False" at bounding box center [387, 159] width 5 height 4
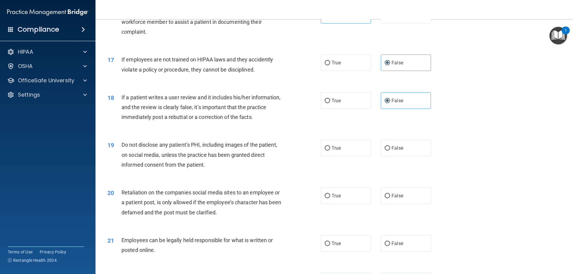
scroll to position [776, 0]
click at [342, 155] on label "True" at bounding box center [346, 147] width 50 height 16
click at [330, 150] on input "True" at bounding box center [327, 147] width 5 height 4
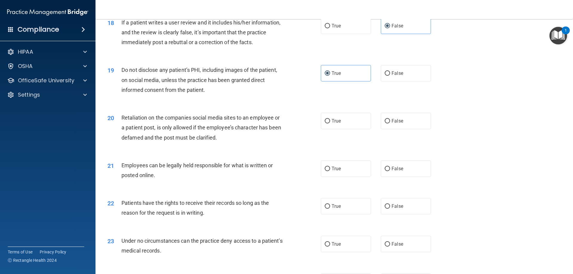
scroll to position [866, 0]
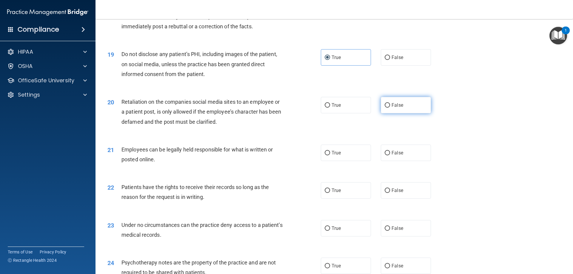
click at [400, 113] on label "False" at bounding box center [406, 105] width 50 height 16
click at [390, 108] on input "False" at bounding box center [387, 105] width 5 height 4
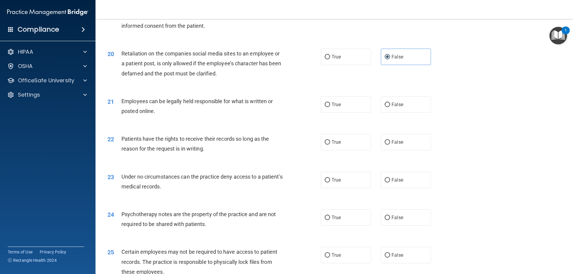
scroll to position [925, 0]
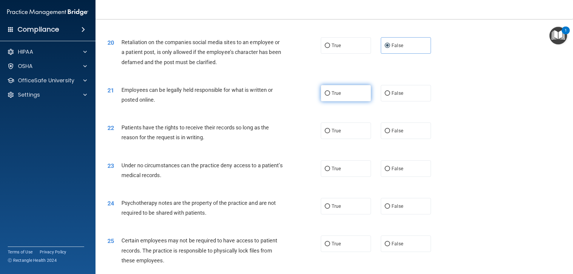
click at [337, 96] on span "True" at bounding box center [336, 93] width 9 height 6
click at [330, 96] on input "True" at bounding box center [327, 93] width 5 height 4
click at [404, 139] on label "False" at bounding box center [406, 131] width 50 height 16
click at [390, 133] on input "False" at bounding box center [387, 131] width 5 height 4
click at [397, 172] on span "False" at bounding box center [398, 169] width 12 height 6
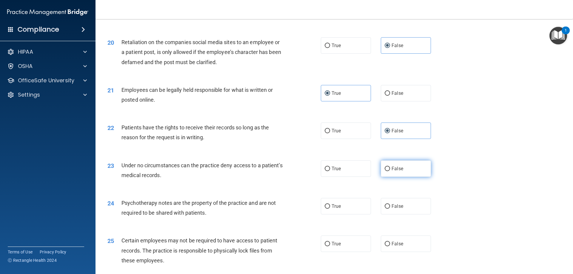
click at [390, 171] on input "False" at bounding box center [387, 169] width 5 height 4
click at [341, 193] on label "True" at bounding box center [346, 206] width 50 height 16
click at [330, 193] on input "True" at bounding box center [327, 206] width 5 height 4
click at [341, 193] on label "True" at bounding box center [346, 244] width 50 height 16
click at [330, 193] on input "True" at bounding box center [327, 244] width 5 height 4
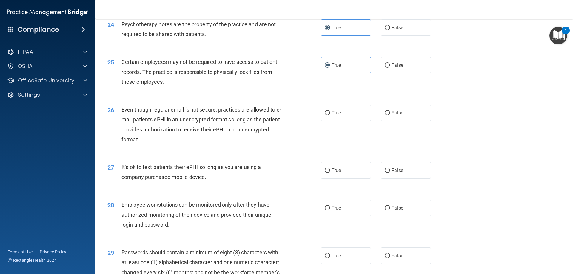
scroll to position [1104, 0]
click at [352, 121] on label "True" at bounding box center [346, 112] width 50 height 16
click at [330, 115] on input "True" at bounding box center [327, 113] width 5 height 4
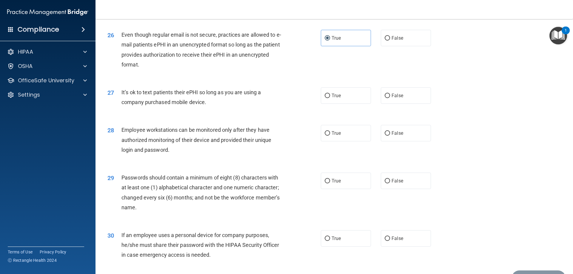
scroll to position [1194, 0]
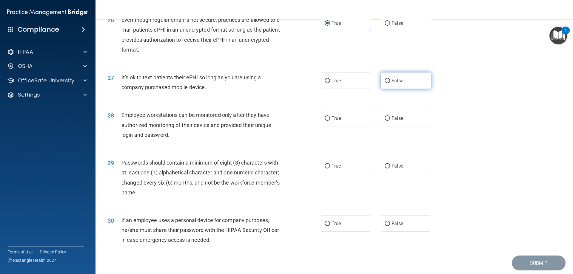
click at [395, 84] on span "False" at bounding box center [398, 81] width 12 height 6
click at [390, 83] on input "False" at bounding box center [387, 81] width 5 height 4
click at [410, 127] on label "False" at bounding box center [406, 118] width 50 height 16
click at [390, 121] on input "False" at bounding box center [387, 118] width 5 height 4
click at [406, 173] on label "False" at bounding box center [406, 166] width 50 height 16
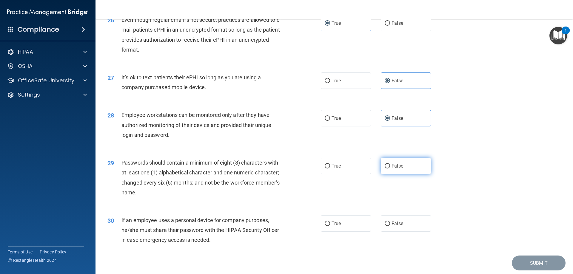
click at [390, 169] on input "False" at bounding box center [387, 166] width 5 height 4
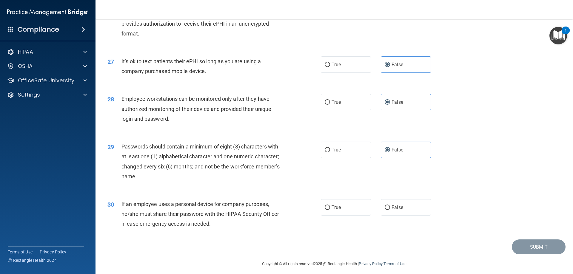
scroll to position [1224, 0]
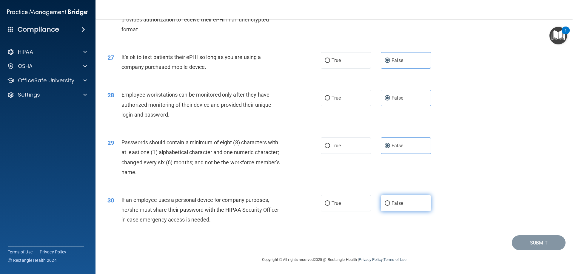
click at [392, 193] on label "False" at bounding box center [406, 203] width 50 height 16
click at [390, 193] on input "False" at bounding box center [387, 203] width 5 height 4
click at [418, 193] on button "Submit" at bounding box center [539, 243] width 54 height 15
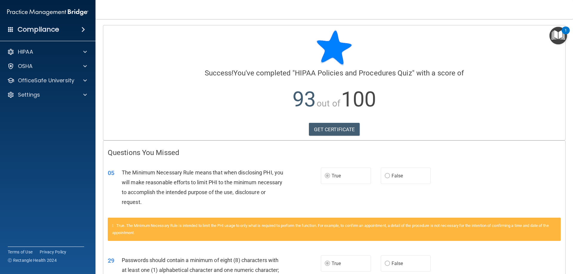
click at [418, 34] on img "Open Resource Center, 1 new notification" at bounding box center [559, 36] width 18 height 18
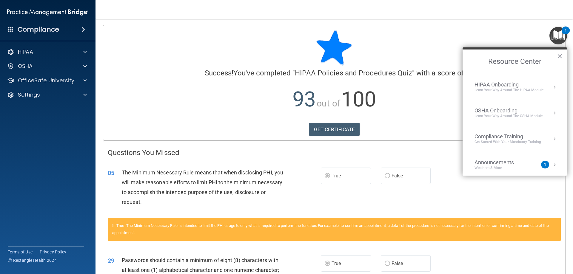
click at [418, 84] on div "HIPAA Onboarding" at bounding box center [509, 84] width 69 height 7
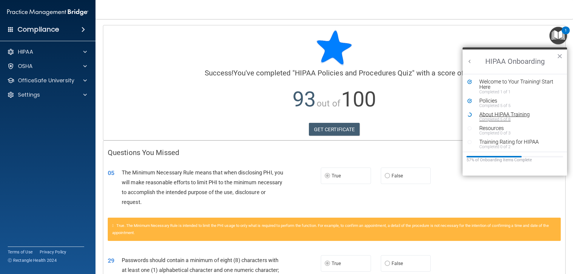
click at [418, 117] on div "Completed 5 of 8" at bounding box center [517, 119] width 76 height 4
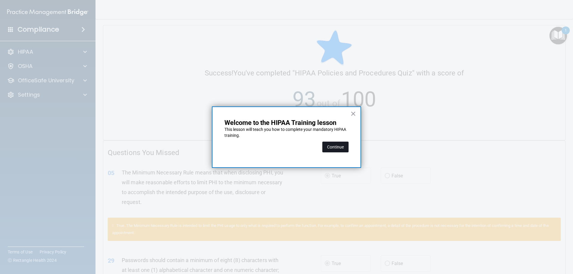
click at [336, 149] on button "Continue" at bounding box center [335, 147] width 26 height 11
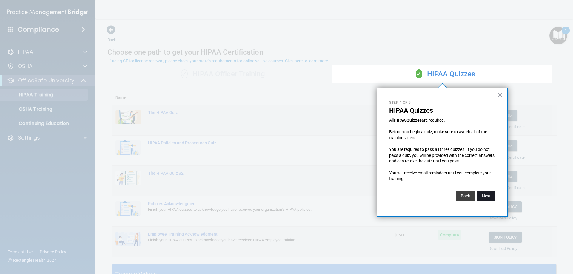
click at [418, 193] on button "Next" at bounding box center [486, 196] width 18 height 11
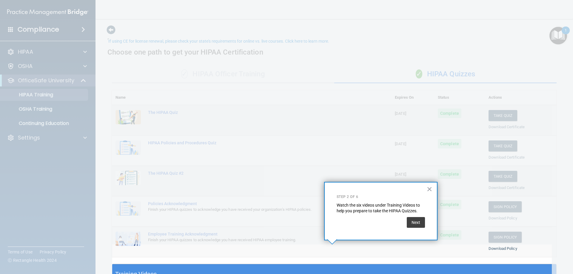
scroll to position [20, 0]
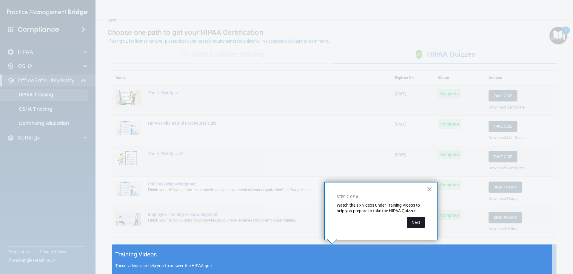
click at [417, 193] on button "Next" at bounding box center [416, 222] width 18 height 11
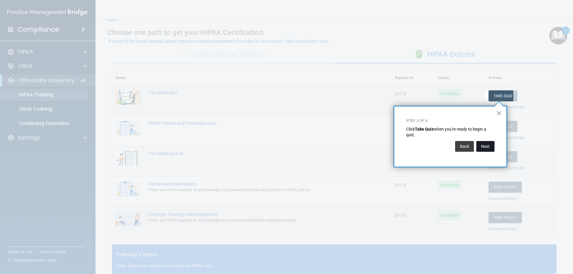
click at [418, 149] on button "Next" at bounding box center [485, 146] width 18 height 11
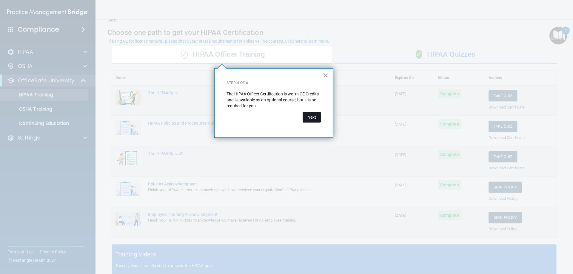
click at [308, 116] on button "Next" at bounding box center [312, 117] width 18 height 11
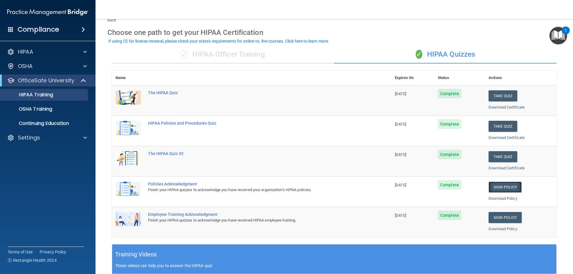
click at [418, 190] on link "Sign Policy" at bounding box center [505, 187] width 33 height 11
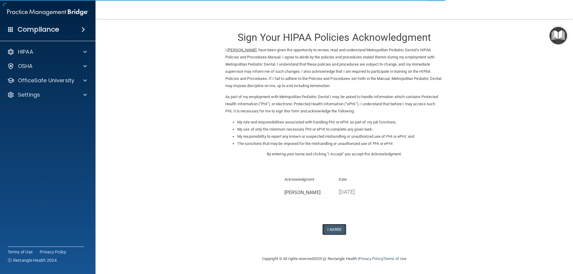
click at [332, 232] on button "I Agree" at bounding box center [334, 229] width 24 height 11
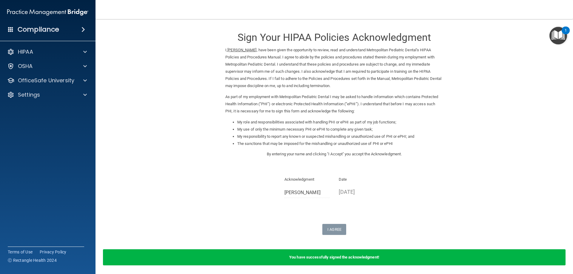
click at [559, 38] on img "Open Resource Center, 1 new notification" at bounding box center [559, 36] width 18 height 18
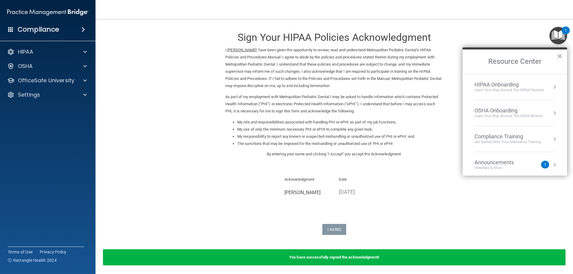
click at [527, 83] on div "HIPAA Onboarding" at bounding box center [509, 84] width 69 height 7
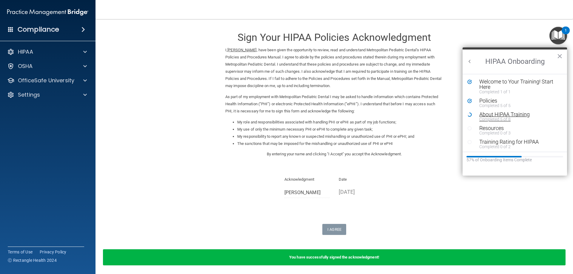
click at [498, 121] on div "Completed 5 of 8" at bounding box center [517, 119] width 76 height 4
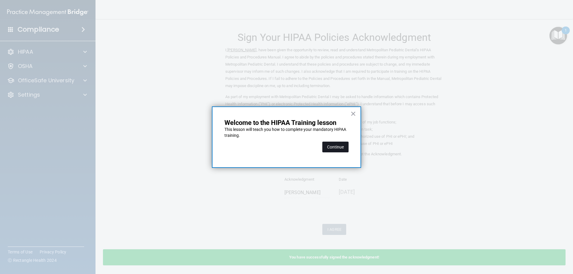
click at [335, 148] on button "Continue" at bounding box center [335, 147] width 26 height 11
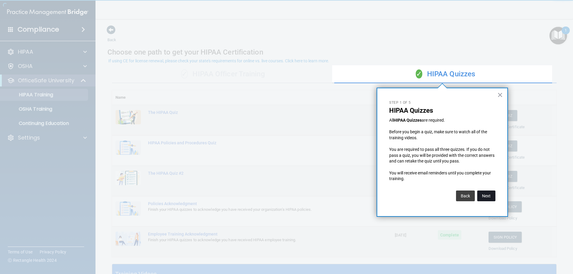
click at [484, 199] on button "Next" at bounding box center [486, 196] width 18 height 11
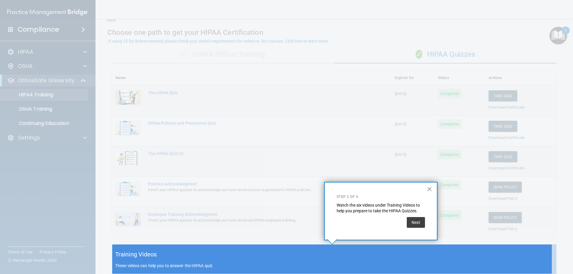
click at [378, 223] on div "Next" at bounding box center [381, 221] width 88 height 14
click at [423, 225] on button "Next" at bounding box center [416, 222] width 18 height 11
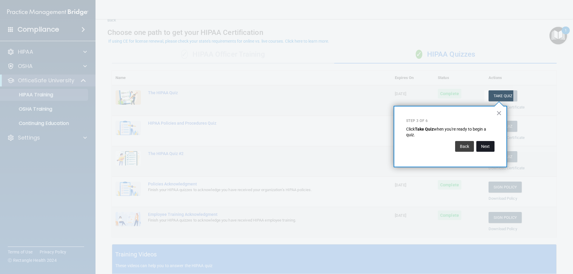
click at [487, 144] on button "Next" at bounding box center [485, 146] width 18 height 11
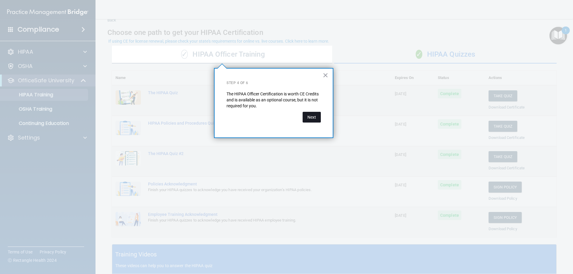
click at [306, 115] on button "Next" at bounding box center [312, 117] width 18 height 11
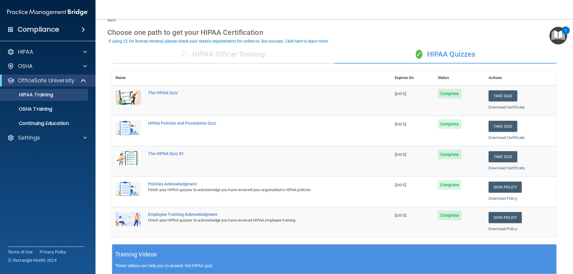
click at [447, 216] on span "Complete" at bounding box center [450, 216] width 24 height 10
click at [503, 223] on td "Sign Policy Sign Policy Download Policy" at bounding box center [521, 222] width 72 height 30
click at [504, 218] on link "Sign Policy" at bounding box center [505, 217] width 33 height 11
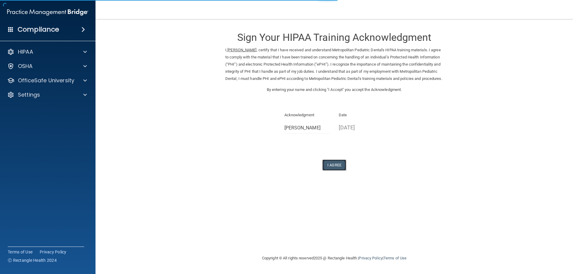
click at [340, 171] on button "I Agree" at bounding box center [334, 165] width 24 height 11
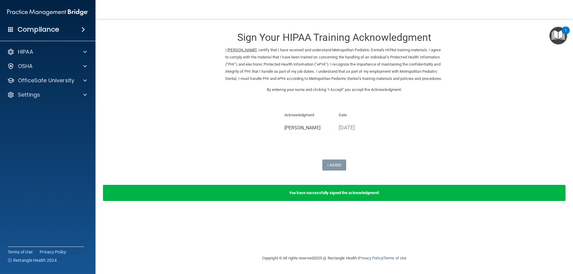
click at [561, 32] on img "Open Resource Center, 1 new notification" at bounding box center [559, 36] width 18 height 18
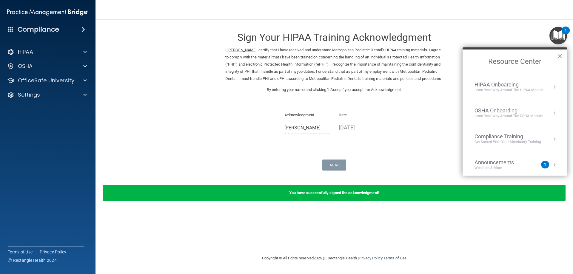
drag, startPoint x: 498, startPoint y: 79, endPoint x: 499, endPoint y: 84, distance: 4.8
click at [499, 81] on li "HIPAA Onboarding Learn Your Way around the HIPAA module" at bounding box center [515, 87] width 81 height 26
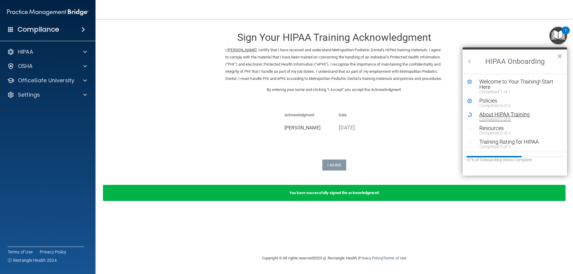
click at [490, 120] on div "Completed 5 of 8" at bounding box center [517, 119] width 76 height 4
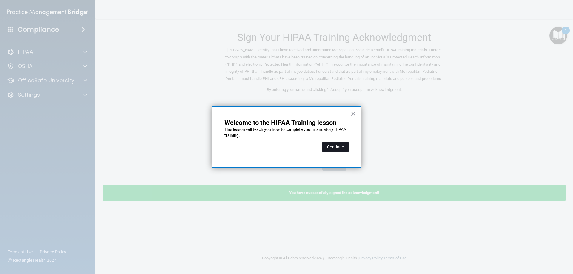
click at [336, 151] on button "Continue" at bounding box center [335, 147] width 26 height 11
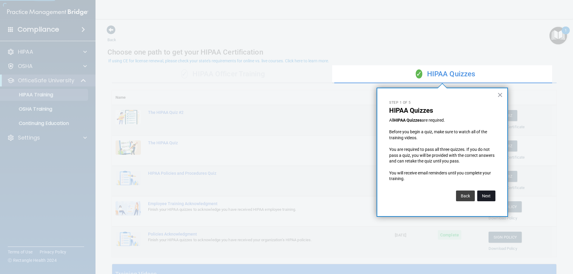
click at [488, 199] on button "Next" at bounding box center [486, 196] width 18 height 11
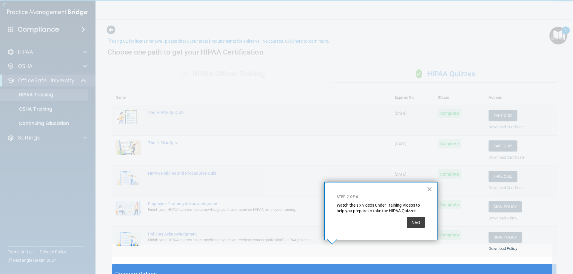
scroll to position [20, 0]
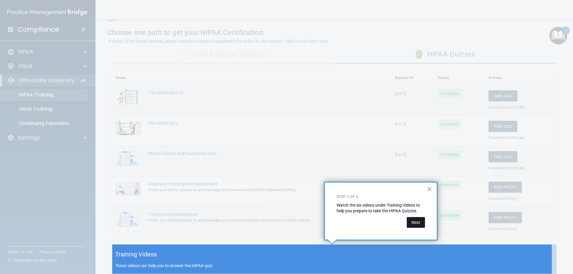
click at [414, 219] on button "Next" at bounding box center [416, 222] width 18 height 11
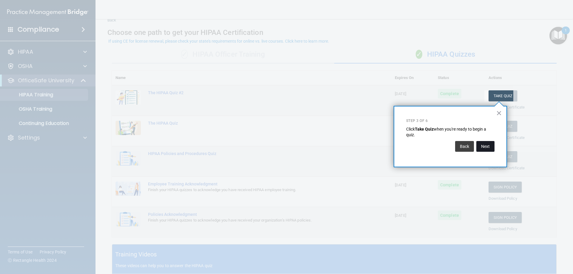
click at [484, 149] on button "Next" at bounding box center [485, 146] width 18 height 11
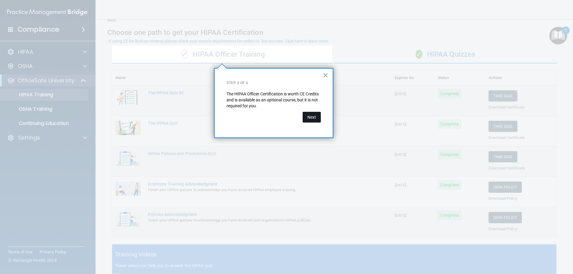
click at [310, 121] on button "Next" at bounding box center [312, 117] width 18 height 11
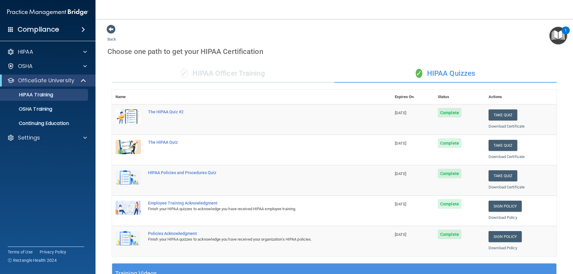
scroll to position [0, 0]
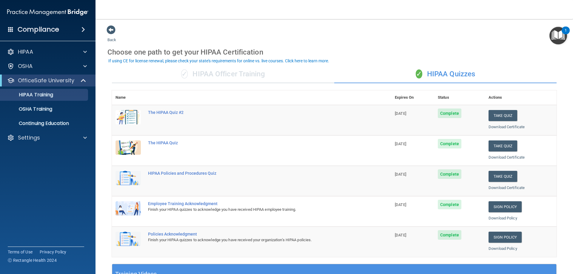
click at [564, 30] on div "1" at bounding box center [566, 31] width 8 height 8
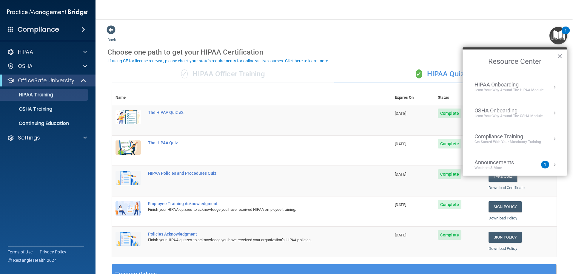
click at [499, 115] on div "Learn your way around the OSHA module" at bounding box center [509, 116] width 68 height 5
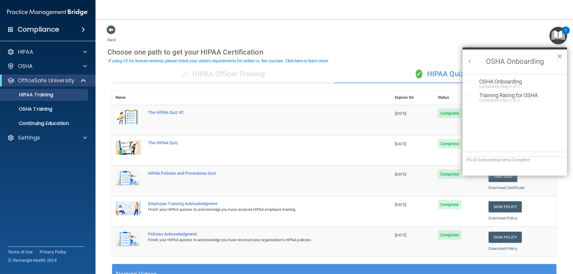
click at [559, 52] on button "×" at bounding box center [560, 56] width 6 height 10
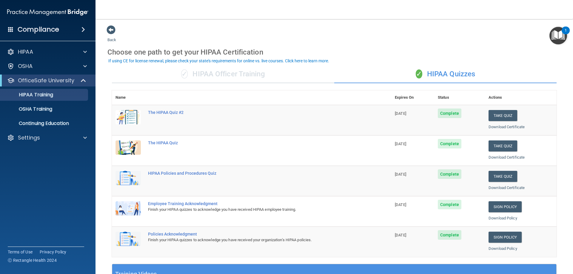
click at [559, 41] on img "Open Resource Center, 1 new notification" at bounding box center [559, 36] width 18 height 18
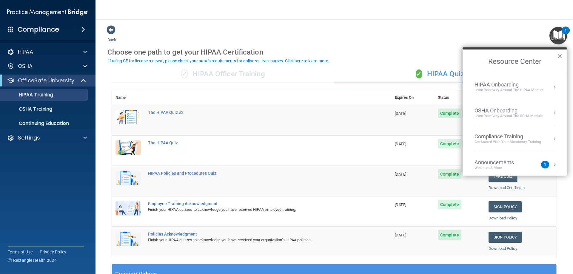
click at [493, 93] on li "HIPAA Onboarding Learn Your Way around the HIPAA module" at bounding box center [515, 87] width 81 height 26
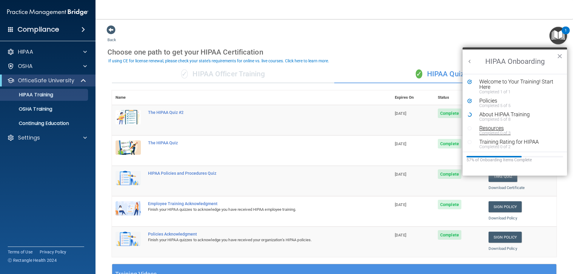
click at [485, 133] on div "Completed 0 of 3" at bounding box center [517, 133] width 76 height 4
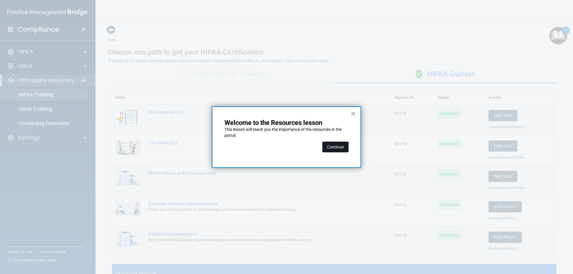
click at [330, 149] on button "Continue" at bounding box center [335, 147] width 26 height 11
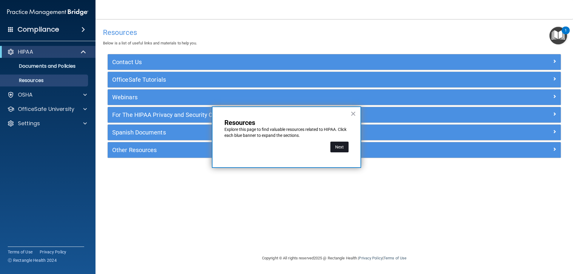
click at [341, 148] on button "Next" at bounding box center [339, 147] width 18 height 11
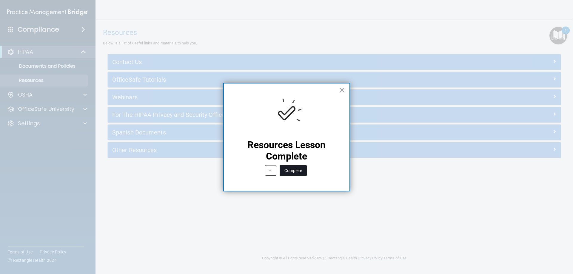
click at [287, 168] on button "Complete" at bounding box center [293, 170] width 27 height 11
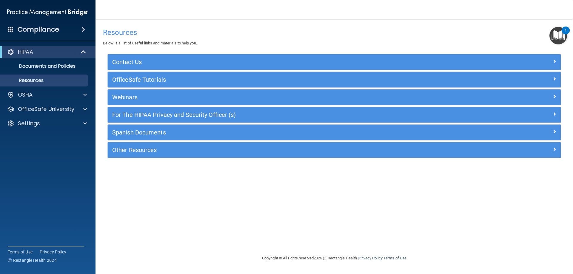
click at [559, 33] on img "Open Resource Center, 1 new notification" at bounding box center [559, 36] width 18 height 18
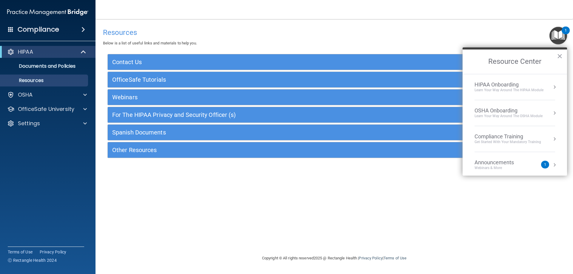
click at [511, 83] on div "HIPAA Onboarding" at bounding box center [509, 84] width 69 height 7
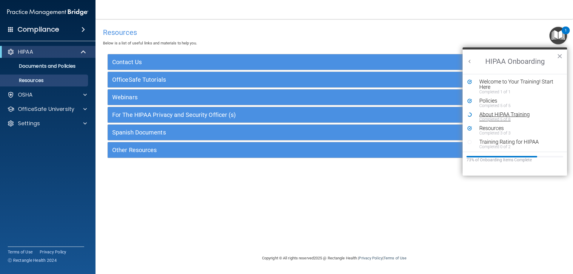
click at [495, 116] on div "About HIPAA Training" at bounding box center [517, 114] width 76 height 5
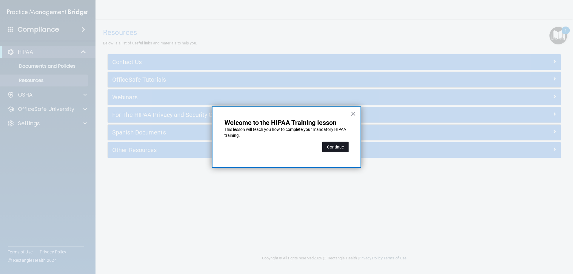
click at [338, 149] on button "Continue" at bounding box center [335, 147] width 26 height 11
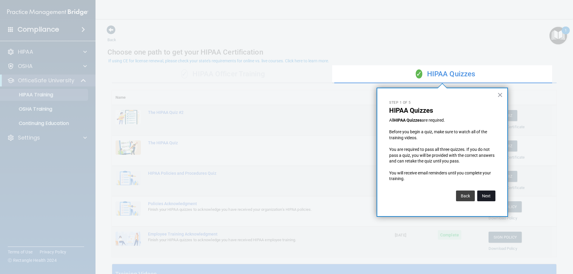
click at [490, 197] on button "Next" at bounding box center [486, 196] width 18 height 11
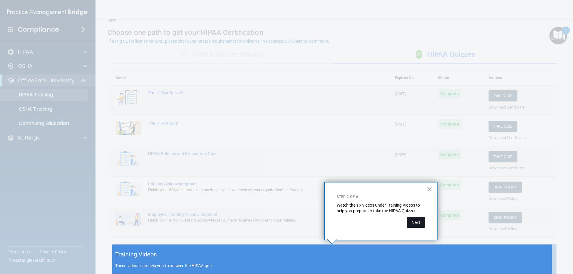
click at [421, 224] on button "Next" at bounding box center [416, 222] width 18 height 11
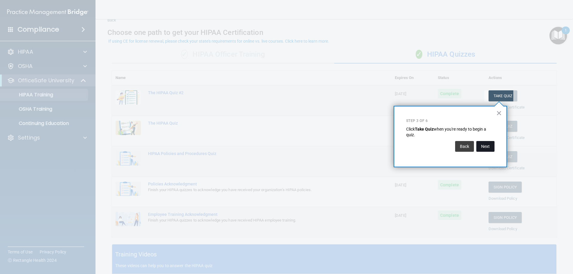
click at [487, 149] on button "Next" at bounding box center [485, 146] width 18 height 11
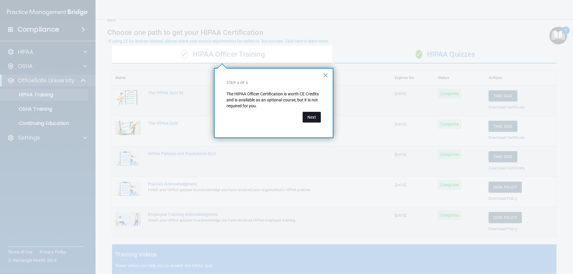
click at [308, 115] on button "Next" at bounding box center [312, 117] width 18 height 11
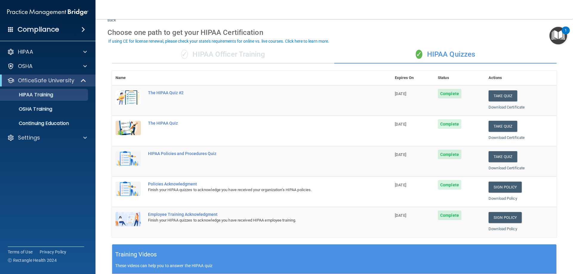
click at [203, 58] on div "✓ HIPAA Officer Training" at bounding box center [223, 55] width 222 height 18
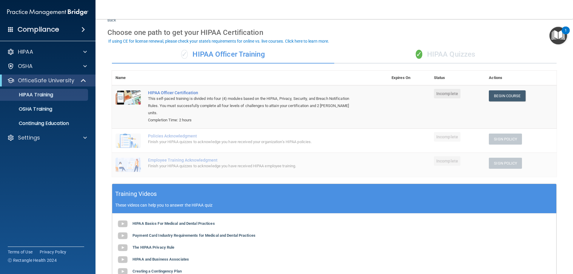
click at [444, 50] on div "✓ HIPAA Quizzes" at bounding box center [445, 55] width 222 height 18
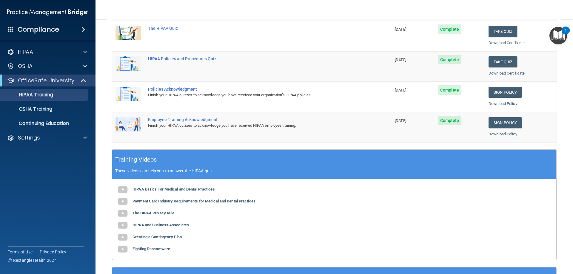
scroll to position [139, 0]
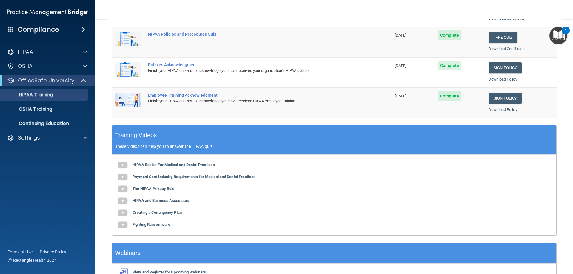
click at [163, 162] on div "HIPAA Basics For Medical and Dental Practices Payment Card Industry Requirement…" at bounding box center [334, 195] width 444 height 81
click at [162, 164] on b "HIPAA Basics For Medical and Dental Practices" at bounding box center [174, 165] width 82 height 4
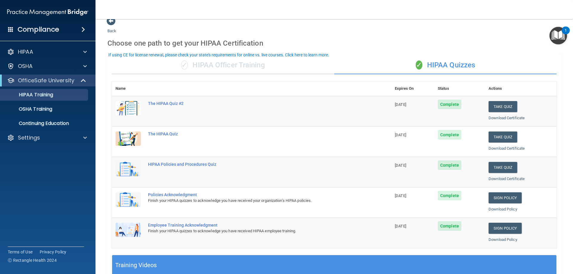
scroll to position [0, 0]
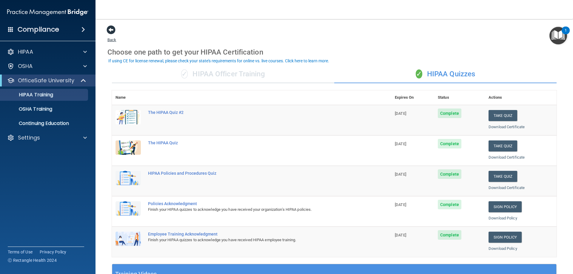
click at [109, 29] on span at bounding box center [111, 29] width 9 height 9
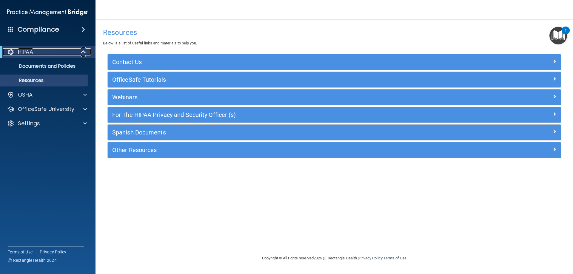
click at [29, 53] on p "HIPAA" at bounding box center [25, 51] width 15 height 7
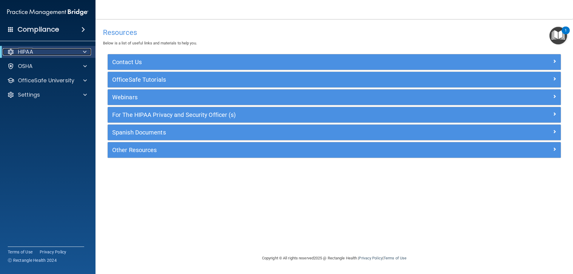
click at [30, 53] on p "HIPAA" at bounding box center [25, 51] width 15 height 7
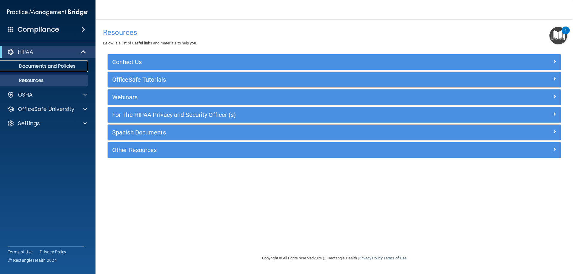
click at [44, 69] on p "Documents and Policies" at bounding box center [44, 66] width 81 height 6
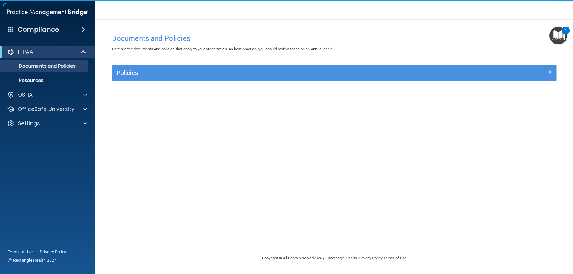
click at [558, 33] on img "Open Resource Center, 1 new notification" at bounding box center [559, 36] width 18 height 18
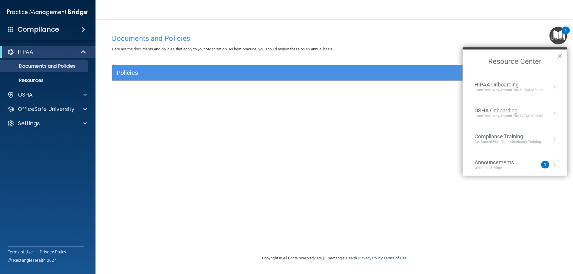
click at [516, 90] on div "Learn Your Way around the HIPAA module" at bounding box center [509, 90] width 69 height 5
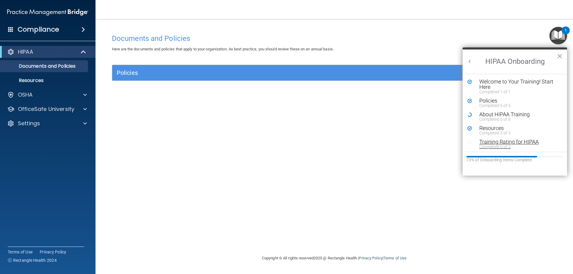
scroll to position [1, 0]
click at [506, 142] on div "Training Rating for HIPAA" at bounding box center [517, 140] width 76 height 5
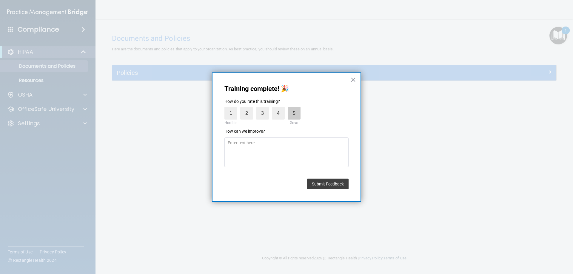
click at [300, 118] on label "5" at bounding box center [294, 113] width 13 height 13
click at [280, 108] on input "5" at bounding box center [280, 108] width 0 height 0
click at [328, 181] on button "Submit Feedback" at bounding box center [327, 184] width 41 height 11
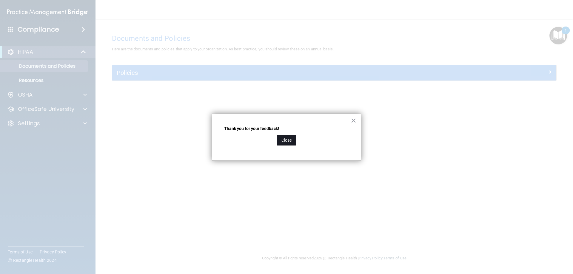
click at [282, 142] on button "Close" at bounding box center [287, 140] width 20 height 11
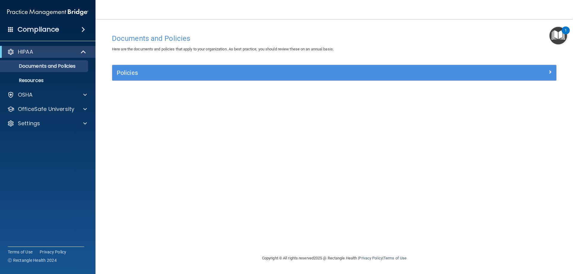
click at [556, 29] on img "Open Resource Center, 1 new notification" at bounding box center [559, 36] width 18 height 18
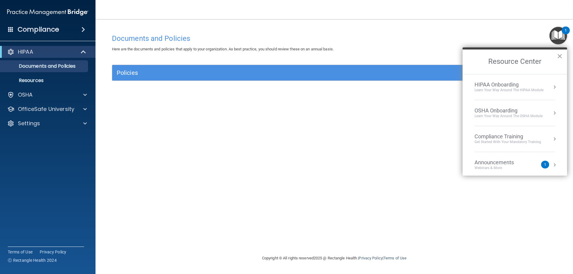
click at [521, 84] on div "HIPAA Onboarding" at bounding box center [509, 84] width 69 height 7
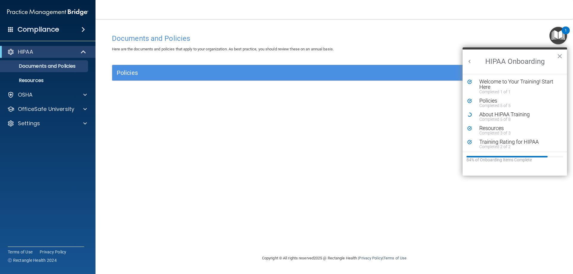
scroll to position [0, 0]
click at [492, 113] on div "About HIPAA Training" at bounding box center [517, 114] width 76 height 5
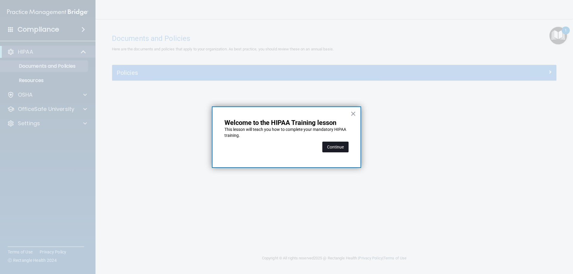
click at [341, 148] on button "Continue" at bounding box center [335, 147] width 26 height 11
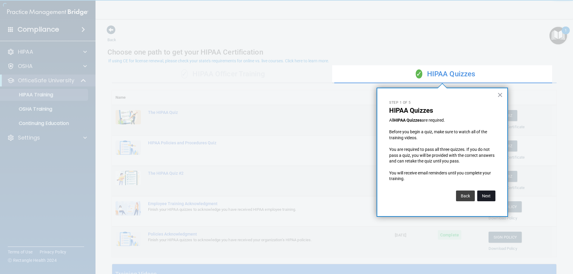
click at [490, 197] on button "Next" at bounding box center [486, 196] width 18 height 11
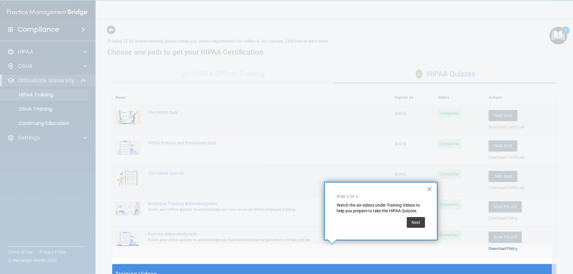
scroll to position [20, 0]
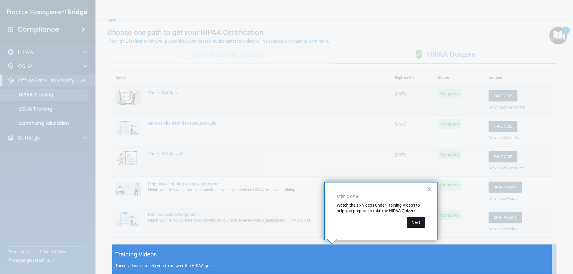
click at [423, 226] on button "Next" at bounding box center [416, 222] width 18 height 11
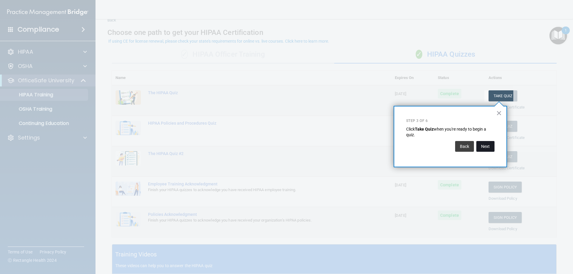
click at [488, 144] on button "Next" at bounding box center [485, 146] width 18 height 11
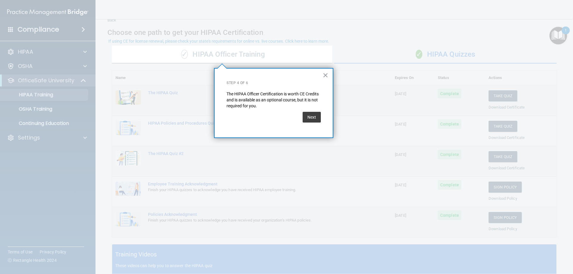
drag, startPoint x: 310, startPoint y: 116, endPoint x: 307, endPoint y: 116, distance: 3.0
click at [309, 116] on button "Next" at bounding box center [312, 117] width 18 height 11
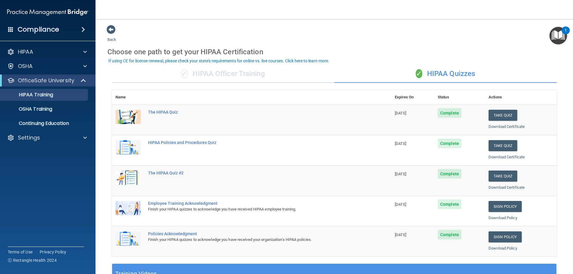
scroll to position [0, 0]
click at [229, 81] on div "✓ HIPAA Officer Training" at bounding box center [223, 74] width 222 height 18
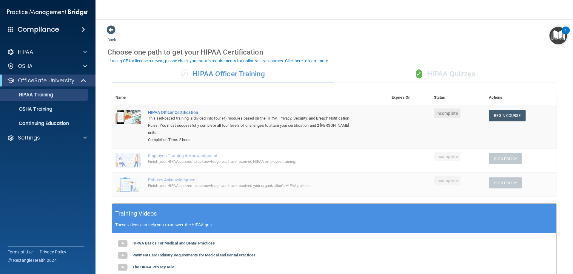
click at [437, 80] on div "✓ HIPAA Quizzes" at bounding box center [445, 74] width 222 height 18
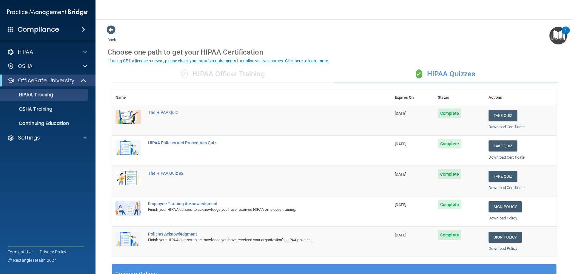
click at [561, 35] on img "Open Resource Center, 1 new notification" at bounding box center [559, 36] width 18 height 18
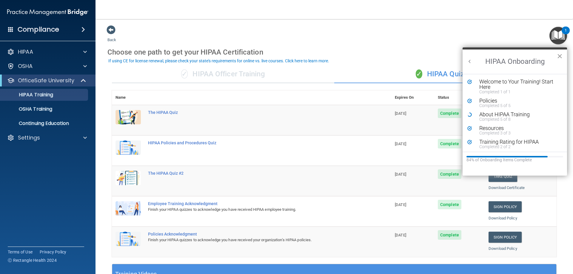
click at [560, 58] on button "×" at bounding box center [560, 56] width 6 height 10
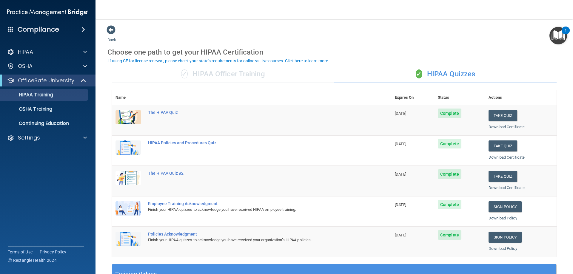
click at [560, 32] on img "Open Resource Center, 1 new notification" at bounding box center [559, 36] width 18 height 18
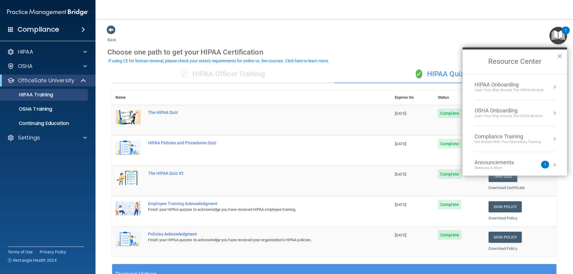
click at [506, 113] on div "OSHA Onboarding" at bounding box center [509, 110] width 68 height 7
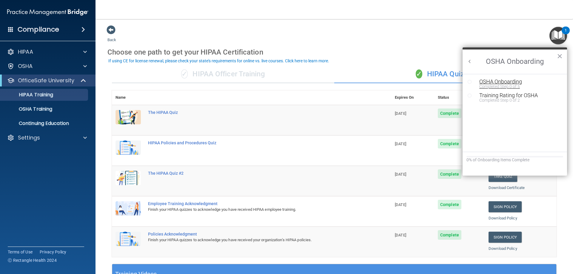
click at [504, 79] on div "OSHA Onboarding" at bounding box center [519, 81] width 80 height 5
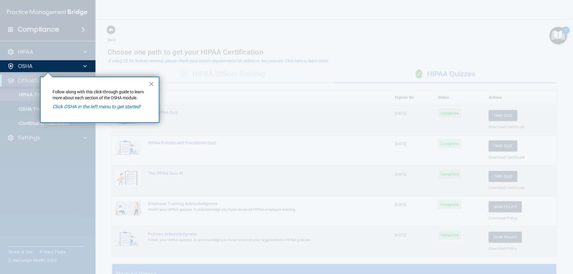
click at [94, 107] on em "Click OSHA in the left menu to get started!" at bounding box center [97, 107] width 88 height 6
click at [153, 81] on button "×" at bounding box center [152, 84] width 6 height 10
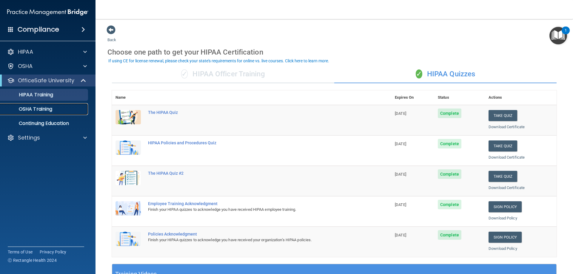
click at [38, 110] on p "OSHA Training" at bounding box center [28, 109] width 48 height 6
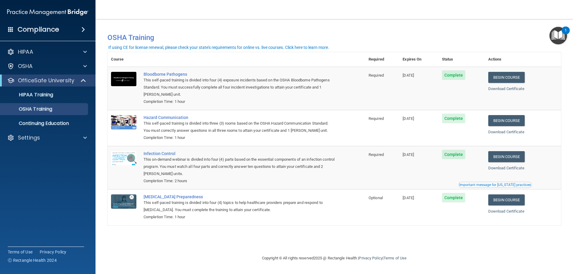
click at [461, 79] on span "Complete" at bounding box center [454, 75] width 24 height 10
click at [518, 82] on link "Begin Course" at bounding box center [506, 77] width 36 height 11
click at [54, 53] on div "HIPAA" at bounding box center [40, 51] width 74 height 7
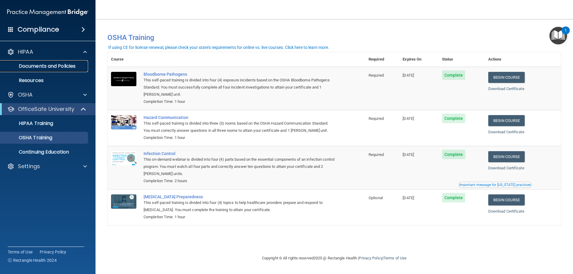
click at [46, 66] on p "Documents and Policies" at bounding box center [44, 66] width 81 height 6
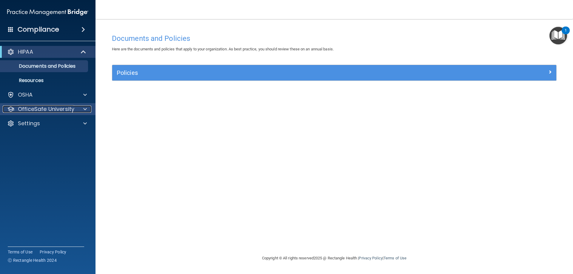
click at [44, 111] on p "OfficeSafe University" at bounding box center [46, 109] width 56 height 7
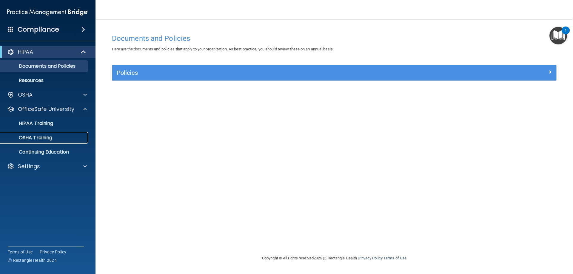
click at [40, 139] on p "OSHA Training" at bounding box center [28, 138] width 48 height 6
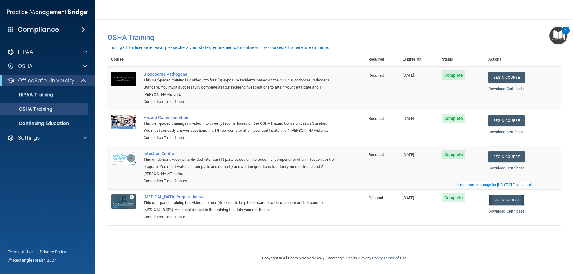
click at [516, 205] on link "Begin Course" at bounding box center [506, 200] width 36 height 11
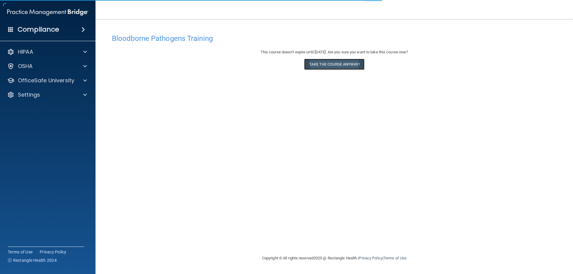
click at [334, 64] on button "Take the course anyway!" at bounding box center [334, 64] width 60 height 11
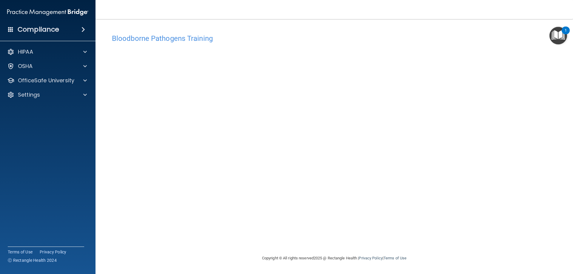
click at [555, 36] on img "Open Resource Center, 1 new notification" at bounding box center [559, 36] width 18 height 18
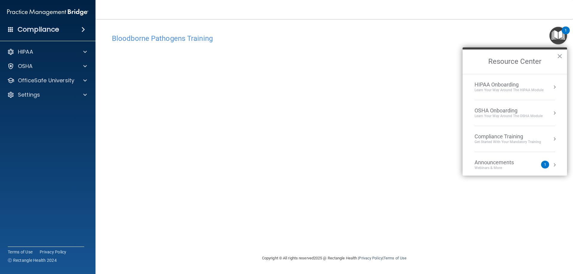
click at [428, 246] on div "Bloodborne Pathogens Training This course doesn’t expire until 11/30/2025. Are …" at bounding box center [334, 143] width 454 height 224
click at [562, 53] on button "×" at bounding box center [560, 56] width 6 height 10
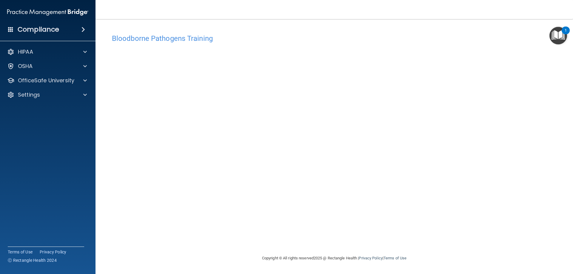
click at [549, 34] on body "Compliance HIPAA Documents and Policies Report an Incident Business Associates …" at bounding box center [286, 137] width 573 height 274
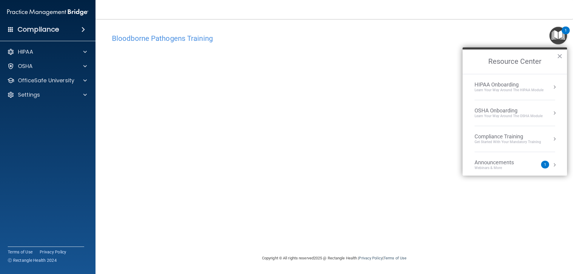
click at [525, 114] on div "Learn your way around the OSHA module" at bounding box center [509, 116] width 68 height 5
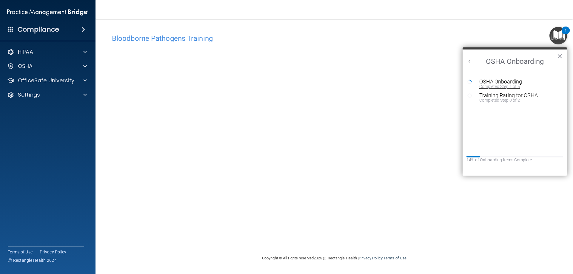
click at [482, 86] on div "Completed Step 1 of 5" at bounding box center [519, 86] width 80 height 4
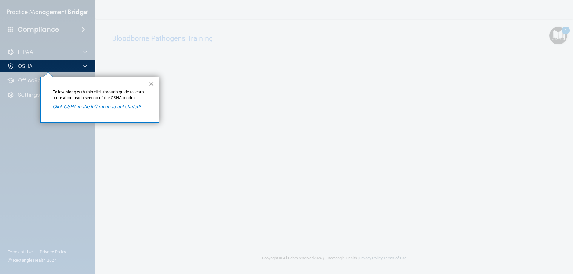
click at [152, 84] on button "×" at bounding box center [152, 84] width 6 height 10
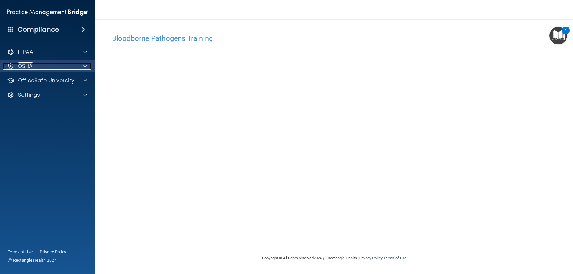
click at [41, 69] on div "OSHA" at bounding box center [40, 66] width 74 height 7
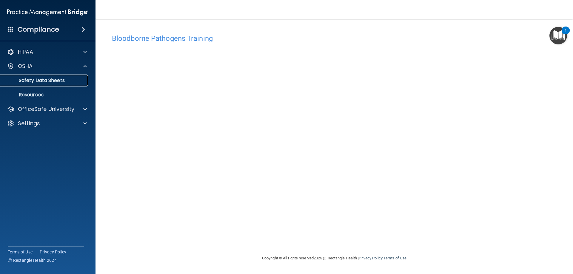
click at [35, 84] on link "Safety Data Sheets" at bounding box center [41, 81] width 94 height 12
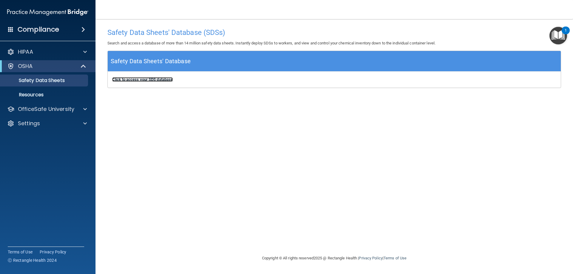
click at [155, 81] on b "Click to access your SDS database" at bounding box center [142, 79] width 61 height 4
click at [562, 25] on body "Compliance HIPAA Documents and Policies Report an Incident Business Associates …" at bounding box center [286, 137] width 573 height 274
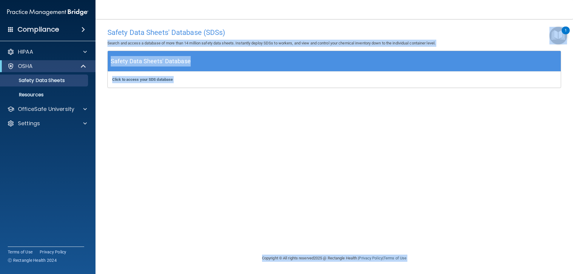
click at [563, 33] on div "1" at bounding box center [566, 31] width 8 height 8
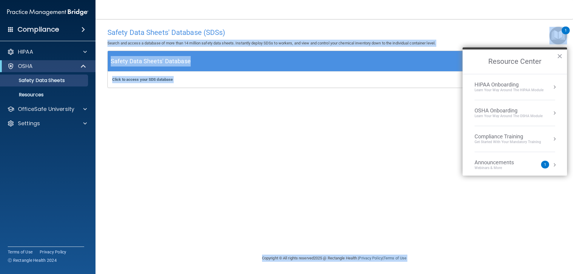
click at [552, 111] on button "Resource Center" at bounding box center [555, 113] width 6 height 6
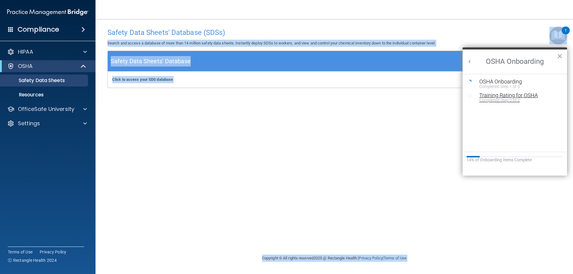
click at [496, 99] on div "Completed Step 0 of 2" at bounding box center [519, 100] width 80 height 4
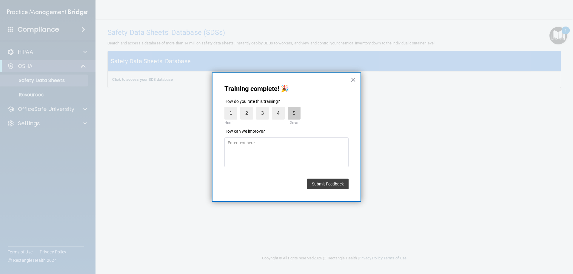
click at [293, 107] on label "5" at bounding box center [294, 113] width 13 height 13
click at [280, 108] on input "5" at bounding box center [280, 108] width 0 height 0
click at [324, 182] on button "Submit Feedback" at bounding box center [327, 184] width 41 height 11
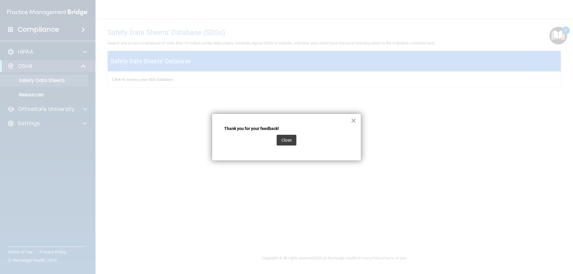
drag, startPoint x: 286, startPoint y: 139, endPoint x: 337, endPoint y: 145, distance: 52.0
click at [286, 139] on button "Close" at bounding box center [287, 140] width 20 height 11
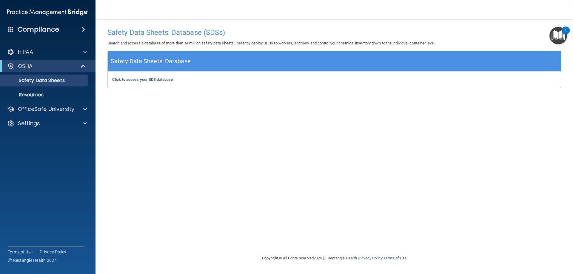
click at [553, 36] on img "Open Resource Center, 1 new notification" at bounding box center [559, 36] width 18 height 18
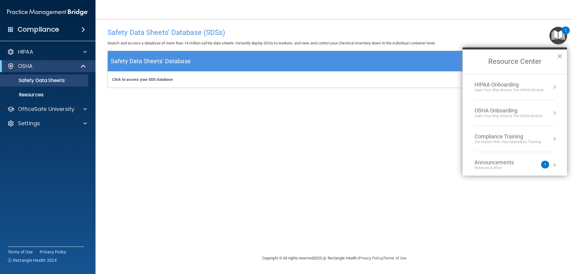
click at [525, 107] on li "OSHA Onboarding Learn your way around the OSHA module" at bounding box center [515, 113] width 81 height 26
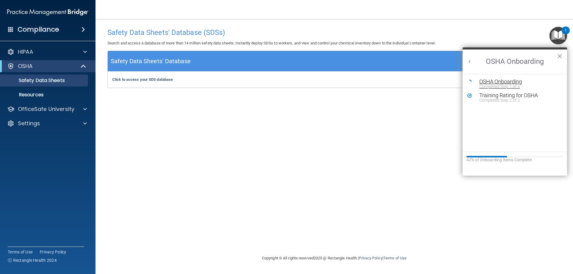
click at [505, 83] on div "OSHA Onboarding" at bounding box center [519, 81] width 80 height 5
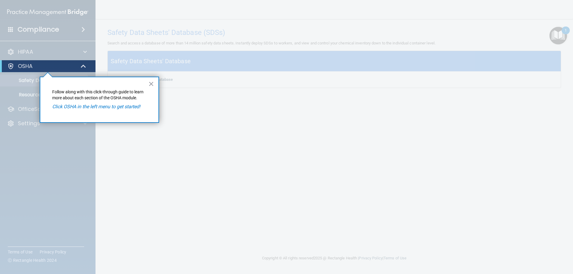
click at [77, 106] on em "Click OSHA in the left menu to get started!" at bounding box center [96, 107] width 88 height 6
click at [146, 83] on div "× Follow along with this click-through guide to learn more about each section o…" at bounding box center [99, 100] width 119 height 46
click at [157, 84] on div "× Follow along with this click-through guide to learn more about each section o…" at bounding box center [99, 100] width 119 height 46
click at [151, 83] on button "×" at bounding box center [151, 84] width 6 height 10
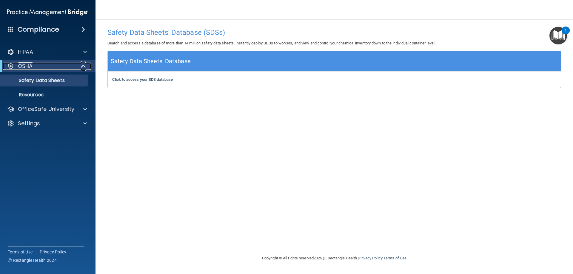
click at [79, 63] on div at bounding box center [83, 66] width 15 height 7
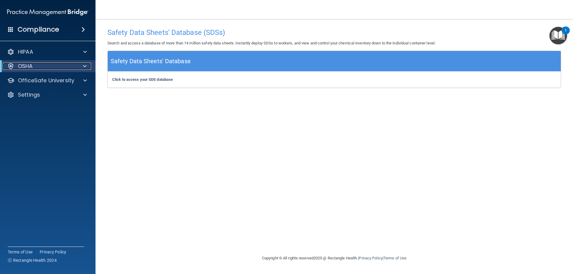
click at [79, 67] on div at bounding box center [83, 66] width 15 height 7
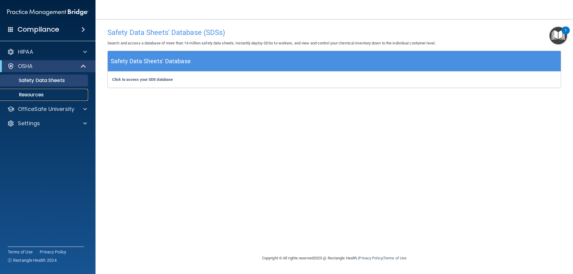
click at [27, 93] on p "Resources" at bounding box center [44, 95] width 81 height 6
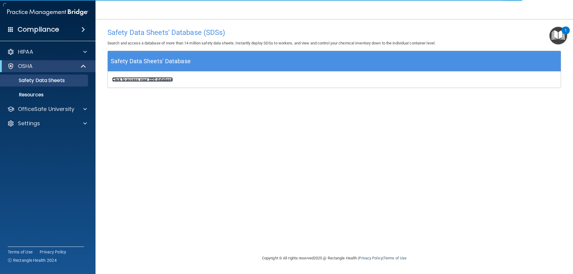
click at [148, 79] on b "Click to access your SDS database" at bounding box center [142, 79] width 61 height 4
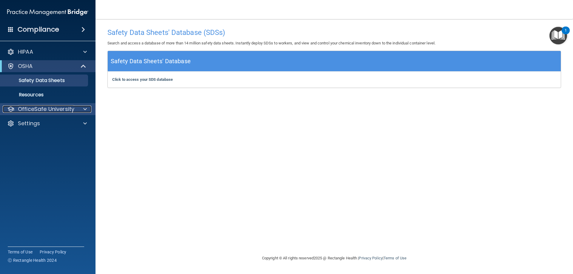
click at [79, 107] on div at bounding box center [84, 109] width 15 height 7
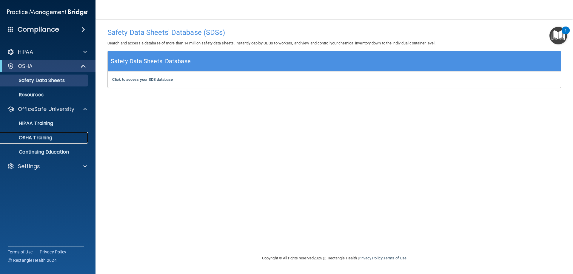
click at [41, 144] on link "OSHA Training" at bounding box center [41, 138] width 94 height 12
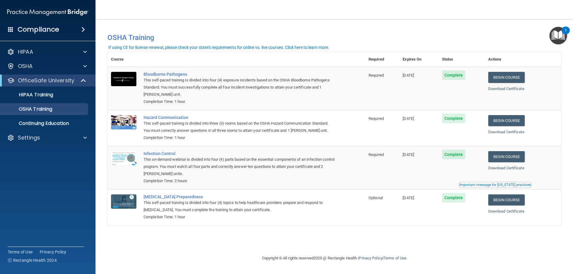
click at [464, 121] on span "Complete" at bounding box center [454, 119] width 24 height 10
click at [509, 122] on link "Begin Course" at bounding box center [506, 120] width 36 height 11
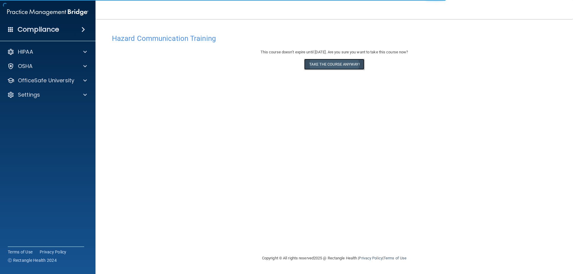
click at [348, 68] on button "Take the course anyway!" at bounding box center [334, 64] width 60 height 11
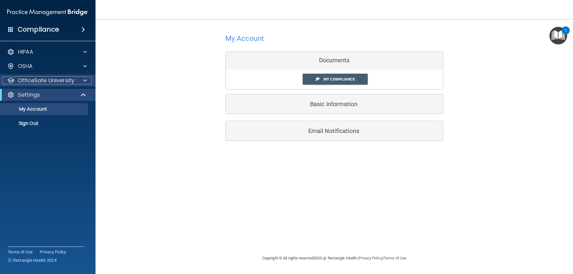
click at [48, 78] on p "OfficeSafe University" at bounding box center [46, 80] width 56 height 7
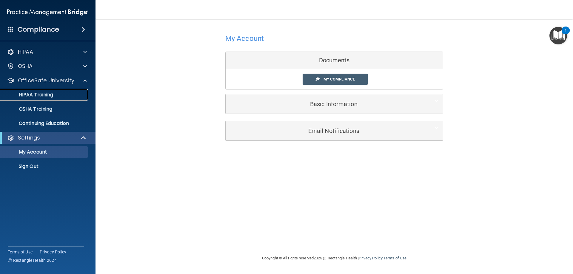
click at [36, 96] on p "HIPAA Training" at bounding box center [28, 95] width 49 height 6
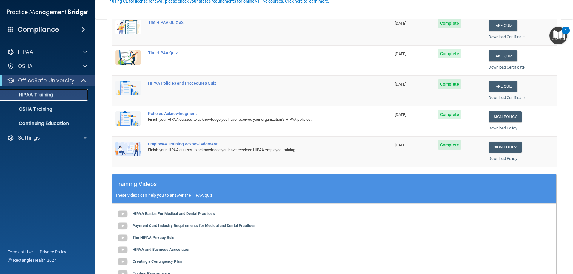
scroll to position [149, 0]
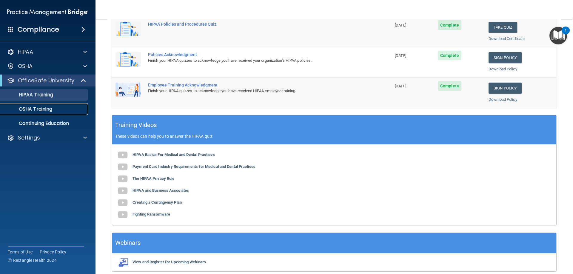
click at [26, 108] on p "OSHA Training" at bounding box center [28, 109] width 48 height 6
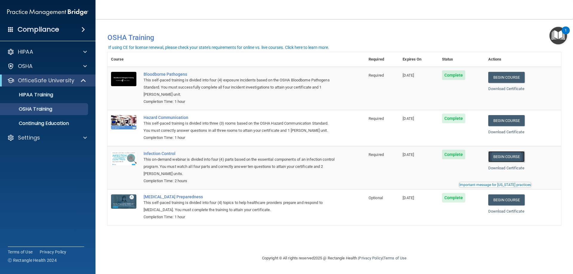
click at [512, 159] on link "Begin Course" at bounding box center [506, 156] width 36 height 11
click at [51, 79] on p "OfficeSafe University" at bounding box center [46, 80] width 56 height 7
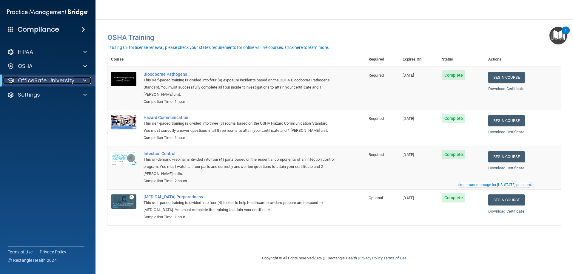
click at [52, 80] on p "OfficeSafe University" at bounding box center [46, 80] width 56 height 7
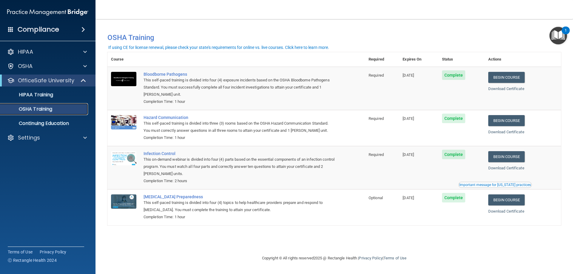
click at [34, 107] on p "OSHA Training" at bounding box center [28, 109] width 48 height 6
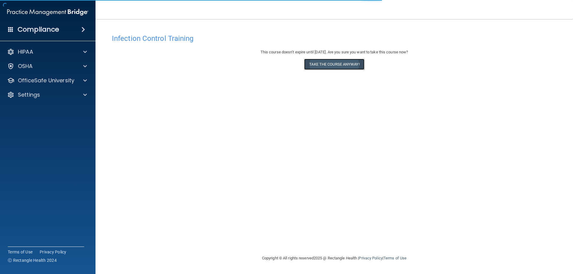
click at [335, 70] on button "Take the course anyway!" at bounding box center [334, 64] width 60 height 11
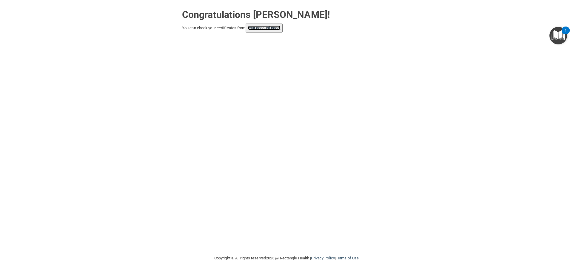
click at [261, 27] on link "your account page!" at bounding box center [264, 28] width 33 height 4
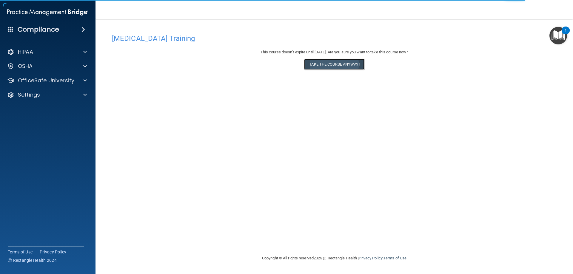
click at [327, 66] on button "Take the course anyway!" at bounding box center [334, 64] width 60 height 11
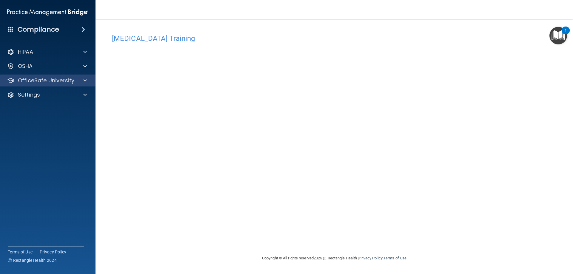
click at [28, 75] on div "OfficeSafe University" at bounding box center [48, 81] width 96 height 12
click at [30, 80] on p "OfficeSafe University" at bounding box center [46, 80] width 56 height 7
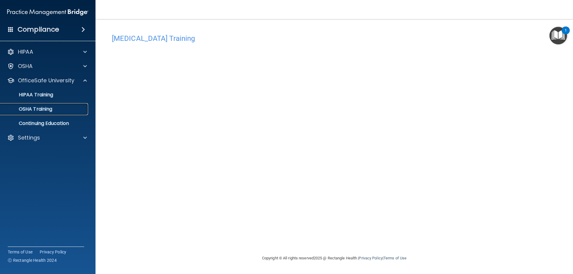
click at [41, 109] on p "OSHA Training" at bounding box center [28, 109] width 48 height 6
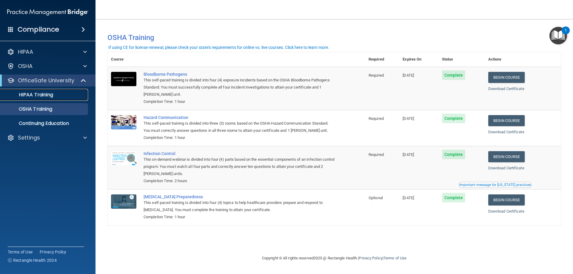
click at [37, 93] on p "HIPAA Training" at bounding box center [28, 95] width 49 height 6
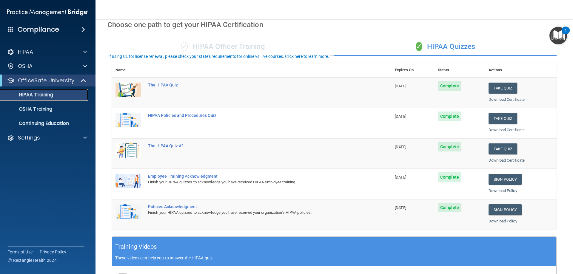
scroll to position [119, 0]
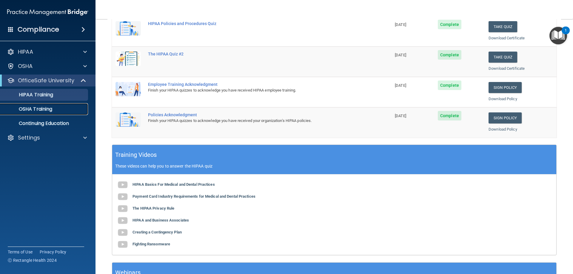
click at [37, 113] on link "OSHA Training" at bounding box center [41, 109] width 94 height 12
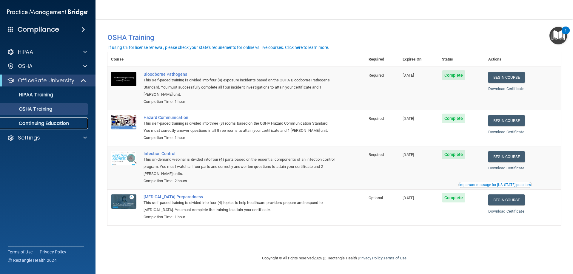
click at [44, 125] on p "Continuing Education" at bounding box center [44, 124] width 81 height 6
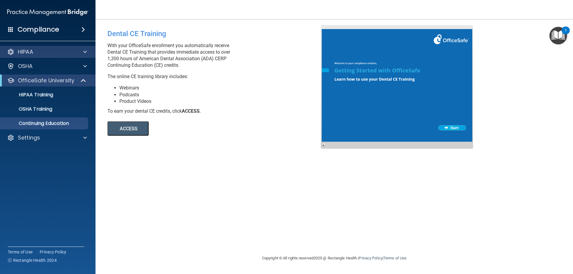
click at [39, 56] on div "HIPAA" at bounding box center [48, 52] width 96 height 12
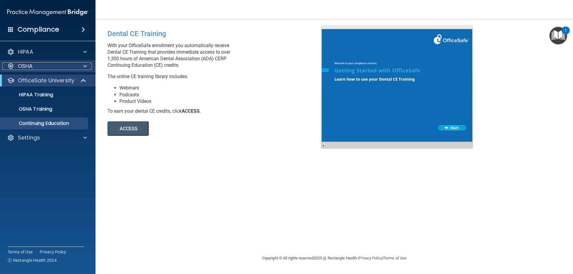
click at [32, 69] on p "OSHA" at bounding box center [25, 66] width 15 height 7
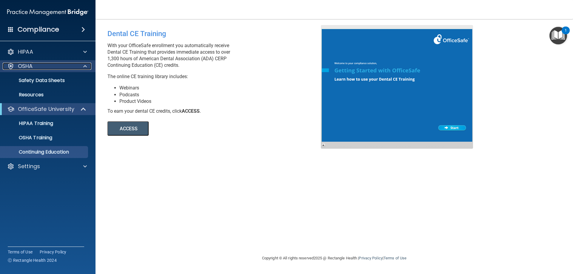
click at [32, 69] on p "OSHA" at bounding box center [25, 66] width 15 height 7
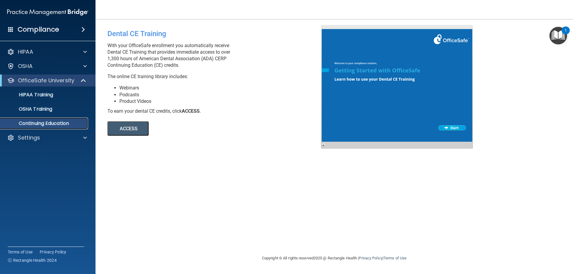
click at [56, 119] on link "Continuing Education" at bounding box center [41, 124] width 94 height 12
click at [40, 92] on p "HIPAA Training" at bounding box center [28, 95] width 49 height 6
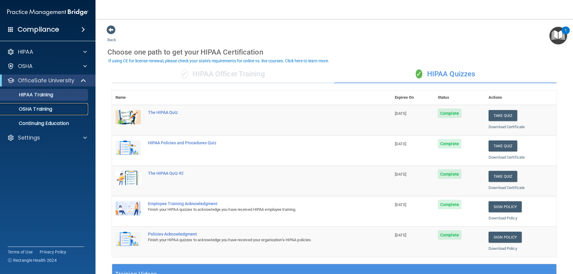
click at [38, 107] on p "OSHA Training" at bounding box center [28, 109] width 48 height 6
